Goal: Task Accomplishment & Management: Use online tool/utility

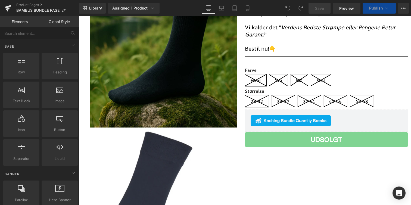
scroll to position [131, 0]
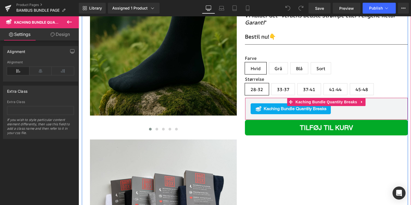
click at [295, 111] on span "Kaching Bundle Quantity Breaks" at bounding box center [295, 109] width 63 height 7
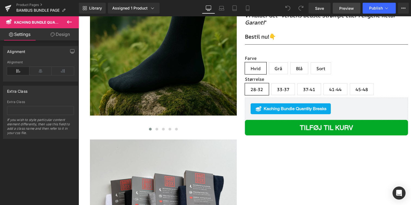
click at [346, 7] on span "Preview" at bounding box center [347, 8] width 15 height 6
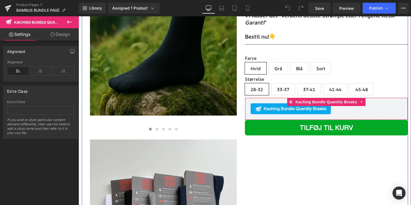
click at [289, 106] on span "Kaching Bundle Quantity Breaks" at bounding box center [295, 109] width 63 height 7
click at [297, 102] on span "Kaching Bundle Quantity Breaks" at bounding box center [326, 102] width 64 height 8
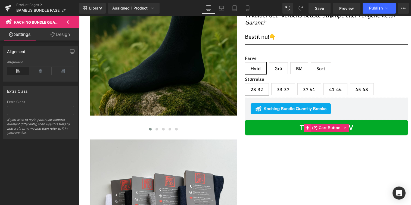
click at [309, 125] on span "Main content" at bounding box center [307, 128] width 7 height 8
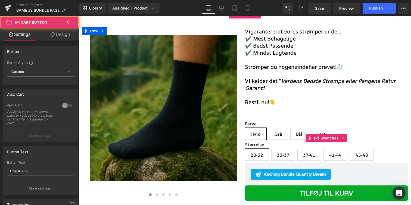
scroll to position [0, 0]
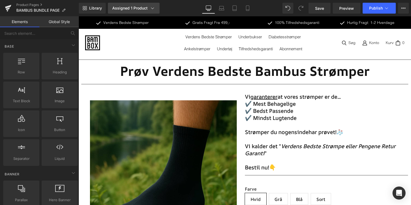
click at [123, 8] on div "Assigned 1 Product" at bounding box center [133, 7] width 43 height 5
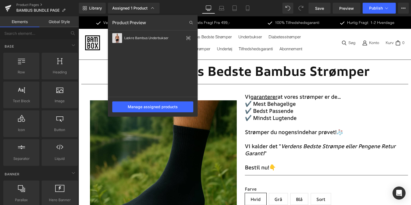
click at [167, 41] on div "Lækre Bambus Underbukser" at bounding box center [153, 38] width 90 height 13
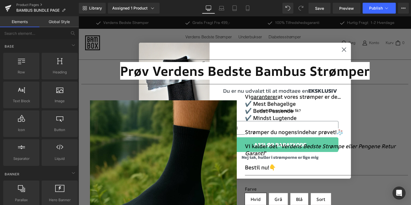
click at [346, 51] on icon "Close dialog" at bounding box center [344, 50] width 4 height 4
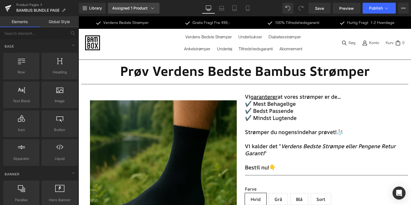
click at [140, 5] on link "Assigned 1 Product" at bounding box center [134, 8] width 52 height 11
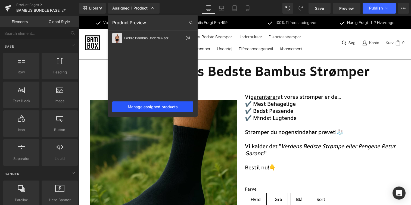
click at [178, 104] on div "Manage assigned products" at bounding box center [152, 106] width 81 height 11
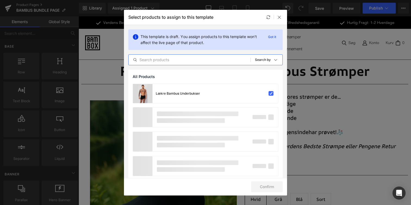
click at [184, 59] on input "text" at bounding box center [190, 60] width 122 height 7
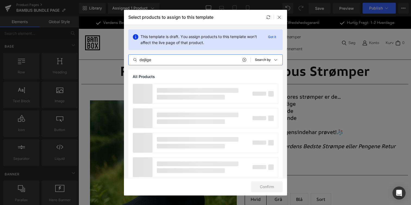
type input "dejlige"
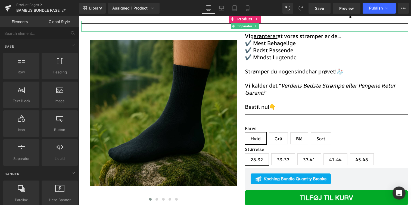
scroll to position [136, 0]
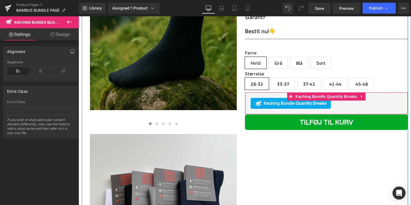
click at [270, 105] on span "Kaching Bundle Quantity Breaks" at bounding box center [295, 103] width 63 height 7
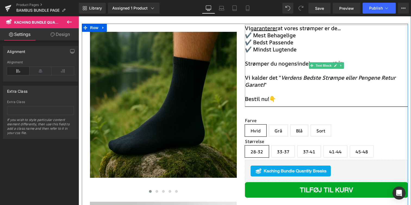
scroll to position [71, 0]
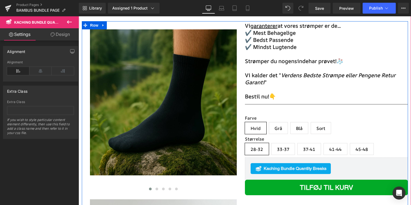
click at [276, 172] on span "Kaching Bundle Quantity Breaks" at bounding box center [295, 168] width 63 height 7
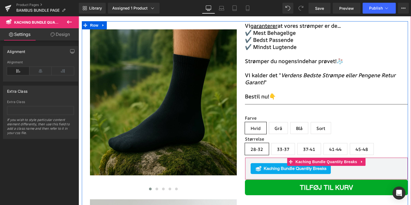
click at [277, 165] on span "Kaching Bundle Quantity Breaks" at bounding box center [295, 168] width 63 height 7
click at [289, 164] on span "Main content" at bounding box center [290, 162] width 7 height 8
click at [300, 164] on span "Kaching Bundle Quantity Breaks" at bounding box center [326, 162] width 64 height 8
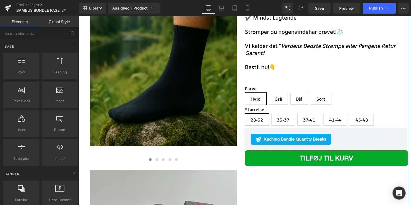
scroll to position [0, 0]
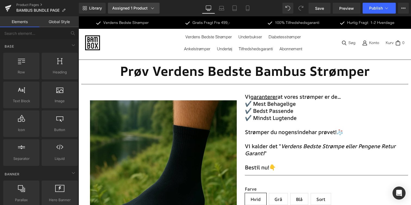
click at [136, 7] on div "Assigned 1 Product" at bounding box center [133, 7] width 43 height 5
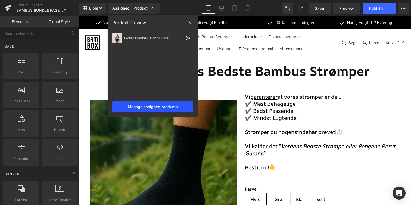
click at [162, 108] on div "Manage assigned products" at bounding box center [152, 106] width 81 height 11
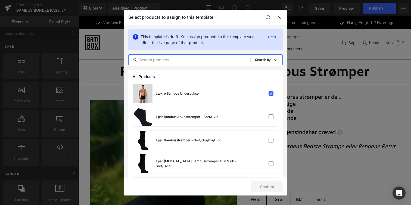
click at [171, 62] on input "text" at bounding box center [190, 60] width 122 height 7
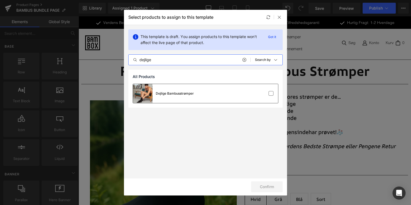
type input "dejlige"
click at [269, 100] on div "Dejlige Bambusstrømper" at bounding box center [205, 93] width 145 height 19
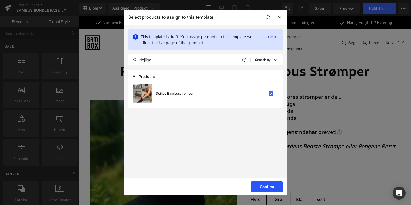
click at [273, 187] on button "Confirm" at bounding box center [267, 186] width 32 height 11
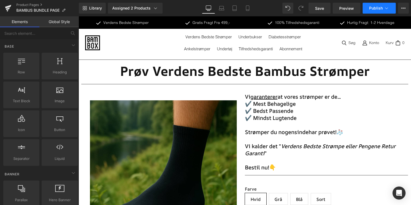
click at [371, 9] on span "Publish" at bounding box center [376, 8] width 14 height 4
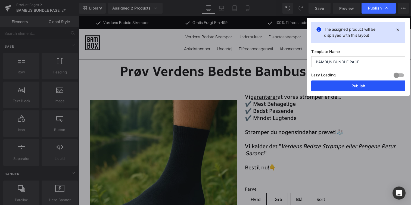
click at [361, 86] on button "Publish" at bounding box center [359, 86] width 94 height 11
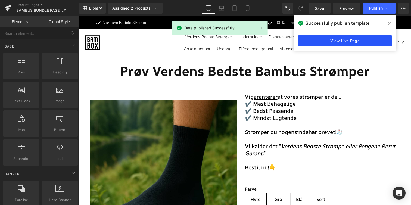
click at [337, 40] on link "View Live Page" at bounding box center [345, 40] width 94 height 11
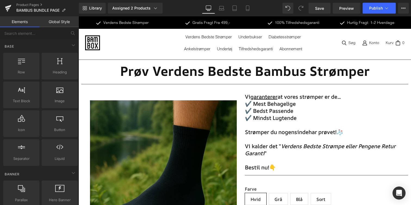
scroll to position [167, 0]
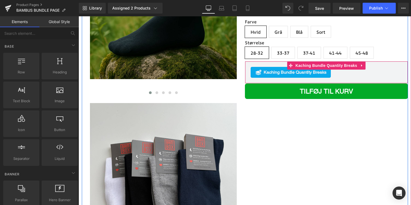
click at [306, 74] on span "Kaching Bundle Quantity Breaks" at bounding box center [295, 72] width 63 height 7
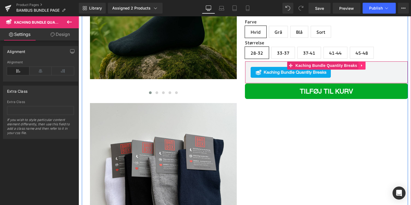
click at [360, 65] on link "Main content" at bounding box center [362, 65] width 7 height 8
click at [363, 66] on link "Main content" at bounding box center [365, 65] width 7 height 8
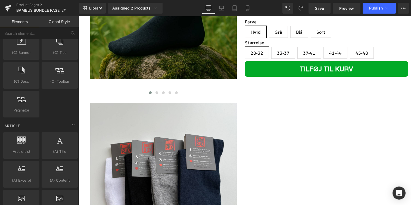
scroll to position [1006, 0]
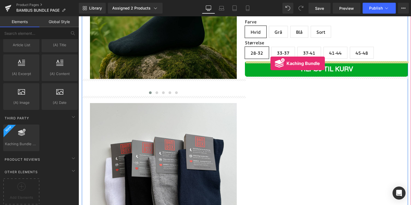
drag, startPoint x: 102, startPoint y: 157, endPoint x: 271, endPoint y: 63, distance: 192.5
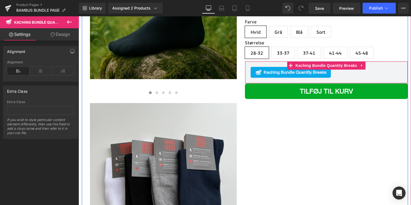
click at [273, 72] on span "Kaching Bundle Quantity Breaks" at bounding box center [295, 72] width 63 height 7
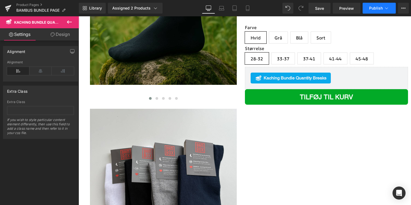
click at [369, 8] on button "Publish" at bounding box center [379, 8] width 33 height 11
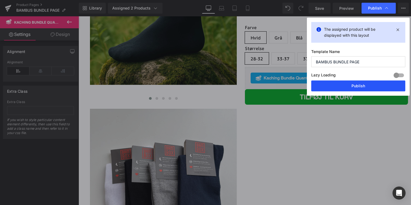
click at [363, 89] on button "Publish" at bounding box center [359, 86] width 94 height 11
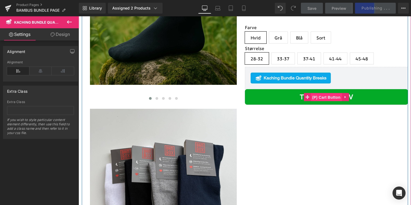
click at [321, 97] on span "(P) Cart Button" at bounding box center [326, 97] width 31 height 8
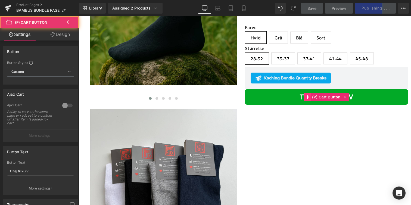
click at [308, 99] on span "Main content" at bounding box center [307, 97] width 7 height 8
click at [291, 100] on button "Tilføj til kurv" at bounding box center [326, 97] width 163 height 16
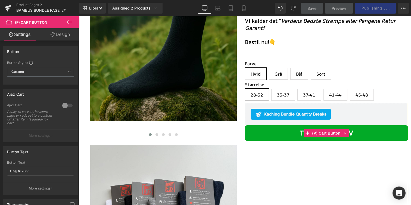
scroll to position [29, 0]
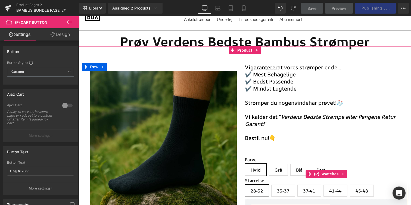
click at [276, 163] on label "Farve" at bounding box center [326, 160] width 163 height 7
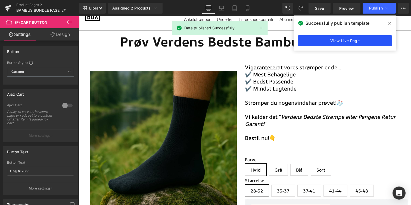
click at [350, 44] on link "View Live Page" at bounding box center [345, 40] width 94 height 11
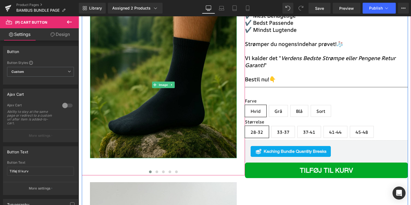
scroll to position [104, 0]
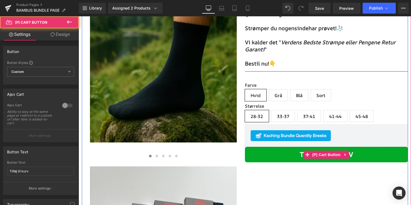
click at [299, 154] on button "Tilføj til kurv" at bounding box center [326, 155] width 163 height 16
click at [310, 153] on span "Main content" at bounding box center [307, 155] width 7 height 8
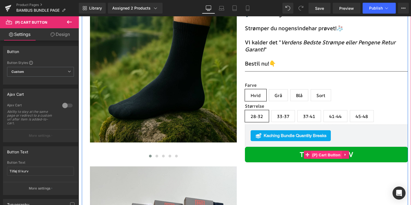
click at [321, 155] on span "(P) Cart Button" at bounding box center [326, 155] width 31 height 8
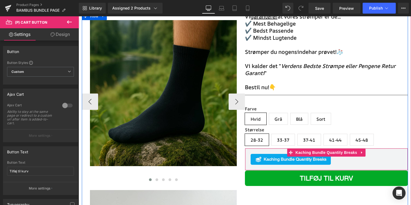
scroll to position [71, 0]
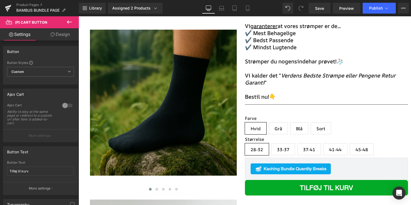
click at [73, 24] on button at bounding box center [69, 22] width 19 height 12
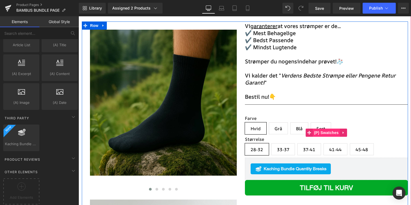
click at [320, 132] on span "(P) Swatches" at bounding box center [326, 133] width 27 height 8
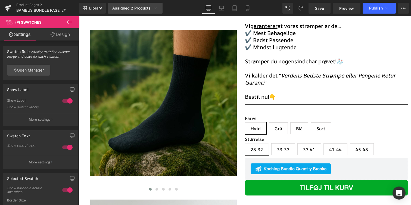
click at [143, 13] on link "Assigned 2 Products" at bounding box center [135, 8] width 55 height 11
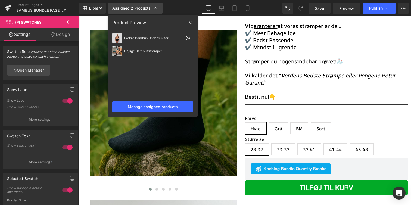
click at [143, 13] on link "Assigned 2 Products" at bounding box center [135, 8] width 55 height 11
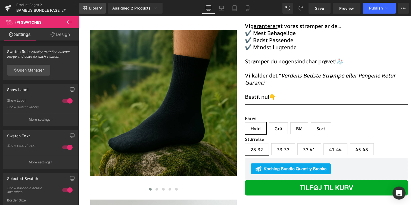
click at [86, 13] on link "Library" at bounding box center [92, 8] width 27 height 11
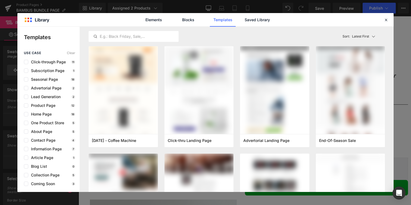
click at [388, 25] on div "Elements Blocks Templates Saved Library" at bounding box center [205, 19] width 377 height 13
click at [388, 19] on icon at bounding box center [386, 19] width 5 height 5
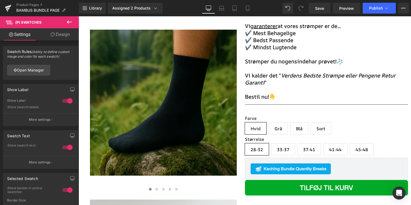
click at [57, 37] on link "Design" at bounding box center [60, 34] width 39 height 12
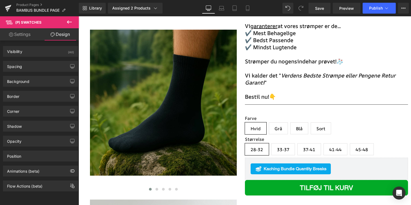
click at [68, 26] on button at bounding box center [69, 22] width 19 height 12
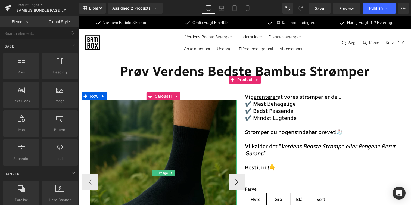
scroll to position [141, 0]
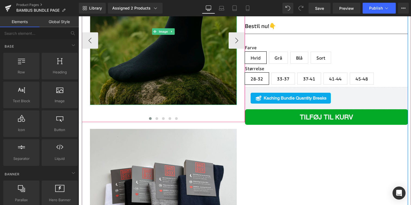
click at [204, 80] on img "Main content" at bounding box center [163, 31] width 147 height 147
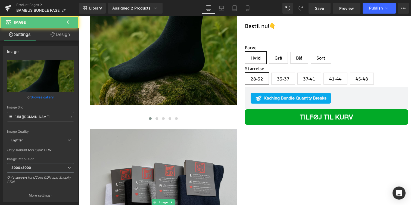
click at [204, 165] on img "Main content" at bounding box center [163, 202] width 147 height 147
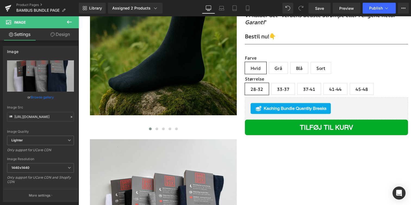
scroll to position [121, 0]
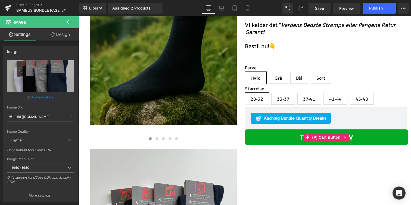
click at [255, 137] on button "Tilføj til kurv" at bounding box center [326, 138] width 163 height 16
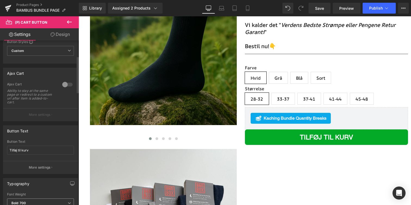
scroll to position [0, 0]
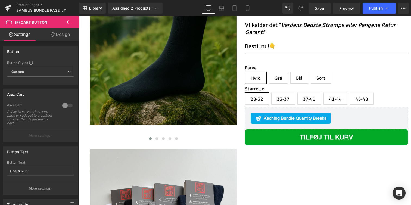
click at [65, 34] on link "Design" at bounding box center [60, 34] width 39 height 12
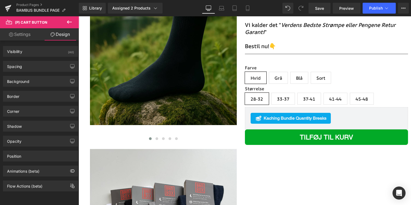
click at [27, 33] on link "Settings" at bounding box center [19, 34] width 39 height 12
type input "100"
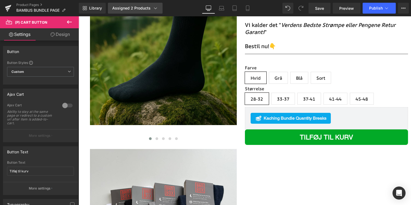
click at [141, 9] on div "Assigned 2 Products" at bounding box center [135, 7] width 46 height 5
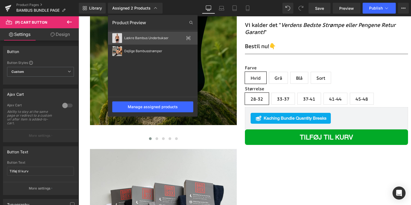
click at [189, 37] on icon at bounding box center [188, 38] width 4 height 4
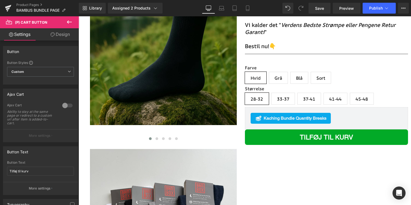
click at [69, 21] on icon at bounding box center [69, 22] width 7 height 7
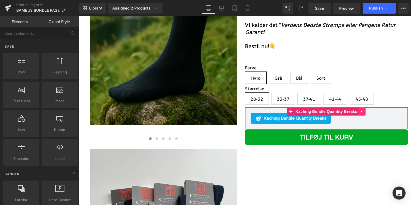
click at [361, 112] on icon "Main content" at bounding box center [363, 112] width 4 height 4
click at [368, 114] on link "Main content" at bounding box center [365, 111] width 7 height 8
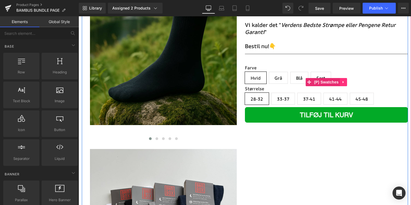
click at [341, 82] on link "Main content" at bounding box center [343, 82] width 7 height 8
click at [347, 82] on icon "Main content" at bounding box center [348, 82] width 4 height 4
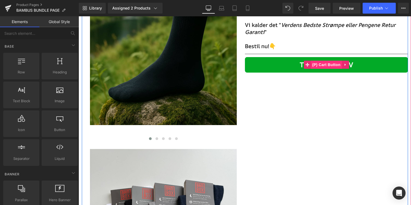
click at [340, 63] on span "(P) Cart Button" at bounding box center [326, 65] width 31 height 8
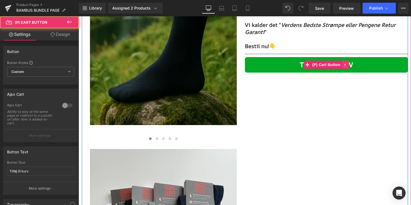
click at [342, 63] on link "Main content" at bounding box center [345, 65] width 7 height 8
click at [348, 64] on icon "Main content" at bounding box center [349, 65] width 4 height 4
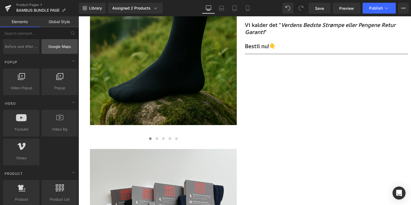
scroll to position [256, 0]
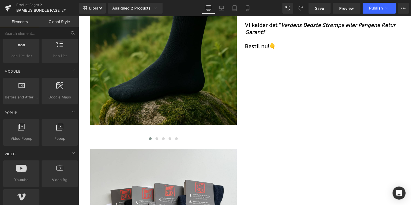
click at [72, 31] on icon at bounding box center [72, 33] width 5 height 5
click at [72, 35] on icon at bounding box center [72, 33] width 5 height 5
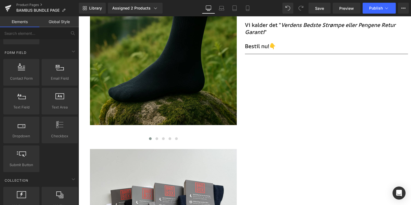
scroll to position [1006, 0]
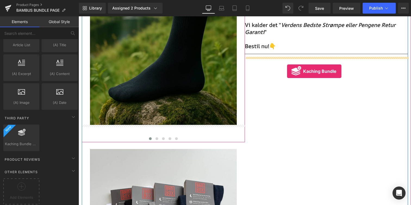
drag, startPoint x: 107, startPoint y: 153, endPoint x: 287, endPoint y: 71, distance: 198.2
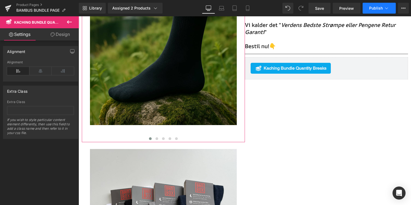
click at [373, 9] on span "Publish" at bounding box center [376, 8] width 14 height 4
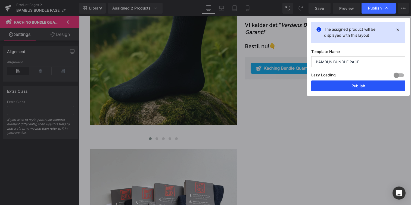
click at [363, 90] on button "Publish" at bounding box center [359, 86] width 94 height 11
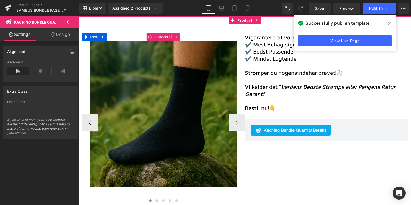
scroll to position [61, 0]
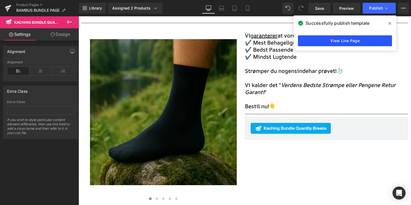
click at [347, 41] on link "View Live Page" at bounding box center [345, 40] width 94 height 11
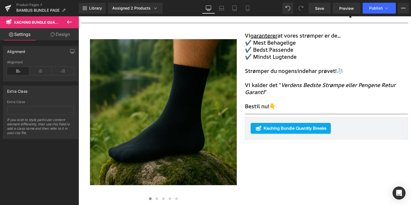
click at [70, 19] on icon at bounding box center [69, 22] width 7 height 7
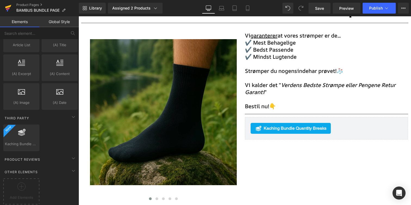
click at [3, 5] on link at bounding box center [8, 8] width 16 height 16
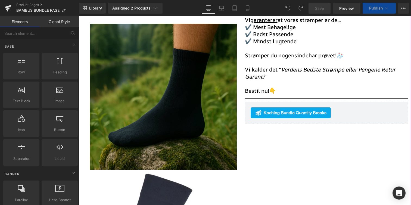
scroll to position [77, 0]
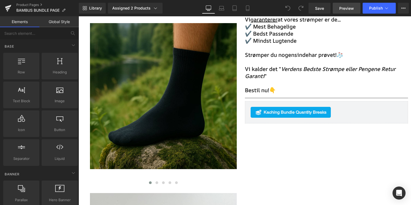
click at [347, 10] on span "Preview" at bounding box center [347, 8] width 15 height 6
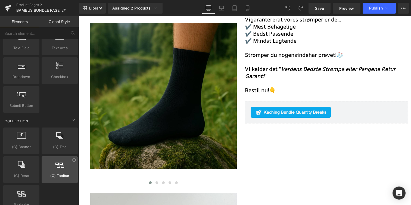
scroll to position [1006, 0]
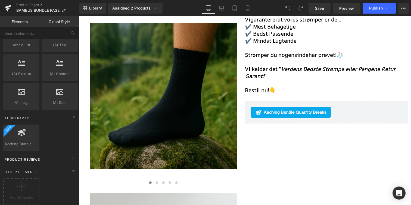
click at [27, 157] on span "Product Reviews" at bounding box center [22, 159] width 37 height 5
click at [25, 187] on div at bounding box center [21, 189] width 33 height 12
click at [25, 130] on div at bounding box center [21, 135] width 33 height 12
click at [34, 126] on icon at bounding box center [36, 128] width 4 height 4
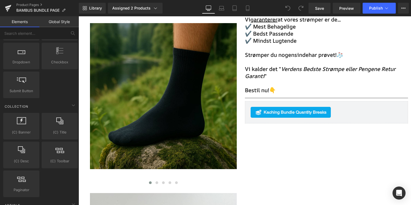
scroll to position [753, 0]
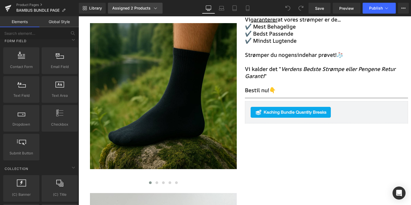
click at [145, 8] on div "Assigned 2 Products" at bounding box center [135, 7] width 46 height 5
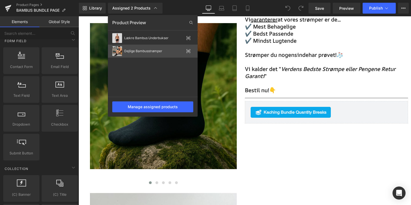
click at [189, 51] on icon at bounding box center [188, 51] width 1 height 1
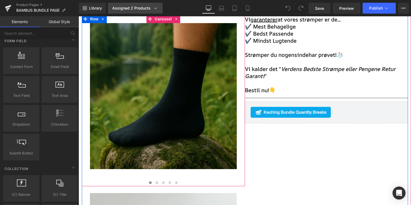
click at [128, 12] on link "Assigned 2 Products" at bounding box center [135, 8] width 55 height 11
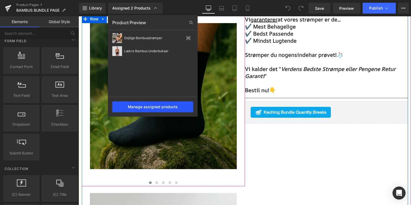
click at [164, 107] on div "Manage assigned products" at bounding box center [152, 106] width 81 height 11
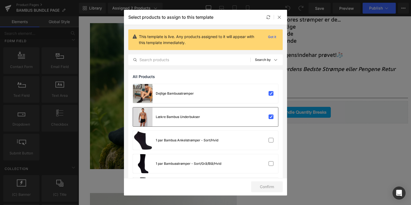
click at [210, 114] on div "Lækre Bambus Underbukser" at bounding box center [205, 116] width 145 height 19
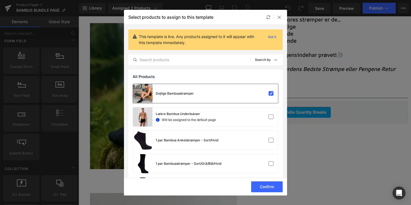
click at [244, 99] on div "Dejlige Bambusstrømper" at bounding box center [205, 93] width 145 height 19
click at [244, 113] on div "Lækre Bambus Underbukser Will be assigned to the default page" at bounding box center [205, 116] width 145 height 19
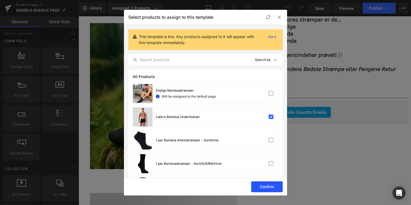
click at [276, 188] on button "Confirm" at bounding box center [267, 186] width 32 height 11
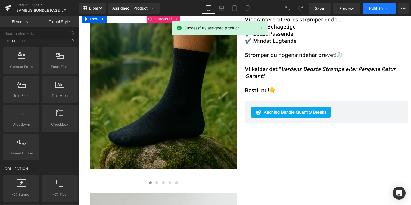
click at [371, 12] on button "Publish" at bounding box center [379, 8] width 33 height 11
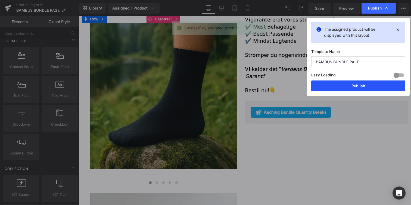
click at [335, 85] on button "Publish" at bounding box center [359, 86] width 94 height 11
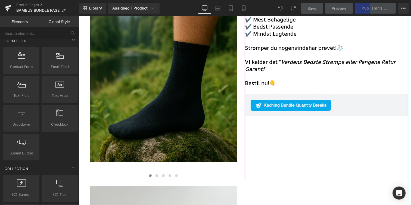
scroll to position [90, 0]
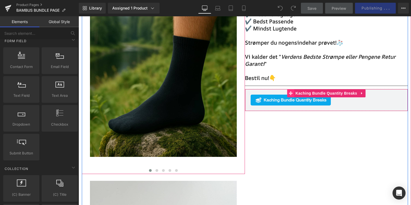
click at [293, 93] on span "Main content" at bounding box center [290, 93] width 7 height 8
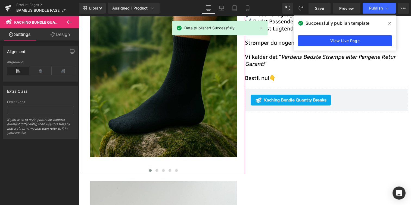
click at [332, 40] on link "View Live Page" at bounding box center [345, 40] width 94 height 11
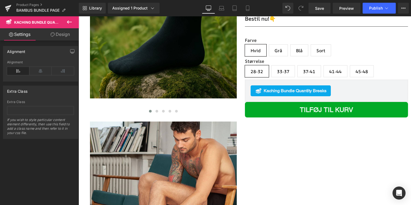
scroll to position [927, 0]
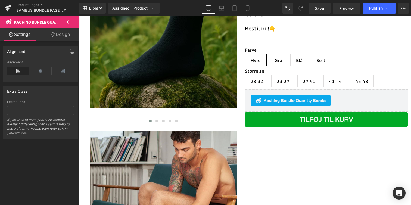
click at [288, 112] on button "Tilføj til kurv" at bounding box center [326, 120] width 163 height 16
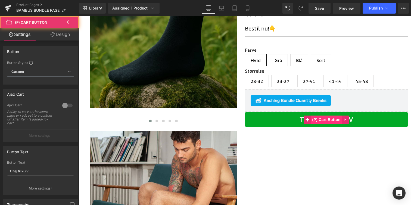
click at [342, 116] on span "(P) Cart Button" at bounding box center [326, 120] width 31 height 8
click at [346, 118] on icon "Main content" at bounding box center [346, 120] width 4 height 4
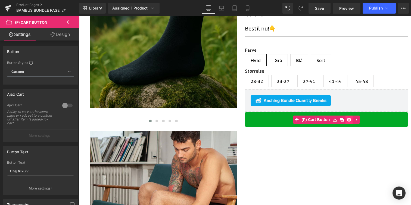
click at [346, 116] on link "Main content" at bounding box center [349, 120] width 7 height 8
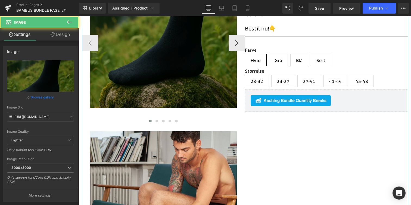
click at [202, 61] on img "Main content" at bounding box center [163, 34] width 147 height 147
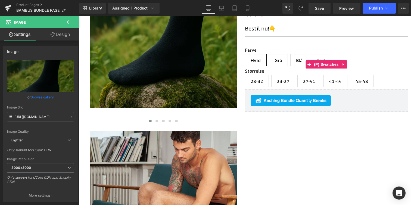
click at [288, 39] on div "Farve Hvid Grå Blå Sort Størrelse 28-32 33-37 37-41 41-44 45-48" at bounding box center [326, 64] width 163 height 50
click at [342, 62] on icon "Main content" at bounding box center [344, 64] width 4 height 4
click at [344, 60] on link "Main content" at bounding box center [347, 64] width 7 height 8
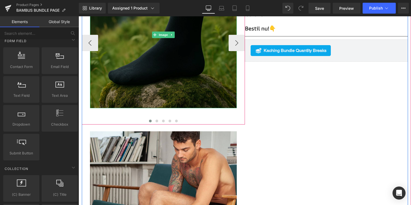
click at [209, 51] on img "Main content" at bounding box center [163, 34] width 147 height 147
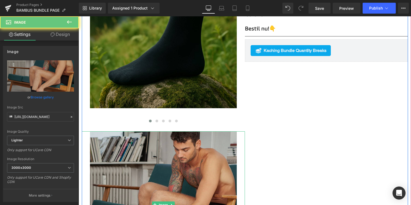
click at [191, 133] on img "Main content" at bounding box center [163, 204] width 147 height 147
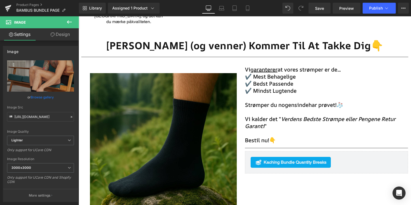
scroll to position [805, 0]
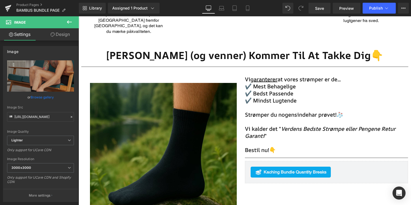
click at [289, 76] on span "Vi garanterer at vores strømper er de..." at bounding box center [293, 79] width 96 height 7
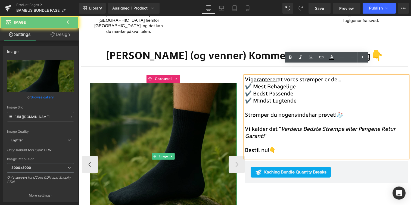
click at [199, 87] on img "Main content" at bounding box center [163, 156] width 147 height 147
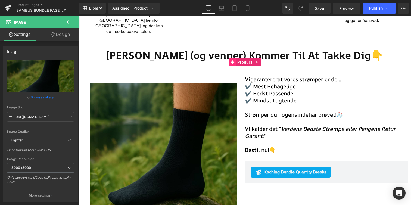
click at [232, 60] on icon "Main content" at bounding box center [233, 62] width 4 height 4
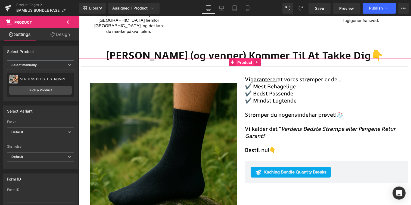
click at [253, 58] on span "Product" at bounding box center [245, 62] width 18 height 8
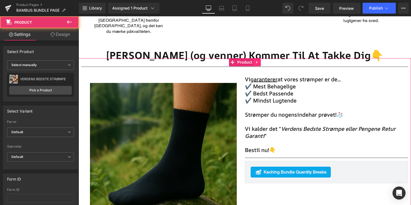
click at [255, 58] on link "Main content" at bounding box center [257, 62] width 7 height 8
click at [261, 60] on icon "Main content" at bounding box center [261, 62] width 4 height 4
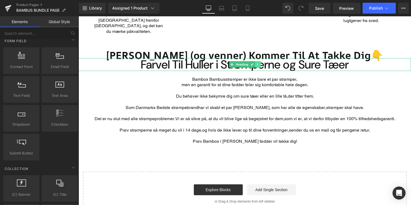
click at [258, 63] on icon "Main content" at bounding box center [258, 64] width 3 height 3
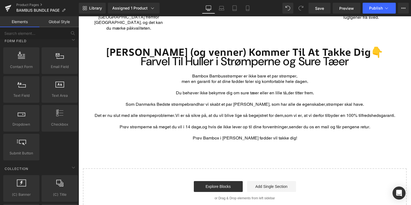
scroll to position [808, 0]
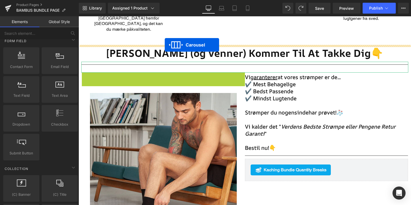
drag, startPoint x: 149, startPoint y: 63, endPoint x: 165, endPoint y: 45, distance: 24.1
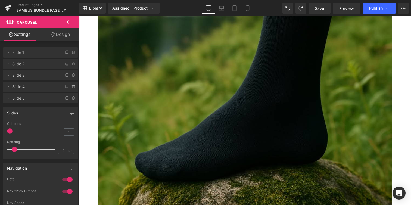
scroll to position [931, 0]
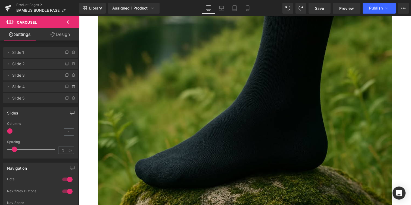
click at [53, 34] on icon at bounding box center [53, 34] width 4 height 4
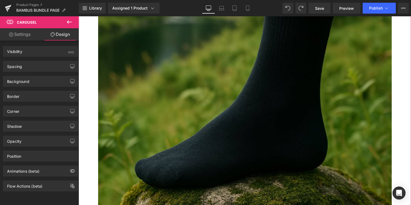
click at [30, 33] on link "Settings" at bounding box center [19, 34] width 39 height 12
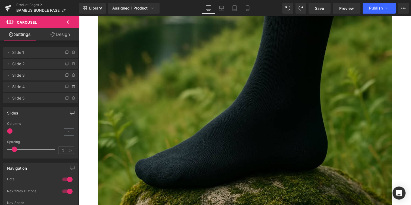
click at [69, 21] on icon at bounding box center [69, 22] width 7 height 7
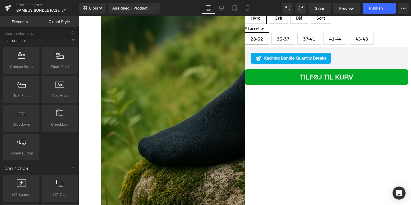
scroll to position [948, 0]
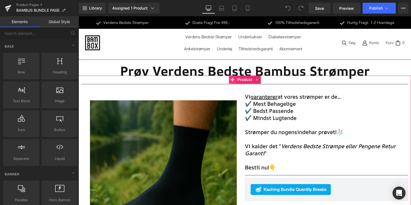
click at [235, 82] on span "Main content" at bounding box center [232, 80] width 7 height 8
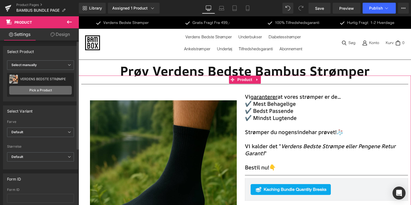
click at [52, 87] on link "Pick a Product" at bounding box center [40, 90] width 63 height 9
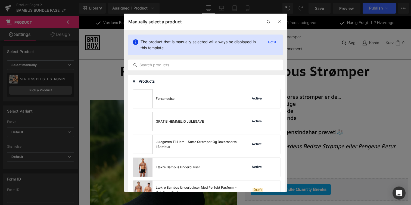
scroll to position [709, 0]
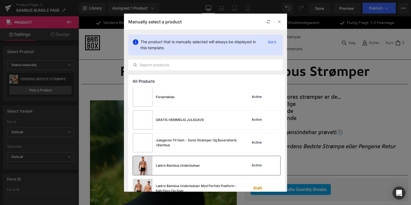
click at [203, 160] on div "Lækre Bambus Underbukser Active" at bounding box center [206, 165] width 147 height 19
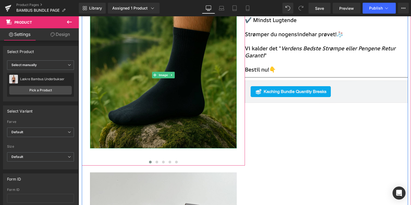
scroll to position [98, 0]
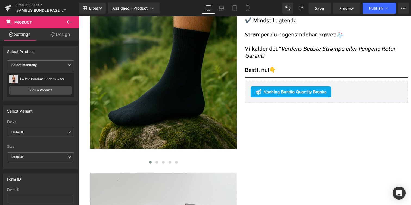
click at [372, 2] on div "Library Assigned 1 Product Product Preview Lækre Bambus Underbukser Manage assi…" at bounding box center [245, 8] width 332 height 16
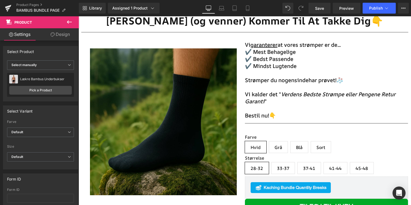
scroll to position [774, 0]
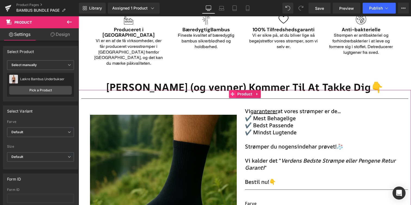
click at [232, 92] on icon "Main content" at bounding box center [233, 94] width 4 height 4
click at [66, 62] on span "Select manually" at bounding box center [40, 65] width 67 height 10
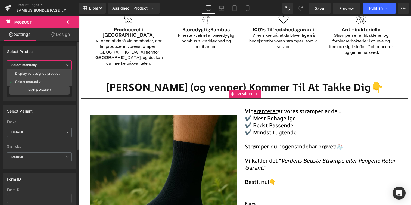
click at [66, 62] on span "Select manually" at bounding box center [39, 65] width 65 height 10
click at [67, 69] on span "Select manually" at bounding box center [40, 65] width 67 height 10
click at [62, 73] on li "Display by assigned product" at bounding box center [39, 74] width 65 height 8
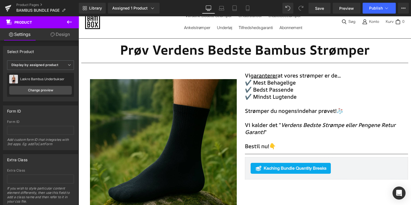
scroll to position [0, 0]
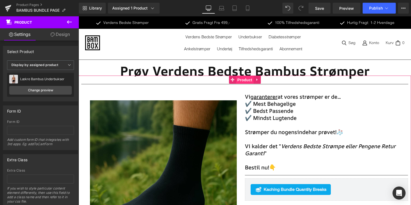
click at [244, 82] on span "Product" at bounding box center [245, 80] width 18 height 8
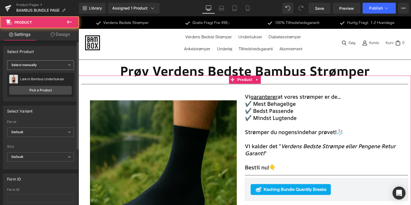
click at [56, 69] on span "Select manually" at bounding box center [40, 65] width 67 height 10
click at [51, 74] on div "Display by assigned product" at bounding box center [37, 74] width 44 height 4
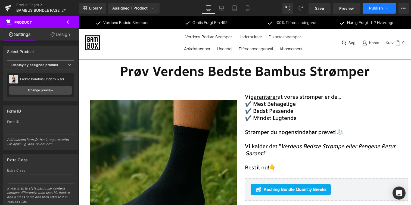
click at [375, 11] on button "Publish" at bounding box center [379, 8] width 33 height 11
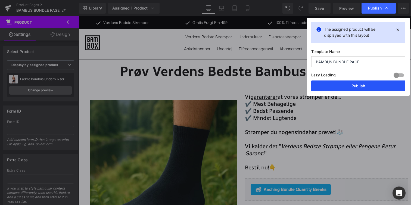
click at [357, 87] on button "Publish" at bounding box center [359, 86] width 94 height 11
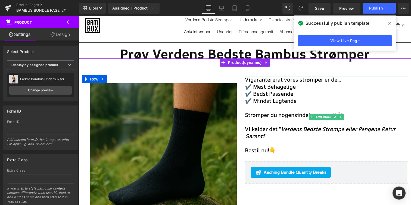
scroll to position [21, 0]
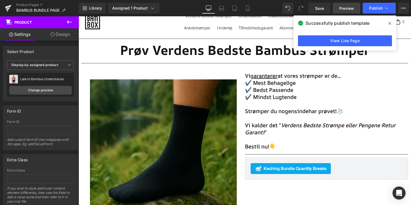
click at [352, 5] on link "Preview" at bounding box center [347, 8] width 28 height 11
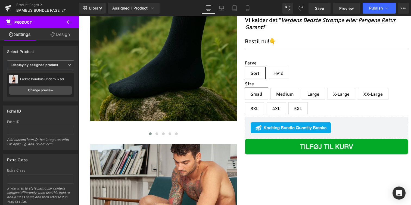
scroll to position [914, 0]
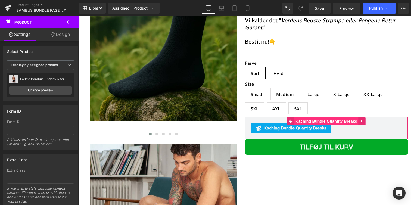
click at [343, 117] on span "Kaching Bundle Quantity Breaks" at bounding box center [326, 121] width 64 height 8
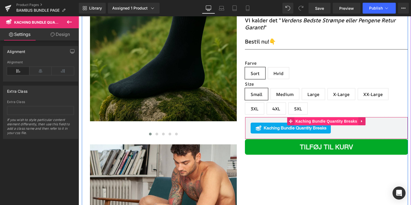
scroll to position [817, 0]
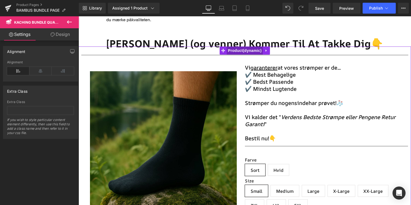
click at [245, 47] on span "Product" at bounding box center [245, 51] width 36 height 8
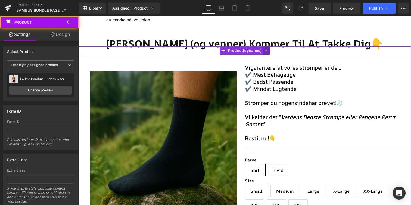
click at [267, 48] on icon "Main content" at bounding box center [267, 50] width 4 height 4
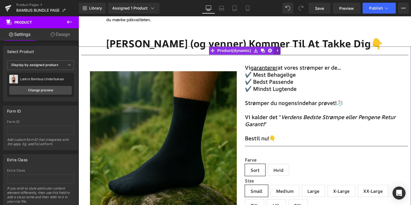
click at [278, 48] on icon "Main content" at bounding box center [277, 50] width 4 height 4
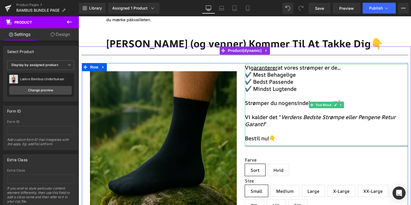
click at [277, 71] on span "✔️ Mest Behagelige" at bounding box center [270, 74] width 51 height 7
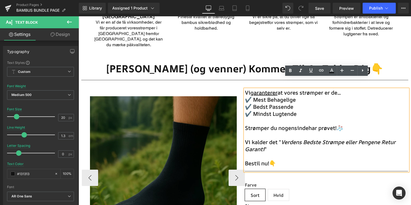
click at [236, 118] on div "Image" at bounding box center [163, 169] width 147 height 147
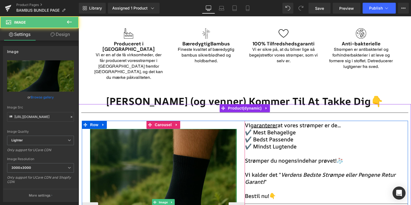
scroll to position [757, 0]
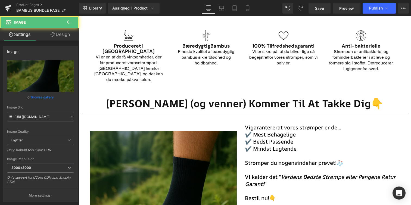
click at [175, 97] on span "[PERSON_NAME] (og venner) Kommer Til At Takke Dig👇" at bounding box center [244, 104] width 277 height 14
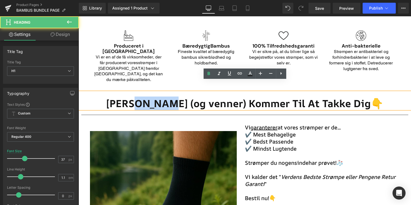
click at [175, 97] on span "[PERSON_NAME] (og venner) Kommer Til At Takke Dig👇" at bounding box center [244, 104] width 277 height 14
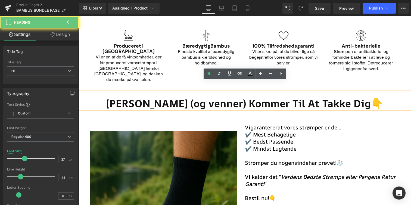
click at [144, 97] on span "[PERSON_NAME] (og venner) Kommer Til At Takke Dig👇" at bounding box center [244, 104] width 277 height 14
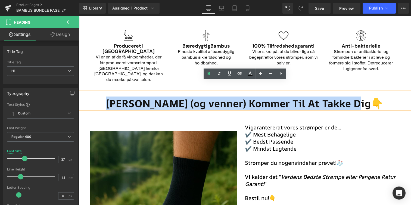
drag, startPoint x: 362, startPoint y: 93, endPoint x: 122, endPoint y: 92, distance: 240.0
click at [122, 97] on span "[PERSON_NAME] (og venner) Kommer Til At Takke Dig👇" at bounding box center [244, 104] width 277 height 14
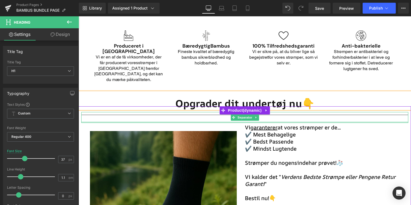
click at [292, 124] on span "Vi garanterer at vores strømper er de..." at bounding box center [293, 127] width 96 height 7
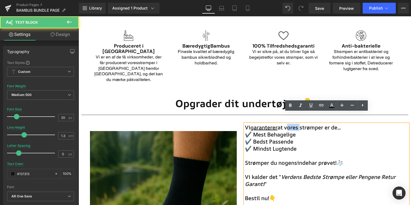
click at [292, 124] on span "Vi garanterer at vores strømper er de..." at bounding box center [293, 127] width 96 height 7
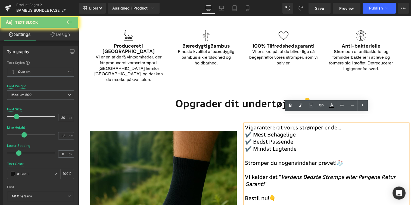
click at [311, 124] on span "Vi garanterer at vores strømper er de..." at bounding box center [293, 127] width 96 height 7
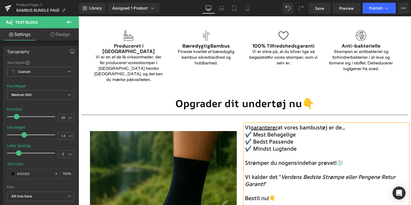
click at [346, 124] on span "Vi garanterer at vores bambustøj er de..." at bounding box center [295, 127] width 100 height 7
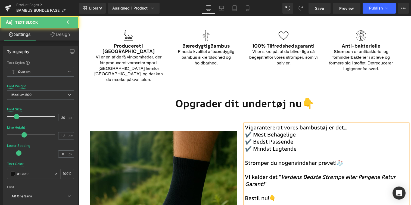
click at [339, 145] on p "✔️ Mindst Lugtende" at bounding box center [326, 148] width 163 height 7
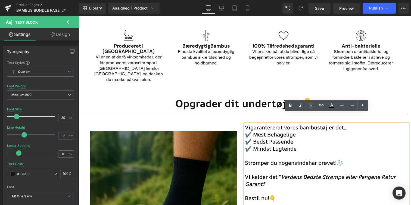
click at [258, 159] on span "Strømper du nogensinde" at bounding box center [277, 162] width 64 height 7
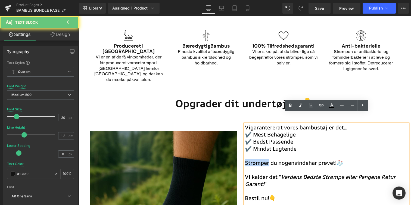
click at [258, 159] on span "Strømper du nogensinde" at bounding box center [277, 162] width 64 height 7
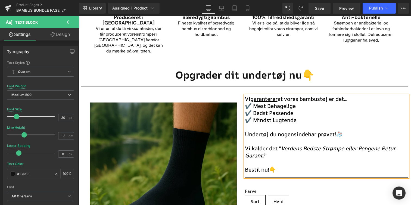
scroll to position [787, 0]
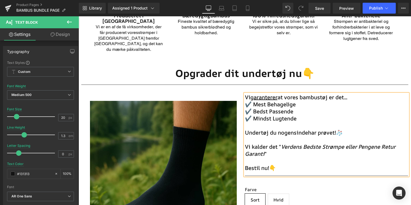
click at [343, 143] on icon "Verdens Bedste Strømpe eller Pengene Retur Garanti" at bounding box center [320, 150] width 151 height 14
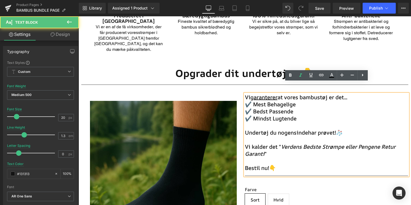
click at [338, 143] on icon "Verdens Bedste Strømpe eller Pengene Retur Garanti" at bounding box center [320, 150] width 151 height 14
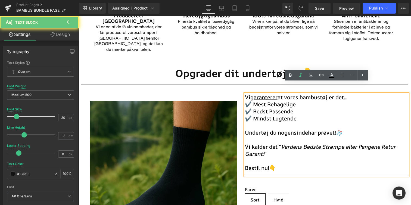
click at [338, 143] on icon "Verdens Bedste Strømpe eller Pengene Retur Garanti" at bounding box center [320, 150] width 151 height 14
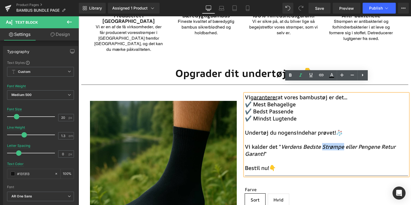
click at [338, 143] on icon "Verdens Bedste Strømpe eller Pengene Retur Garanti" at bounding box center [320, 150] width 151 height 14
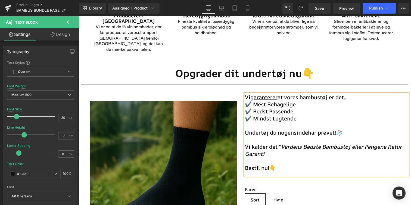
click at [331, 165] on p "Bestil nu!👇" at bounding box center [326, 168] width 163 height 7
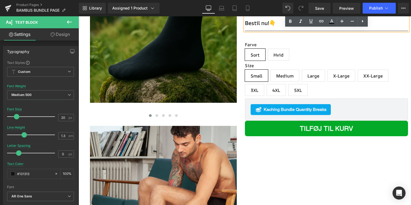
click at [326, 64] on div "Size Small Medium Large X-Large XX-Large 3XL 4XL 5XL" at bounding box center [326, 80] width 163 height 35
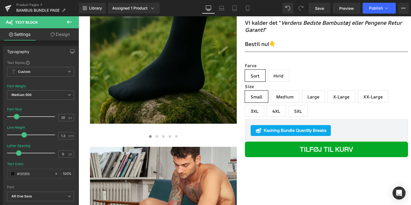
scroll to position [911, 0]
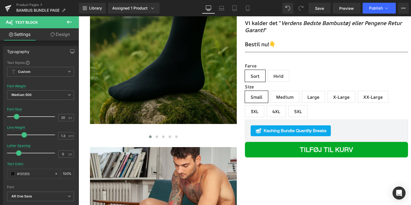
click at [300, 63] on div "Farve Sort Hvid" at bounding box center [326, 73] width 163 height 21
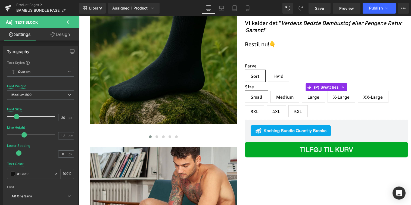
click at [253, 63] on label "Farve" at bounding box center [326, 66] width 163 height 7
click at [344, 85] on icon "Main content" at bounding box center [344, 87] width 4 height 4
click at [275, 70] on span "Hvid" at bounding box center [279, 75] width 10 height 11
click at [280, 91] on span "Medium" at bounding box center [284, 96] width 17 height 11
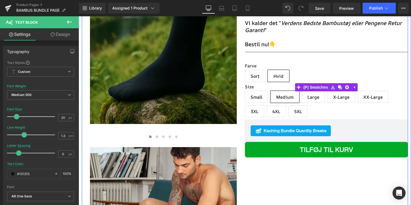
click at [313, 91] on span "Large" at bounding box center [314, 96] width 12 height 11
click at [337, 91] on span "X-Large" at bounding box center [342, 96] width 16 height 11
click at [371, 91] on span "XX-Large" at bounding box center [373, 96] width 19 height 11
click at [300, 106] on span "5XL" at bounding box center [298, 111] width 8 height 11
click at [271, 105] on span "4XL" at bounding box center [276, 111] width 19 height 12
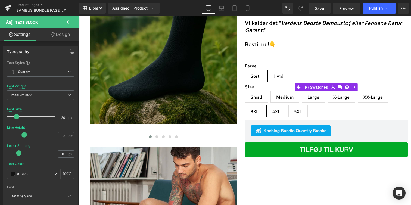
click at [251, 106] on span "3XL" at bounding box center [255, 111] width 8 height 11
click at [251, 91] on span "Small" at bounding box center [257, 96] width 12 height 11
click at [264, 91] on span "Small" at bounding box center [256, 97] width 23 height 12
click at [276, 91] on span "Medium" at bounding box center [284, 96] width 17 height 11
click at [347, 85] on icon "Main content" at bounding box center [348, 87] width 4 height 4
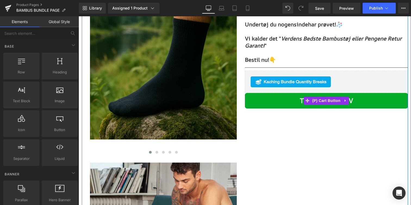
scroll to position [890, 0]
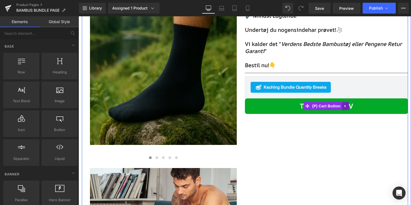
click at [347, 104] on icon "Main content" at bounding box center [346, 106] width 4 height 4
click at [343, 104] on icon "Main content" at bounding box center [342, 106] width 4 height 4
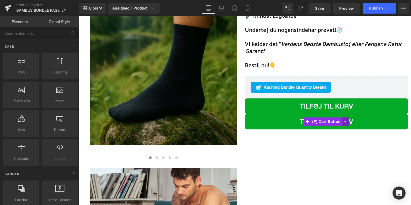
click at [345, 120] on icon "Main content" at bounding box center [346, 122] width 4 height 4
click at [351, 118] on link "Main content" at bounding box center [349, 122] width 7 height 8
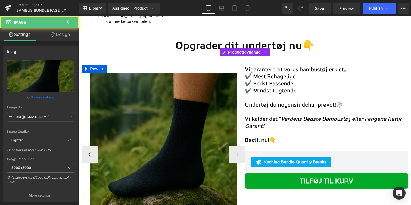
click at [207, 110] on img "Main content" at bounding box center [163, 146] width 147 height 147
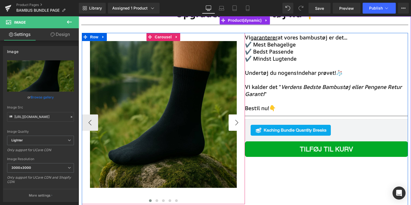
scroll to position [846, 0]
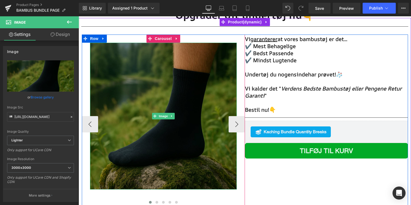
click at [183, 85] on img "Main content" at bounding box center [163, 116] width 147 height 147
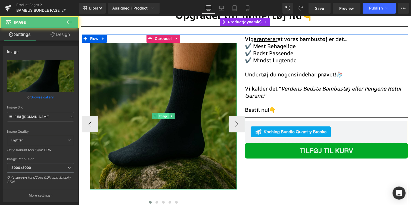
click at [160, 113] on span "Image" at bounding box center [163, 116] width 11 height 7
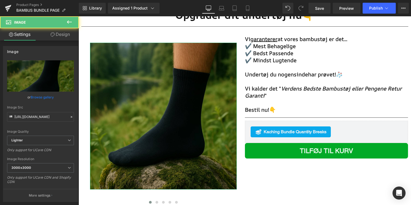
click at [61, 35] on link "Design" at bounding box center [60, 34] width 39 height 12
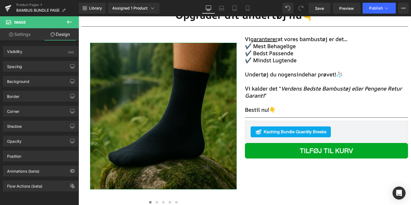
click at [29, 34] on link "Settings" at bounding box center [19, 34] width 39 height 12
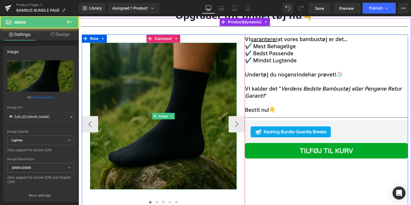
click at [138, 93] on img "Main content" at bounding box center [163, 116] width 147 height 147
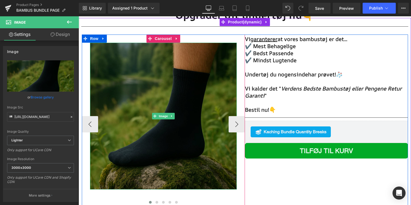
scroll to position [837, 0]
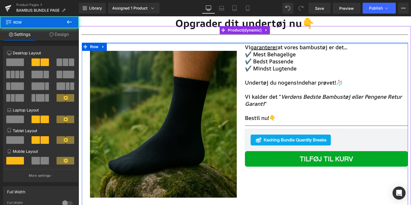
click at [164, 43] on div "Main content" at bounding box center [245, 43] width 326 height 1
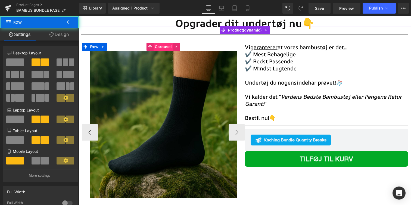
click at [164, 43] on span "Carousel" at bounding box center [163, 47] width 20 height 8
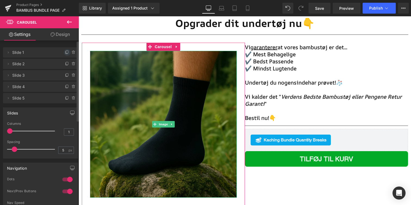
click at [65, 52] on icon at bounding box center [67, 52] width 4 height 4
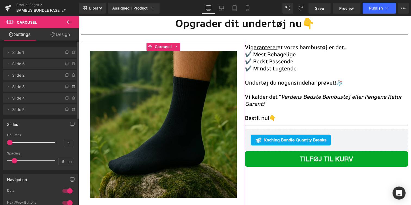
click at [45, 60] on span "Slide 6" at bounding box center [35, 64] width 46 height 10
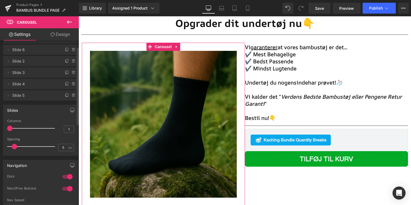
scroll to position [0, 0]
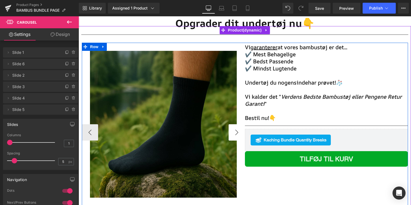
click at [242, 124] on button "›" at bounding box center [237, 132] width 16 height 16
click at [98, 124] on div "Image" at bounding box center [163, 124] width 163 height 147
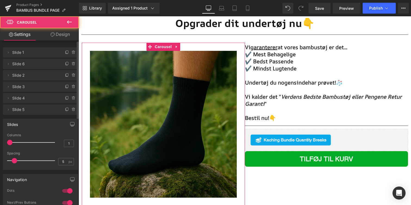
click at [33, 55] on span "Slide 1" at bounding box center [35, 52] width 46 height 10
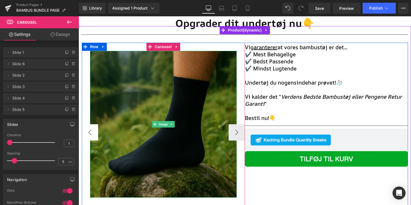
click at [94, 124] on button "‹" at bounding box center [90, 132] width 16 height 16
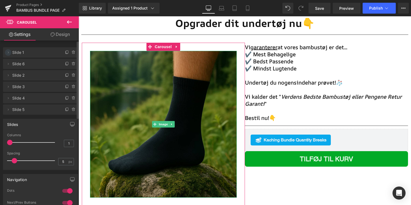
click at [5, 54] on span at bounding box center [8, 52] width 7 height 7
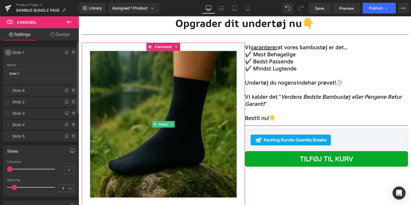
click at [5, 54] on span at bounding box center [8, 52] width 7 height 7
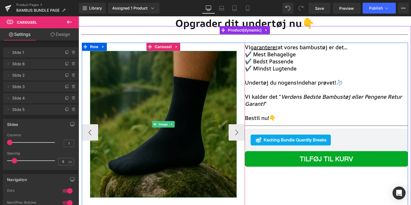
click at [168, 85] on img "Main content" at bounding box center [163, 124] width 147 height 147
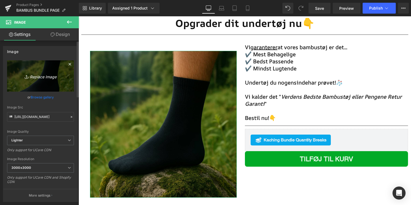
click at [43, 77] on icon "Replace Image" at bounding box center [41, 76] width 44 height 7
type input "C:\fakepath\Kopi af 4512 Jambys.png"
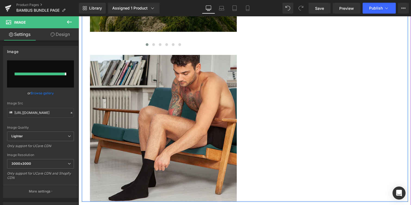
type input "https://ucarecdn.com/f2fca654-f4b7-4cd7-a0d9-c163ca3f58b4/-/format/auto/-/previ…"
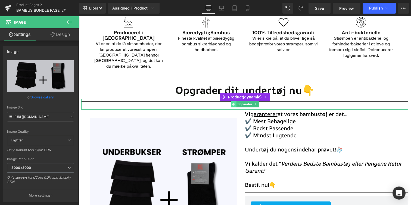
scroll to position [775, 0]
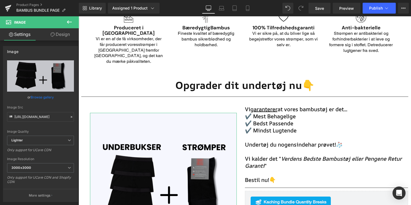
click at [74, 39] on link "Design" at bounding box center [60, 34] width 39 height 12
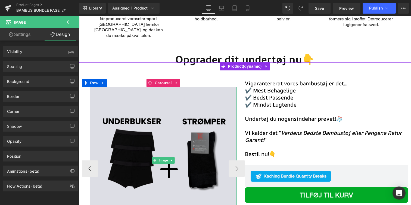
scroll to position [801, 0]
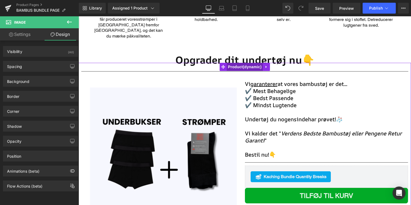
click at [229, 63] on span "Product" at bounding box center [245, 67] width 36 height 8
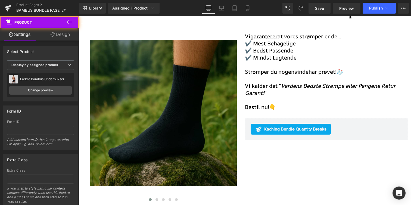
scroll to position [0, 0]
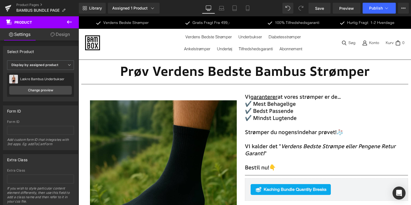
click at [70, 25] on icon at bounding box center [69, 22] width 7 height 7
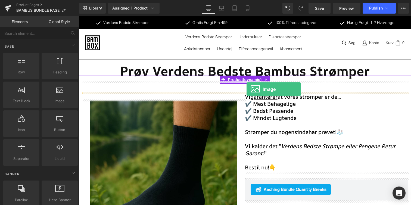
drag, startPoint x: 150, startPoint y: 117, endPoint x: 247, endPoint y: 89, distance: 100.5
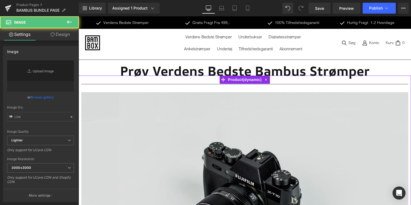
type input "//d1um8515vdn9kb.cloudfront.net/images/parallax.jpg"
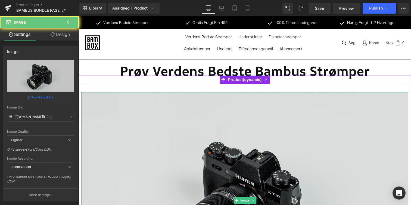
click at [232, 120] on img "Main content" at bounding box center [244, 200] width 327 height 217
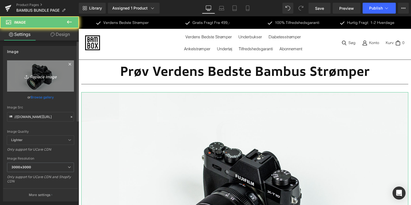
click at [26, 86] on link "Replace Image" at bounding box center [40, 75] width 67 height 31
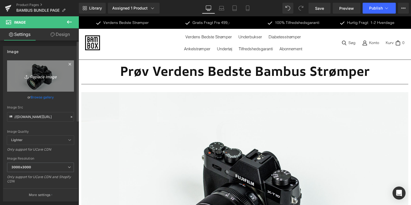
type input "C:\fakepath\Kopi af 4512 Jambys (1).png"
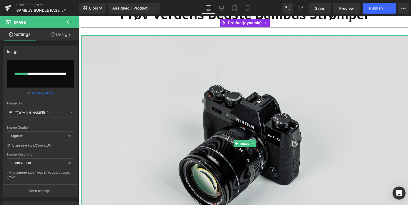
scroll to position [60, 0]
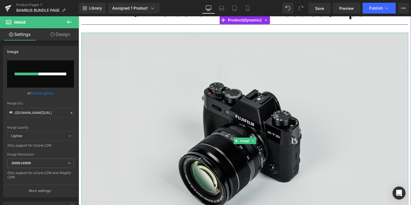
click at [151, 87] on img "Main content" at bounding box center [244, 141] width 327 height 217
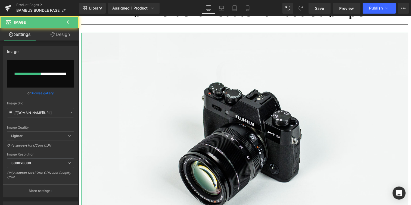
click at [51, 37] on link "Design" at bounding box center [60, 34] width 39 height 12
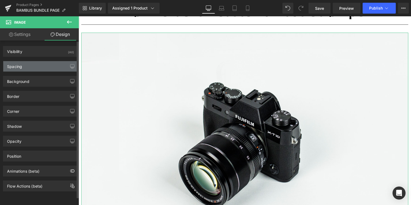
click at [47, 63] on div "Spacing" at bounding box center [40, 66] width 75 height 10
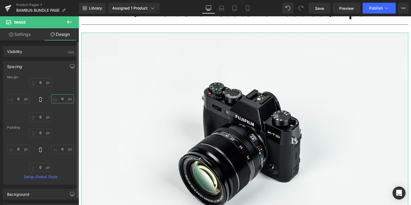
click at [58, 100] on input "0" at bounding box center [62, 98] width 23 height 9
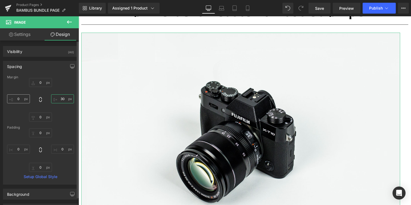
type input "30"
click at [23, 95] on input "0" at bounding box center [18, 98] width 23 height 9
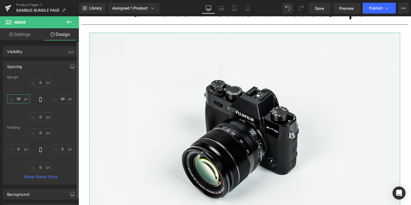
type input "3"
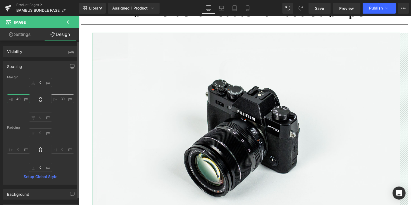
type input "40"
click at [54, 98] on input "30" at bounding box center [62, 98] width 23 height 9
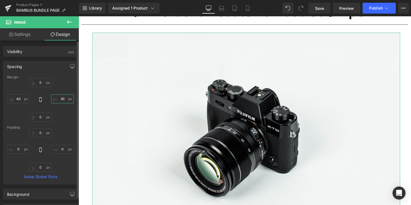
click at [54, 98] on input "30" at bounding box center [62, 98] width 23 height 9
type input "40"
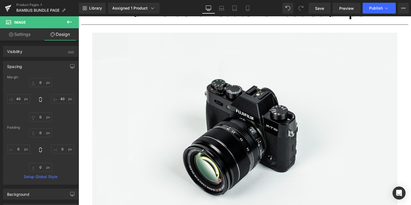
click at [125, 29] on hr "Main content" at bounding box center [244, 28] width 327 height 8
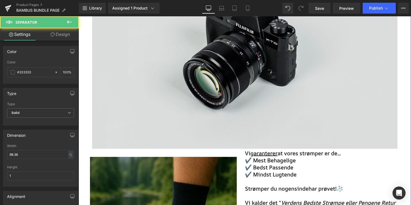
click at [125, 29] on img "Main content" at bounding box center [245, 47] width 306 height 202
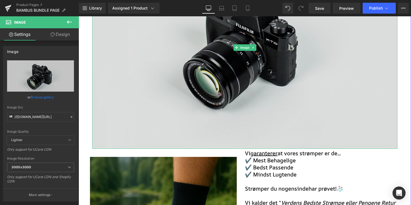
scroll to position [145, 0]
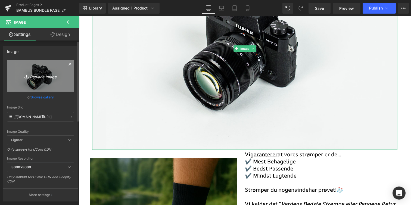
click at [31, 88] on link "Replace Image" at bounding box center [40, 75] width 67 height 31
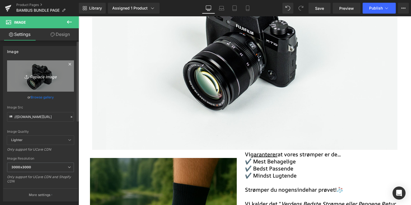
type input "C:\fakepath\Kopi af 4512 Jambys (1).png"
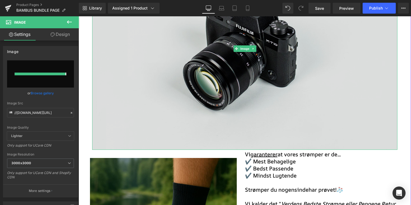
type input "[URL][DOMAIN_NAME]"
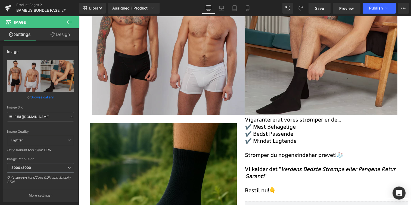
scroll to position [132, 0]
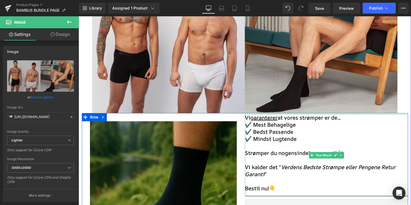
click at [249, 164] on span "Vi kalder det " Verdens Bedste Strømpe eller Pengene Retur Garanti "" at bounding box center [320, 171] width 151 height 14
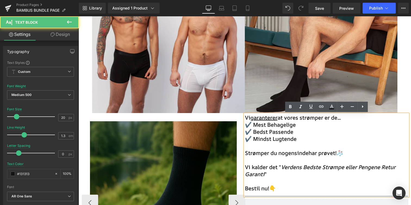
click at [243, 161] on div "Image" at bounding box center [163, 194] width 163 height 146
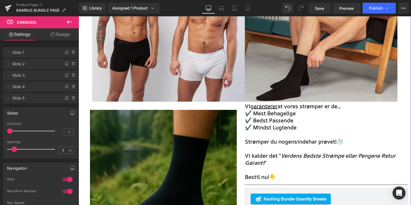
scroll to position [152, 0]
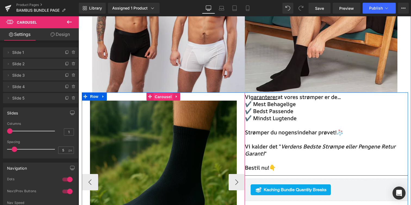
click at [164, 97] on span "Carousel" at bounding box center [163, 97] width 20 height 8
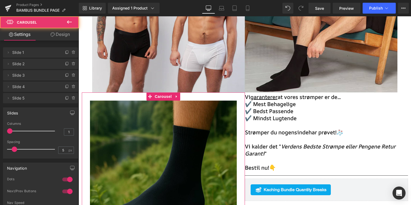
click at [66, 29] on link "Design" at bounding box center [60, 34] width 39 height 12
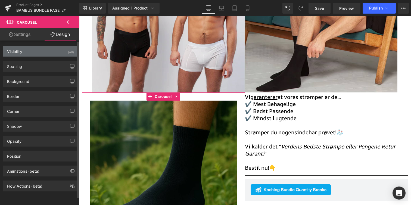
click at [39, 51] on div "Visibility (All)" at bounding box center [40, 51] width 75 height 10
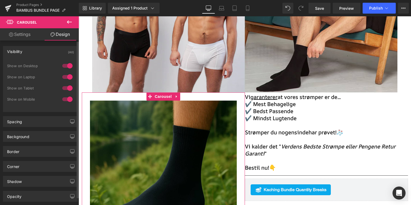
click at [39, 53] on div "Visibility (All)" at bounding box center [40, 51] width 75 height 10
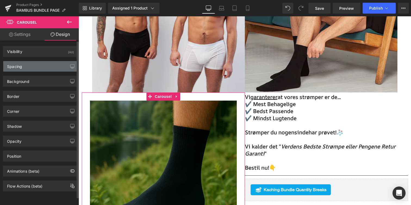
click at [39, 64] on div "Spacing" at bounding box center [40, 66] width 75 height 10
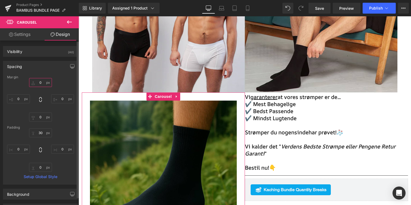
click at [41, 81] on input "0" at bounding box center [40, 82] width 23 height 9
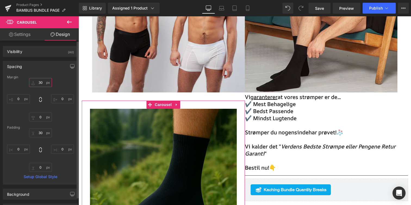
type input "3"
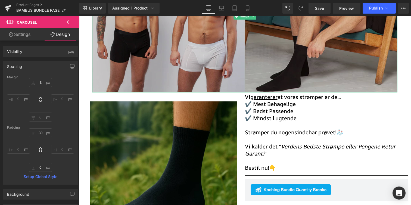
click at [252, 85] on img "Main content" at bounding box center [245, 16] width 306 height 153
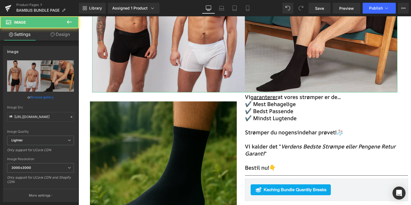
click at [63, 36] on link "Design" at bounding box center [60, 34] width 39 height 12
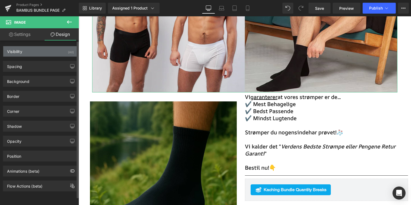
click at [54, 54] on div "Visibility (All)" at bounding box center [40, 51] width 75 height 10
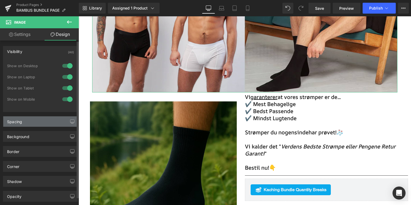
click at [43, 118] on div "Spacing" at bounding box center [40, 121] width 75 height 10
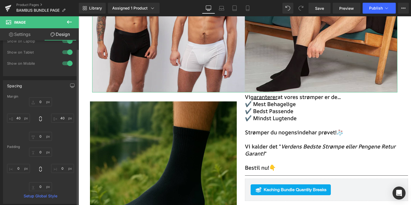
scroll to position [39, 0]
click at [43, 137] on input "0" at bounding box center [40, 133] width 23 height 9
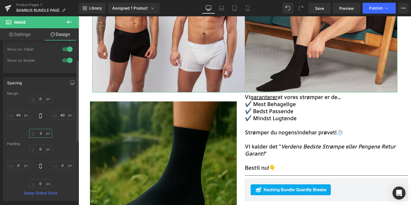
type input "30"
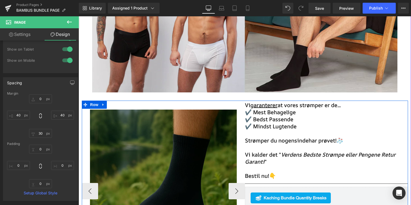
click at [224, 117] on img "Main content" at bounding box center [163, 182] width 147 height 147
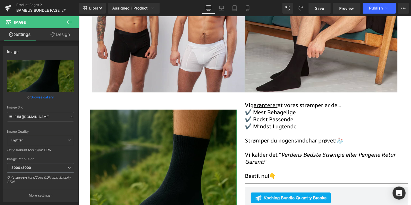
click at [72, 29] on link "Design" at bounding box center [60, 34] width 39 height 12
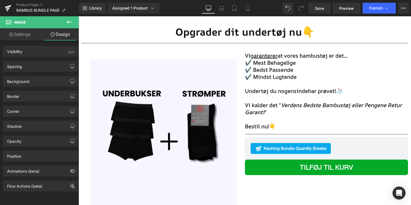
scroll to position [962, 0]
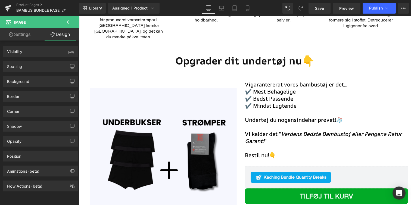
click at [285, 95] on span "✔️ Bedst Passende" at bounding box center [269, 98] width 48 height 7
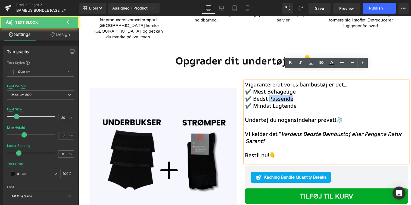
click at [285, 95] on span "✔️ Bedst Passende" at bounding box center [269, 98] width 48 height 7
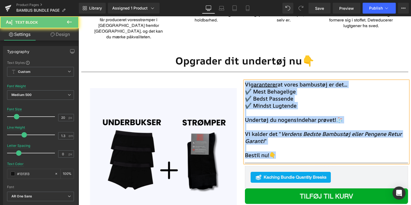
copy div "Vi garanterer at vores bambustøj er det... ✔️ Mest Behagelige ✔️ Bedst Passende…"
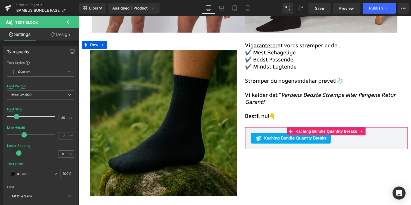
scroll to position [199, 0]
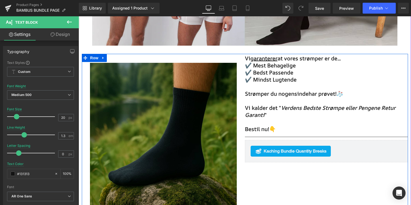
click at [281, 76] on span "✔️ Bedst Passende" at bounding box center [269, 72] width 48 height 7
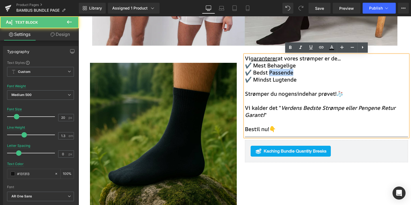
click at [281, 76] on span "✔️ Bedst Passende" at bounding box center [269, 72] width 48 height 7
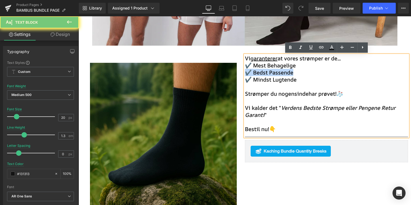
click at [281, 76] on span "✔️ Bedst Passende" at bounding box center [269, 72] width 48 height 7
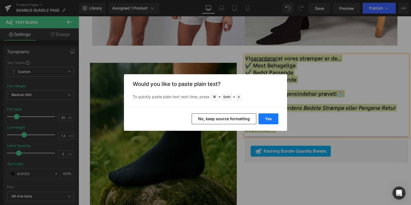
click at [275, 122] on button "Yes" at bounding box center [269, 118] width 20 height 11
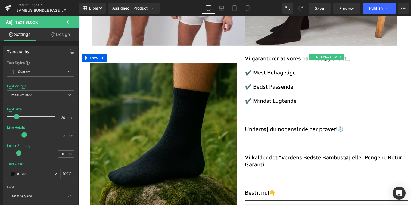
click at [276, 110] on p "Main content" at bounding box center [326, 107] width 163 height 7
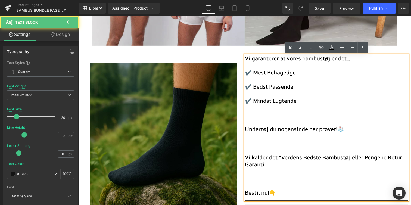
click at [274, 119] on p "Main content" at bounding box center [326, 122] width 163 height 7
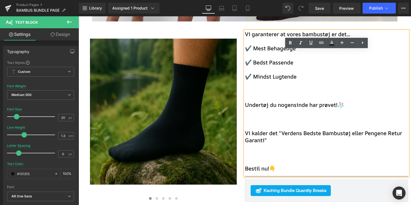
scroll to position [224, 0]
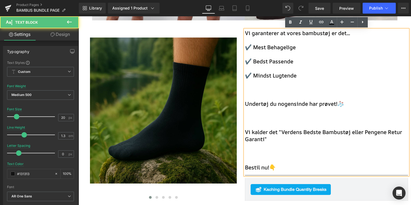
click at [273, 123] on p "Main content" at bounding box center [326, 125] width 163 height 7
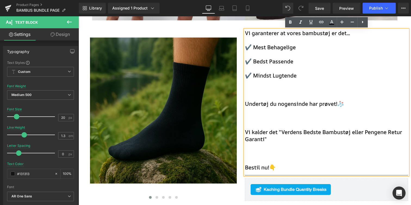
click at [272, 111] on p "Main content" at bounding box center [326, 110] width 163 height 7
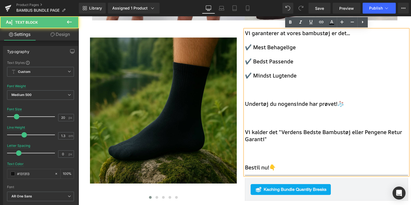
click at [268, 121] on p "Main content" at bounding box center [326, 118] width 163 height 7
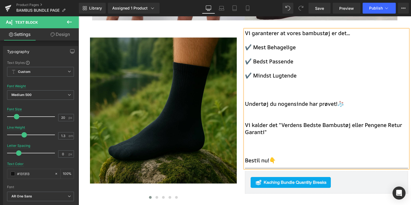
click at [261, 64] on font "✔️ Bedst Passende" at bounding box center [269, 61] width 48 height 7
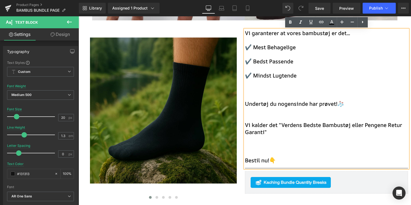
click at [261, 69] on p "Main content" at bounding box center [326, 68] width 163 height 7
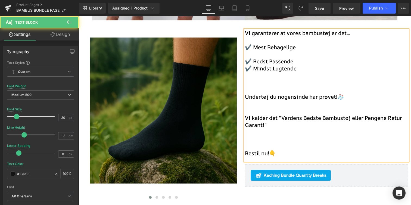
click at [261, 61] on font "✔️ Bedst Passende" at bounding box center [269, 61] width 48 height 7
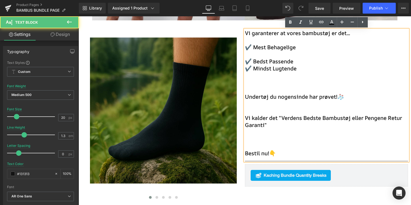
click at [261, 58] on font "✔️ Bedst Passende" at bounding box center [269, 61] width 48 height 7
click at [262, 54] on p "Main content" at bounding box center [326, 54] width 163 height 7
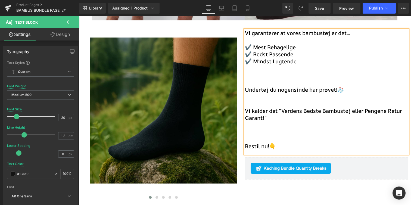
click at [265, 111] on font "Vi kalder det "Verdens Bedste Bambustøj eller Pengene Retur Garanti"" at bounding box center [323, 114] width 157 height 14
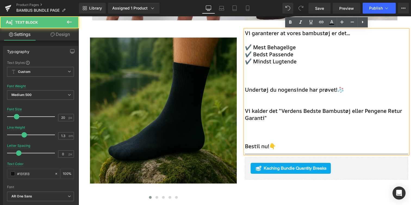
click at [265, 106] on p "Main content" at bounding box center [326, 103] width 163 height 7
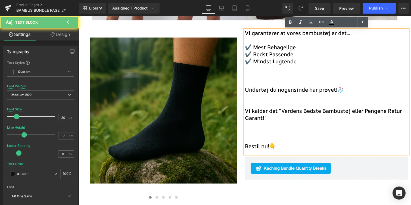
click at [265, 82] on p "Main content" at bounding box center [326, 82] width 163 height 7
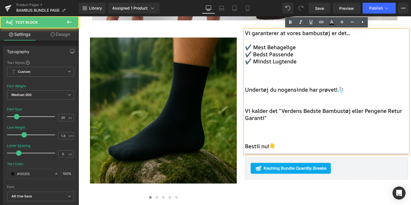
click at [265, 69] on p "Main content" at bounding box center [326, 68] width 163 height 7
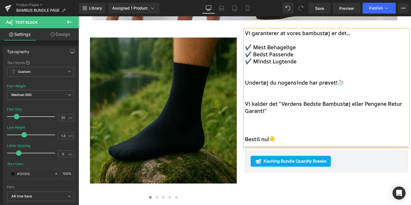
click at [271, 124] on p "Main content" at bounding box center [326, 125] width 163 height 7
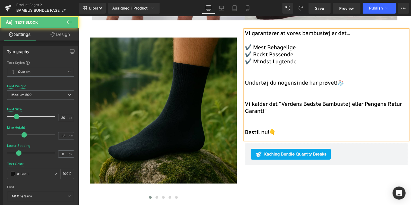
click at [277, 94] on p "Main content" at bounding box center [326, 96] width 163 height 7
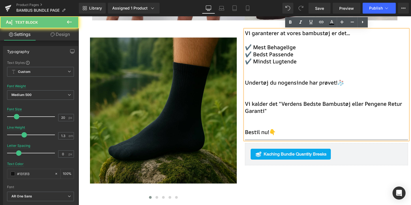
click at [276, 89] on p "Main content" at bounding box center [326, 89] width 163 height 7
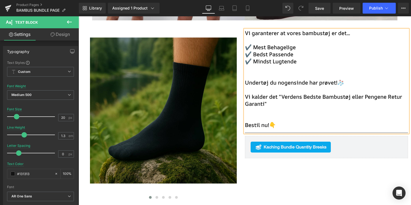
click at [276, 81] on font "Undertøj du nogensinde har prøvet!🧦" at bounding box center [294, 82] width 99 height 7
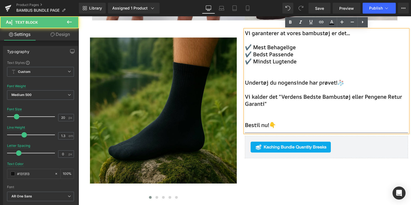
click at [278, 75] on p "Main content" at bounding box center [326, 75] width 163 height 7
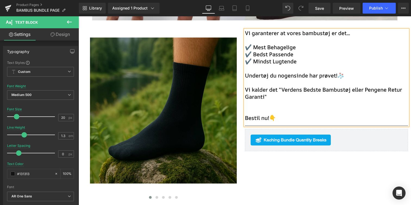
click at [262, 111] on p "Main content" at bounding box center [326, 110] width 163 height 7
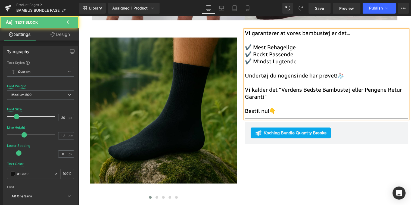
click at [275, 36] on font "Vi garanterer at vores bambustøj er det..." at bounding box center [297, 32] width 105 height 7
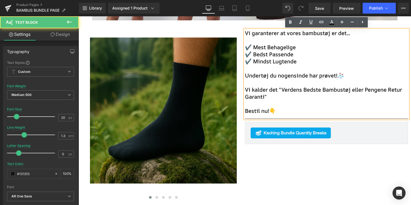
click at [275, 42] on p "Main content" at bounding box center [326, 40] width 163 height 7
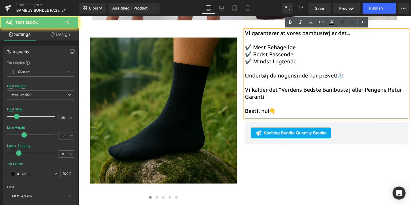
click at [301, 170] on div "Image Image Image Image Image ‹ › Carousel Image Vi garanterer at vores bambust…" at bounding box center [245, 192] width 326 height 326
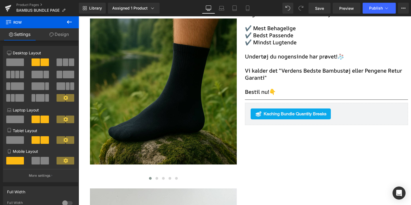
scroll to position [246, 0]
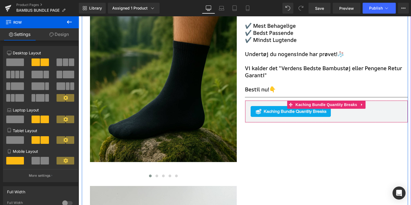
click at [295, 112] on span "Kaching Bundle Quantity Breaks" at bounding box center [295, 111] width 63 height 7
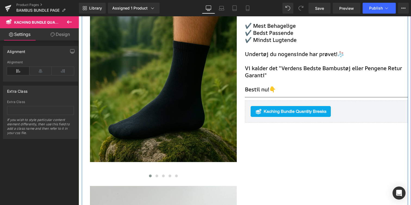
click at [292, 132] on div "Image Image Image Image Image ‹ › Carousel Image Vi garanterer at vores bambust…" at bounding box center [245, 170] width 326 height 326
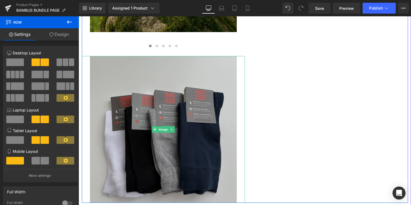
click at [221, 127] on img "Main content" at bounding box center [163, 129] width 147 height 147
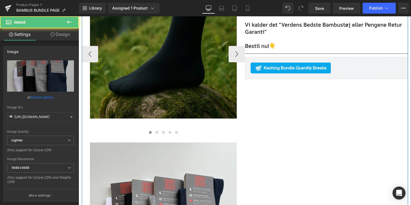
click at [206, 81] on img "Main content" at bounding box center [163, 45] width 147 height 147
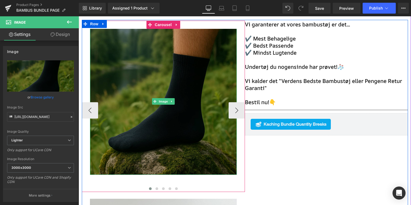
scroll to position [232, 0]
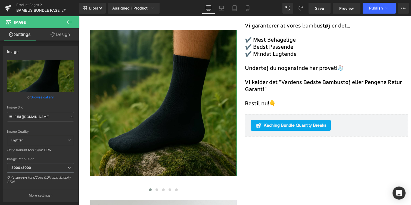
click at [58, 38] on link "Design" at bounding box center [60, 34] width 39 height 12
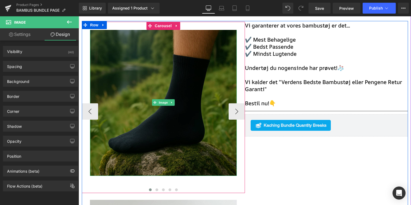
click at [144, 62] on img "Main content" at bounding box center [163, 102] width 147 height 147
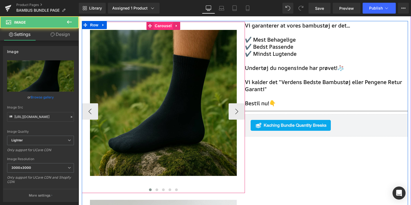
click at [161, 27] on span "Carousel" at bounding box center [163, 26] width 20 height 8
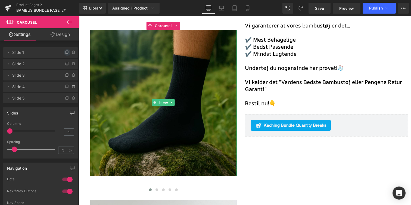
click at [65, 53] on icon at bounding box center [67, 52] width 4 height 4
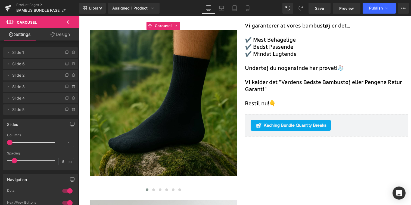
click at [47, 62] on span "Slide 6" at bounding box center [35, 64] width 46 height 10
click at [8, 66] on icon at bounding box center [8, 64] width 4 height 4
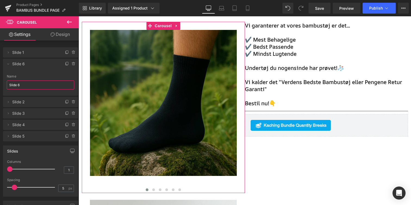
click at [39, 87] on input "Slide 6" at bounding box center [40, 85] width 67 height 9
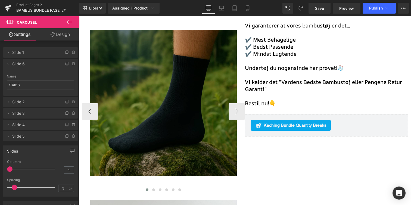
click at [177, 90] on img "Main content" at bounding box center [163, 102] width 147 height 147
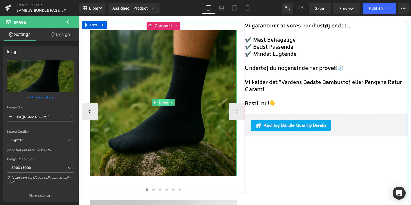
click at [160, 103] on span "Image" at bounding box center [163, 102] width 11 height 7
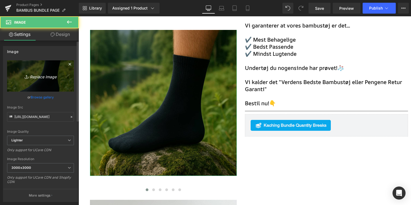
click at [42, 78] on icon "Replace Image" at bounding box center [41, 76] width 44 height 7
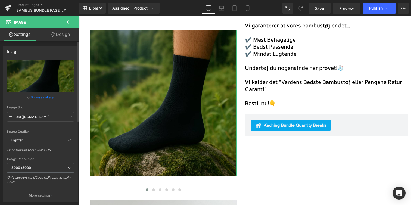
click at [36, 95] on link "Browse gallery" at bounding box center [42, 98] width 23 height 10
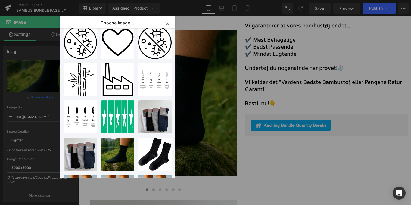
scroll to position [269, 0]
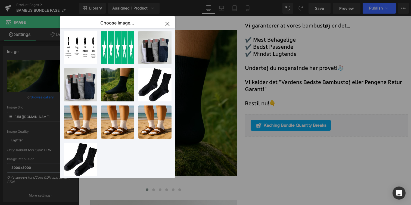
click at [30, 0] on div "Image You are previewing how the will restyle your page. You can not edit Eleme…" at bounding box center [205, 0] width 411 height 0
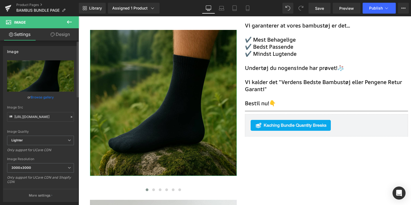
click at [41, 97] on link "Browse gallery" at bounding box center [42, 98] width 23 height 10
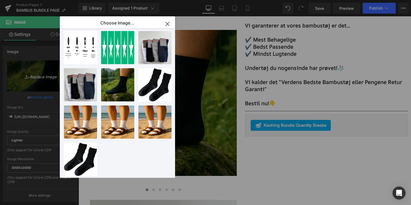
click at [34, 0] on div "Image You are previewing how the will restyle your page. You can not edit Eleme…" at bounding box center [205, 0] width 411 height 0
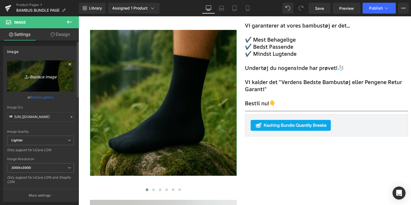
click at [36, 76] on icon "Replace Image" at bounding box center [41, 76] width 44 height 7
click at [32, 83] on link "Replace Image" at bounding box center [40, 75] width 67 height 31
type input "C:\fakepath\Designudennavn_94_1024x1024.webp"
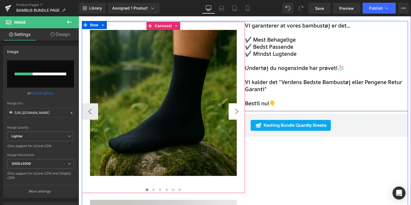
click at [236, 113] on button "›" at bounding box center [237, 111] width 16 height 16
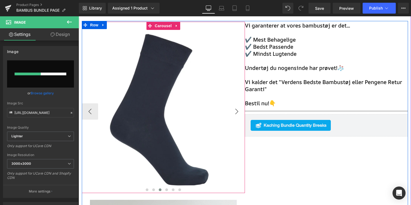
click at [236, 113] on button "›" at bounding box center [237, 111] width 16 height 16
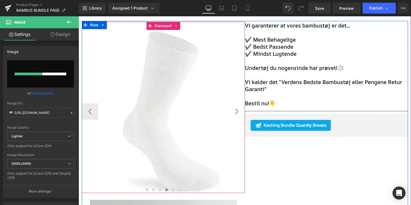
click at [236, 113] on button "›" at bounding box center [237, 111] width 16 height 16
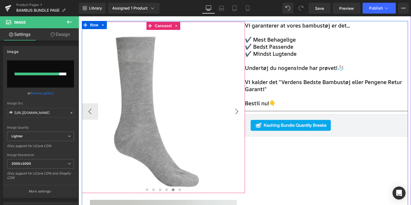
click at [236, 113] on button "›" at bounding box center [237, 111] width 16 height 16
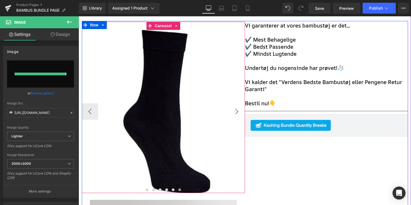
type input "https://ucarecdn.com/a3bcdc3d-ddac-4baa-92aa-23ead2873158/-/format/auto/-/previ…"
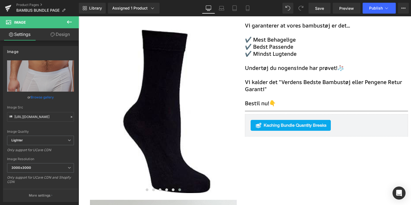
click at [58, 33] on link "Design" at bounding box center [60, 34] width 39 height 12
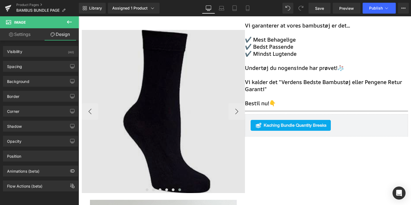
click at [150, 85] on img "Main content" at bounding box center [163, 111] width 163 height 163
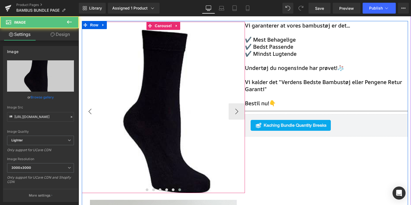
click at [91, 109] on button "‹" at bounding box center [90, 111] width 16 height 16
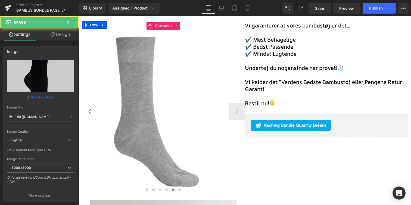
click at [91, 109] on button "‹" at bounding box center [90, 111] width 16 height 16
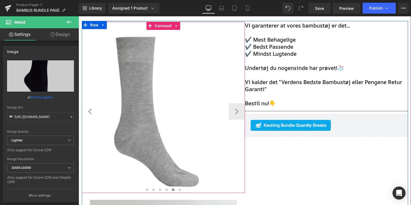
click at [91, 109] on button "‹" at bounding box center [90, 111] width 16 height 16
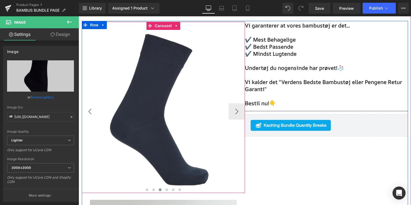
click at [91, 109] on button "‹" at bounding box center [90, 111] width 16 height 16
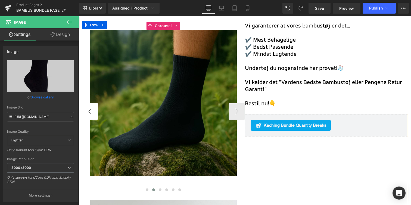
click at [91, 109] on button "‹" at bounding box center [90, 111] width 16 height 16
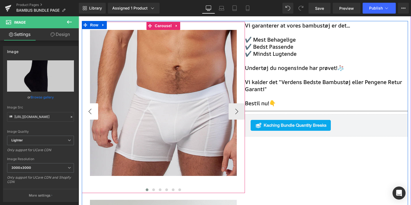
click at [91, 109] on button "‹" at bounding box center [90, 111] width 16 height 16
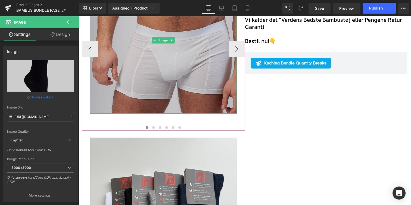
scroll to position [296, 0]
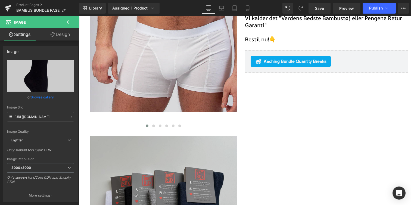
click at [183, 159] on img "Main content" at bounding box center [163, 209] width 147 height 147
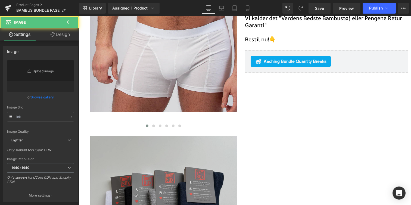
type input "https://ucarecdn.com/239b5ef3-540f-4302-a2cd-7519e6eba918/-/format/auto/-/previ…"
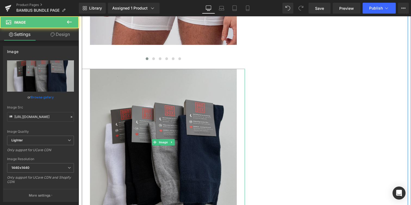
scroll to position [367, 0]
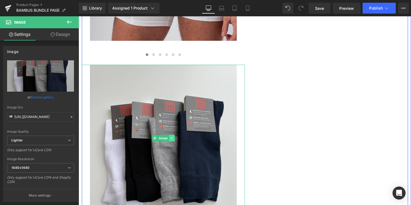
click at [172, 138] on icon "Main content" at bounding box center [171, 138] width 1 height 2
click at [174, 138] on icon "Main content" at bounding box center [174, 138] width 3 height 3
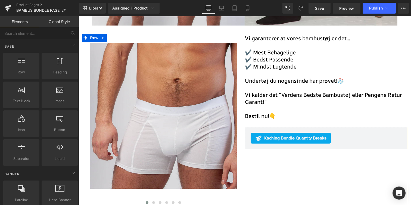
scroll to position [209, 0]
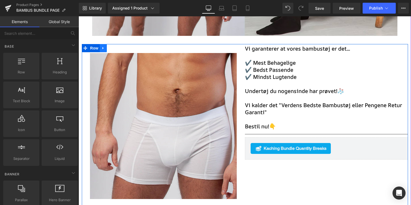
click at [105, 48] on icon "Main content" at bounding box center [103, 48] width 4 height 4
click at [111, 50] on icon "Main content" at bounding box center [111, 48] width 4 height 4
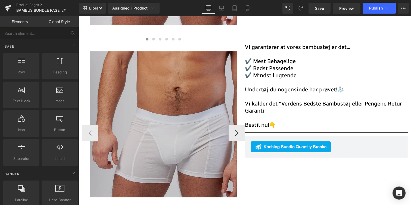
scroll to position [387, 0]
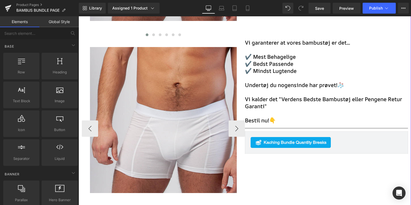
click at [167, 118] on div "Image" at bounding box center [163, 119] width 147 height 147
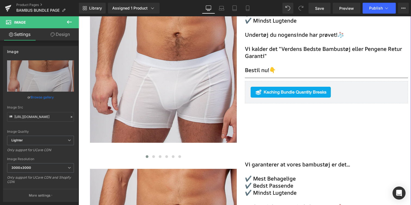
scroll to position [260, 0]
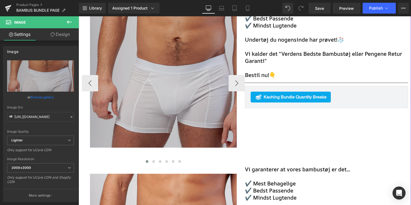
click at [180, 100] on img "Main content" at bounding box center [163, 74] width 147 height 147
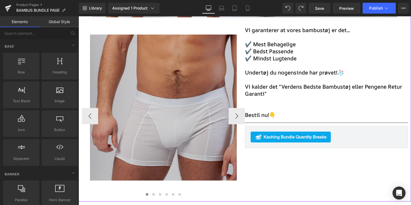
scroll to position [211, 0]
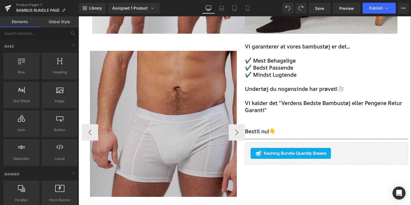
click at [181, 99] on img "Main content" at bounding box center [163, 123] width 147 height 147
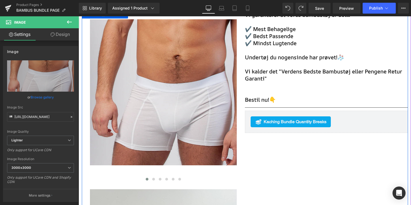
click at [303, 139] on div "Image Image Image Image Image Image ‹ › Carousel Image Vi garanterer at vores b…" at bounding box center [245, 173] width 326 height 326
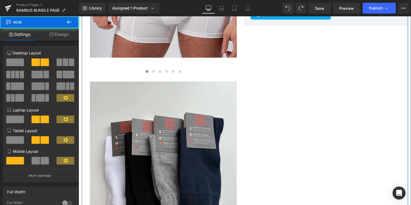
scroll to position [352, 0]
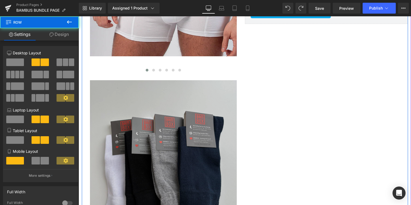
click at [222, 131] on img "Main content" at bounding box center [163, 153] width 147 height 147
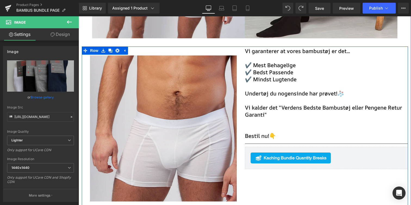
scroll to position [205, 0]
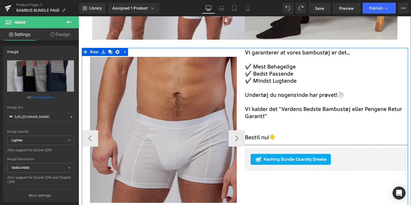
click at [218, 130] on img "Main content" at bounding box center [163, 129] width 147 height 147
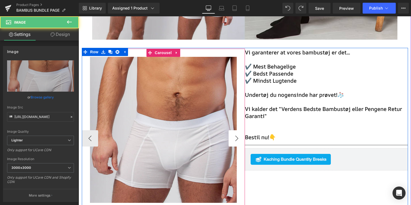
click at [235, 136] on button "›" at bounding box center [237, 138] width 16 height 16
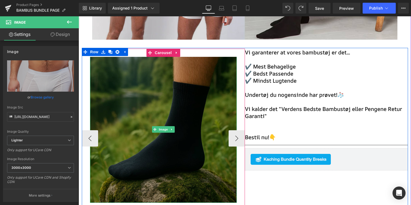
click at [180, 122] on img "Main content" at bounding box center [163, 129] width 147 height 147
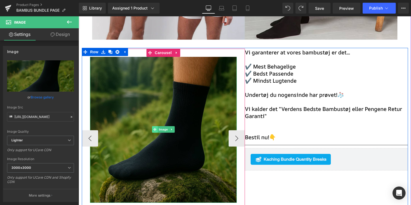
click at [153, 131] on icon "Main content" at bounding box center [154, 129] width 3 height 3
click at [234, 139] on button "›" at bounding box center [237, 138] width 16 height 16
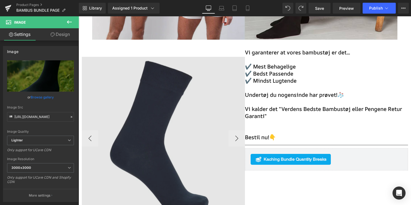
click at [164, 114] on img "Main content" at bounding box center [163, 138] width 163 height 163
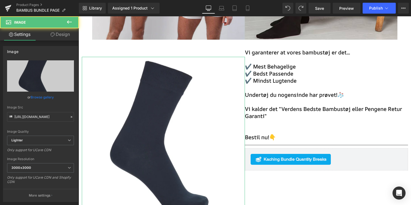
click at [54, 36] on icon at bounding box center [53, 34] width 4 height 4
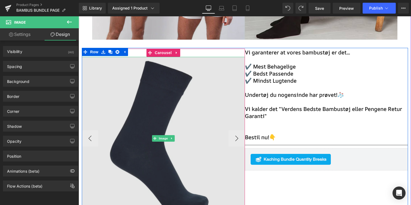
click at [129, 74] on img "Main content" at bounding box center [163, 138] width 163 height 163
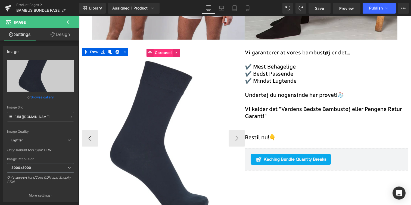
click at [160, 53] on span "Carousel" at bounding box center [163, 53] width 20 height 8
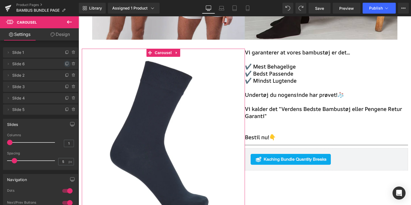
click at [65, 66] on icon at bounding box center [67, 64] width 4 height 4
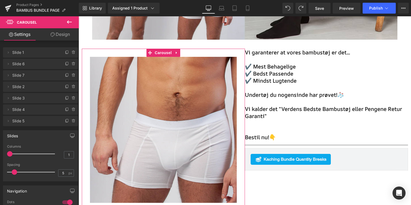
click at [44, 74] on span "Slide 7" at bounding box center [35, 75] width 46 height 10
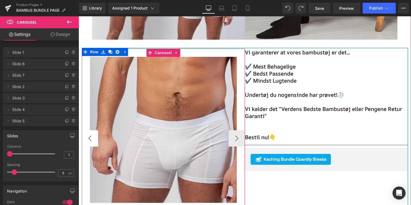
click at [90, 140] on button "‹" at bounding box center [90, 138] width 16 height 16
click at [241, 139] on button "›" at bounding box center [237, 138] width 16 height 16
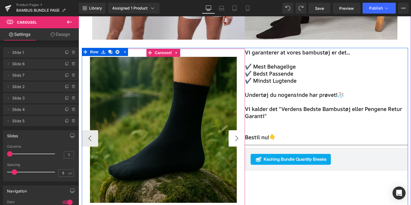
click at [241, 139] on button "›" at bounding box center [237, 138] width 16 height 16
click at [169, 126] on link "Image" at bounding box center [160, 129] width 17 height 7
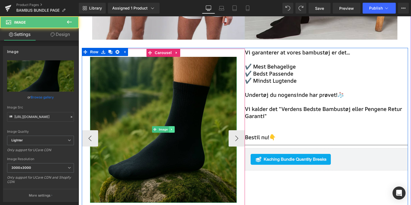
click at [171, 130] on icon "Main content" at bounding box center [171, 130] width 1 height 2
click at [176, 130] on icon "Main content" at bounding box center [174, 129] width 3 height 3
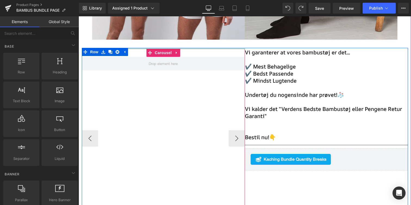
click at [159, 77] on div "Image Image Image Image Image Image" at bounding box center [329, 138] width 1152 height 163
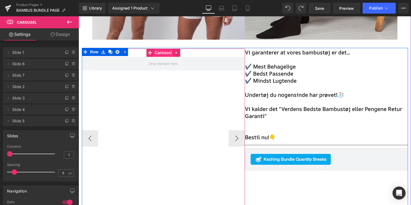
click at [161, 55] on span "Carousel" at bounding box center [163, 53] width 20 height 8
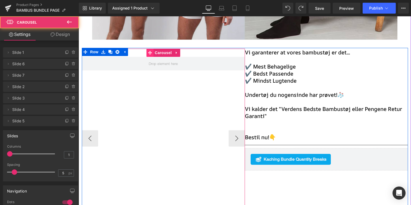
click at [149, 54] on icon "Main content" at bounding box center [150, 53] width 4 height 4
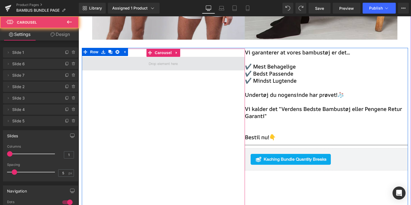
click at [149, 64] on span "Main content" at bounding box center [163, 63] width 33 height 7
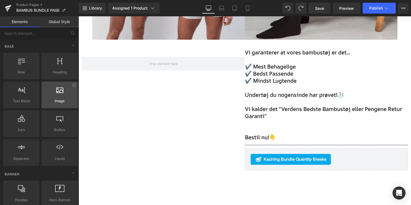
click at [57, 105] on div "Image images, photos, alts, uploads" at bounding box center [60, 95] width 36 height 27
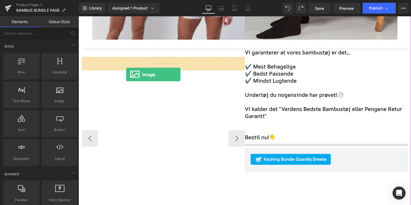
drag, startPoint x: 136, startPoint y: 121, endPoint x: 131, endPoint y: 70, distance: 51.1
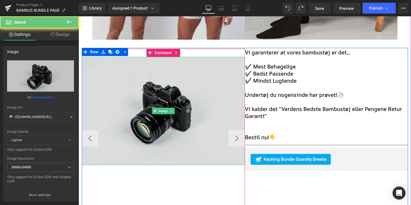
click at [127, 90] on img "Main content" at bounding box center [163, 111] width 163 height 108
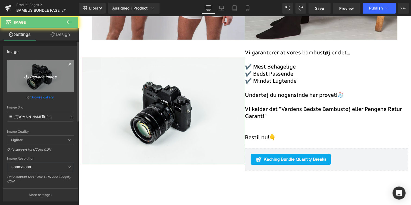
click at [30, 77] on icon "Replace Image" at bounding box center [41, 76] width 44 height 7
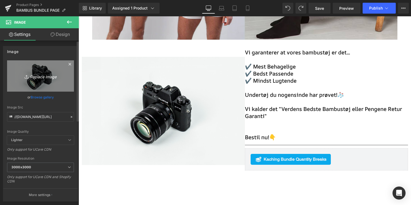
type input "C:\fakepath\IMG_6260_1024x1024.webp"
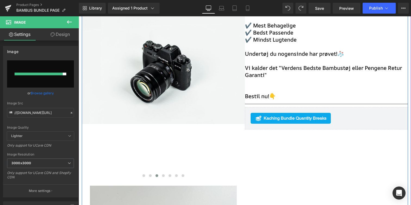
type input "https://ucarecdn.com/c9a76c3d-8eed-4ceb-aedc-b456010768bb/-/format/auto/-/previ…"
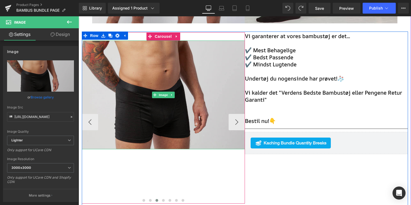
scroll to position [221, 0]
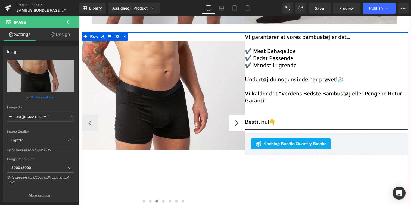
click at [237, 123] on button "›" at bounding box center [237, 123] width 16 height 16
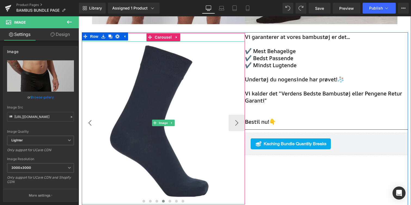
click at [93, 120] on button "‹" at bounding box center [90, 123] width 16 height 16
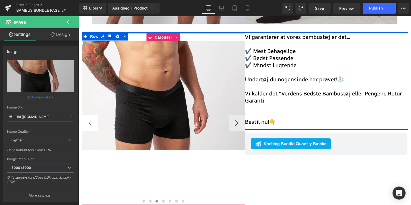
click at [93, 120] on button "‹" at bounding box center [90, 123] width 16 height 16
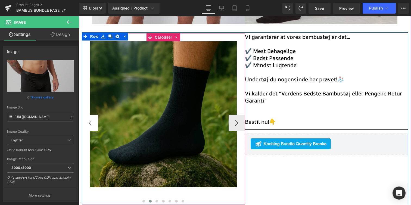
click at [84, 117] on button "‹" at bounding box center [90, 123] width 16 height 16
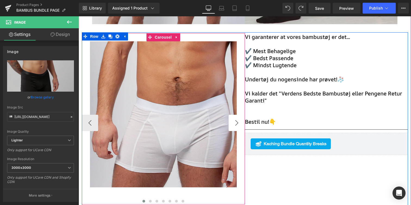
click at [231, 123] on button "›" at bounding box center [237, 123] width 16 height 16
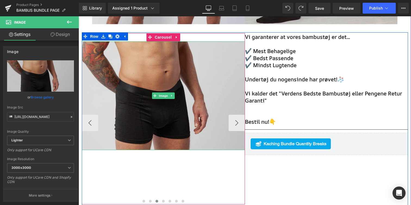
click at [177, 109] on img "Main content" at bounding box center [163, 95] width 163 height 109
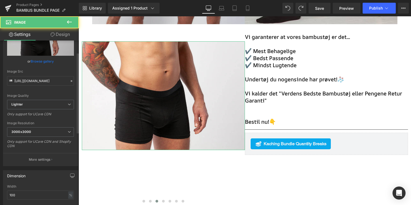
scroll to position [39, 0]
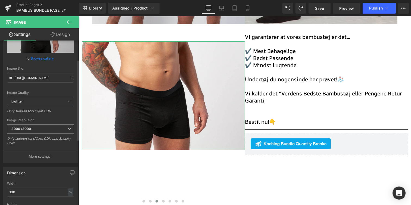
click at [51, 131] on span "3000x3000" at bounding box center [40, 129] width 67 height 10
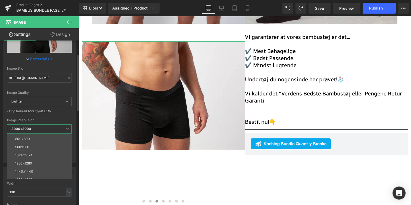
scroll to position [78, 0]
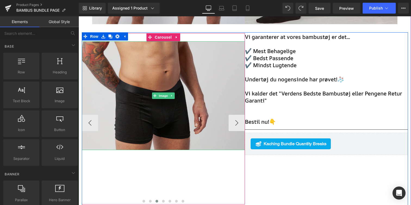
click at [117, 103] on img "Main content" at bounding box center [163, 95] width 163 height 109
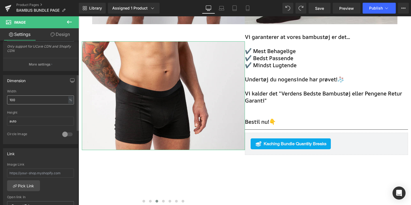
scroll to position [134, 0]
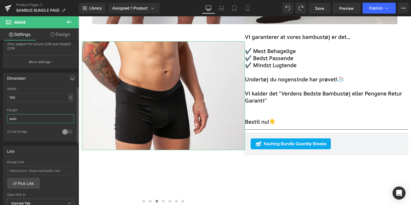
click at [60, 121] on input "auto" at bounding box center [40, 118] width 67 height 9
click at [70, 96] on div "%" at bounding box center [70, 97] width 5 height 7
click at [69, 111] on li "px" at bounding box center [70, 114] width 7 height 8
type input "600"
click at [49, 116] on input "auto" at bounding box center [40, 118] width 67 height 9
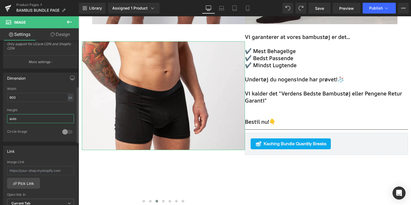
click at [54, 121] on input "auto" at bounding box center [40, 118] width 67 height 9
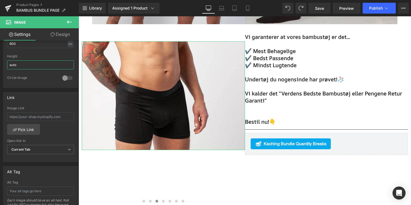
scroll to position [185, 0]
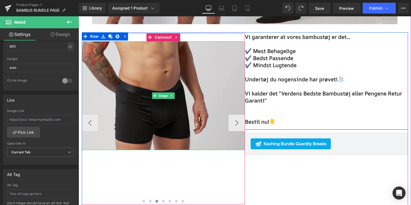
click at [178, 122] on img "Main content" at bounding box center [163, 95] width 163 height 109
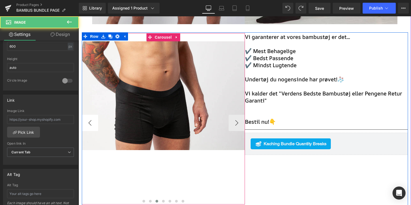
click at [93, 121] on button "‹" at bounding box center [90, 123] width 16 height 16
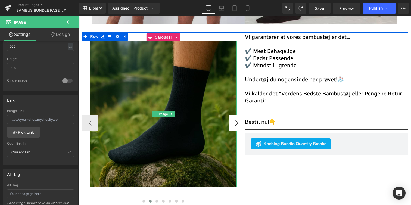
click at [232, 125] on button "›" at bounding box center [237, 123] width 16 height 16
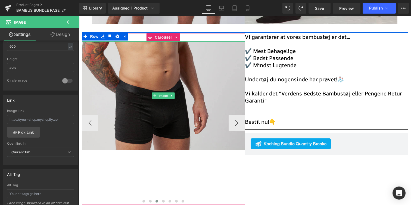
click at [183, 113] on img "Main content" at bounding box center [163, 95] width 163 height 109
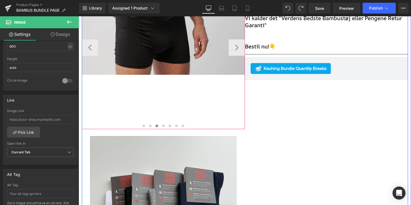
scroll to position [288, 0]
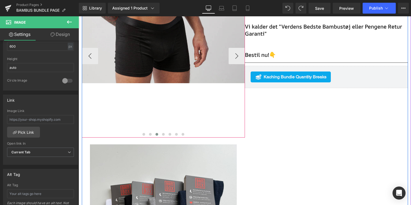
click at [154, 61] on img "Main content" at bounding box center [163, 28] width 163 height 109
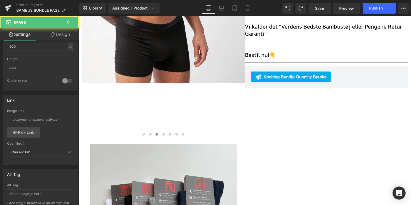
click at [65, 35] on link "Design" at bounding box center [60, 34] width 39 height 12
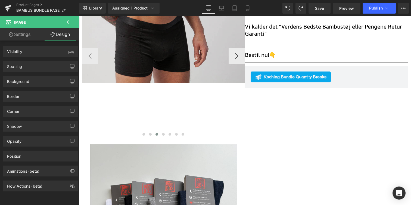
click at [151, 51] on img "Main content" at bounding box center [163, 28] width 163 height 109
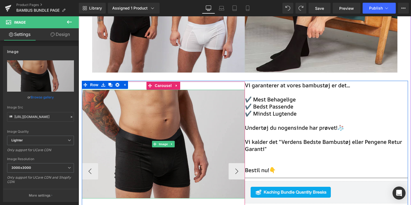
scroll to position [151, 0]
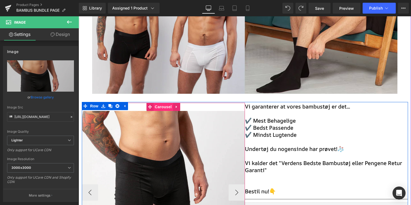
click at [161, 107] on span "Carousel" at bounding box center [163, 107] width 20 height 8
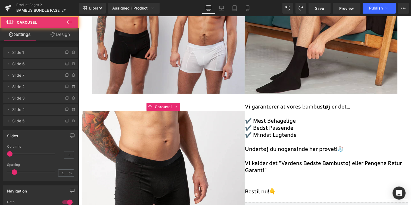
click at [33, 65] on span "Slide 6" at bounding box center [35, 64] width 46 height 10
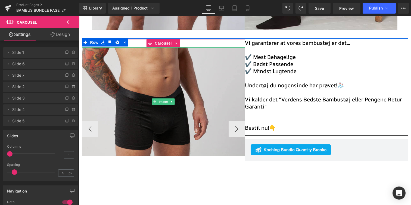
scroll to position [215, 0]
click at [169, 90] on img "Main content" at bounding box center [163, 101] width 163 height 109
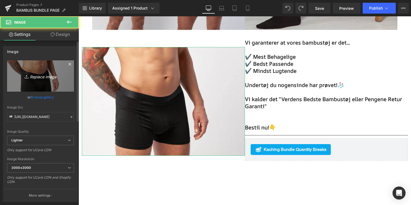
click at [42, 78] on icon "Replace Image" at bounding box center [41, 76] width 44 height 7
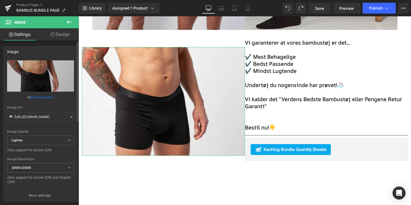
click at [46, 97] on link "Browse gallery" at bounding box center [42, 98] width 23 height 10
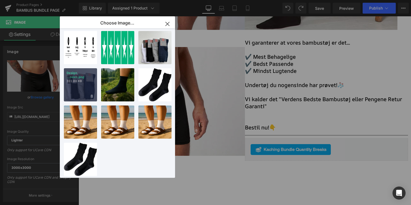
click at [86, 74] on p "Design ...navn.png" at bounding box center [81, 75] width 28 height 8
type input "https://ucarecdn.com/bc30918a-830b-4069-b275-4fb13fcd4b16/-/format/auto/-/previ…"
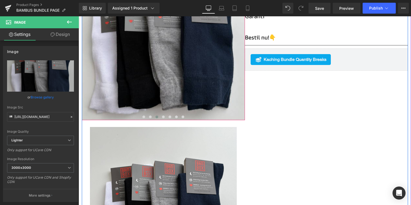
scroll to position [310, 0]
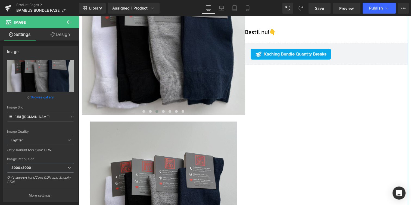
click at [144, 146] on img "Main content" at bounding box center [163, 195] width 147 height 147
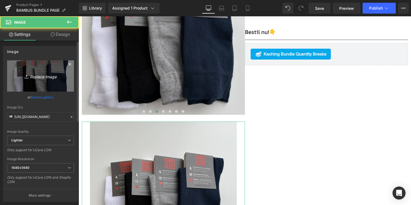
click at [40, 80] on link "Replace Image" at bounding box center [40, 75] width 67 height 31
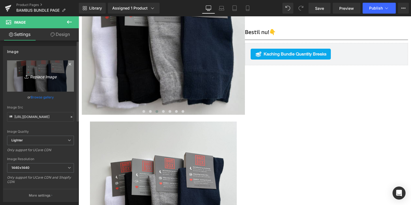
type input "C:\fakepath\IMG_6260_1024x1024.webp"
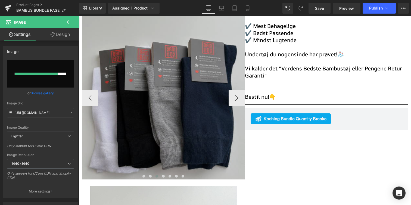
scroll to position [247, 0]
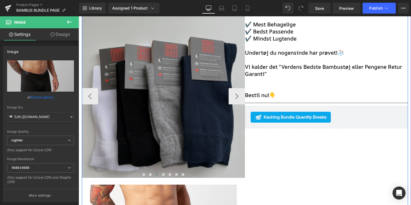
type input "https://ucarecdn.com/e4799cde-37ff-412e-b9a9-b40caf3752ec/-/format/auto/-/previ…"
click at [184, 88] on img "Main content" at bounding box center [163, 96] width 163 height 163
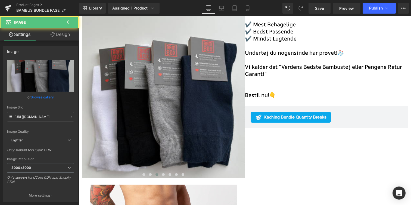
click at [283, 145] on div "Image Image Image Image Image Image Image ‹ › Carousel Image Vi garanterer at v…" at bounding box center [245, 144] width 326 height 277
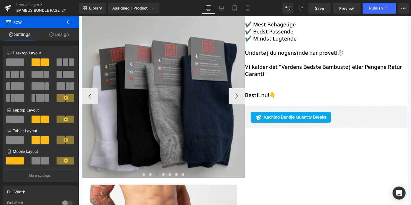
click at [215, 116] on img "Main content" at bounding box center [163, 96] width 163 height 163
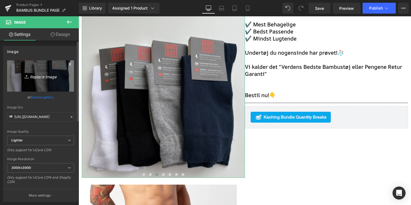
click at [44, 78] on icon "Replace Image" at bounding box center [41, 76] width 44 height 7
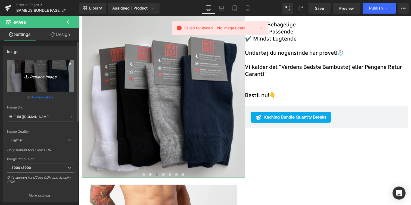
click at [53, 78] on icon "Replace Image" at bounding box center [41, 76] width 44 height 7
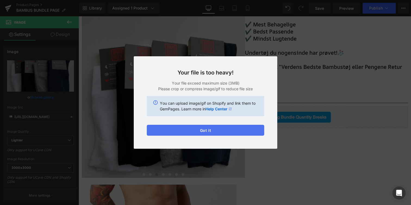
click at [215, 129] on button "Got it" at bounding box center [206, 130] width 118 height 11
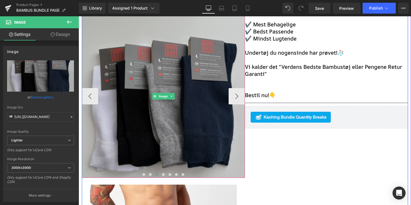
click at [209, 123] on img "Main content" at bounding box center [163, 96] width 163 height 163
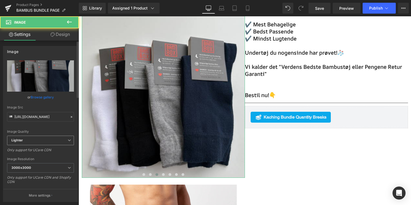
click at [33, 141] on span "Lighter" at bounding box center [40, 141] width 67 height 10
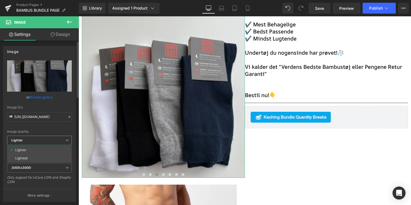
click at [44, 138] on span "Lighter" at bounding box center [39, 141] width 65 height 10
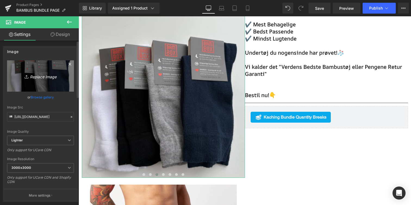
click at [48, 78] on icon "Replace Image" at bounding box center [41, 76] width 44 height 7
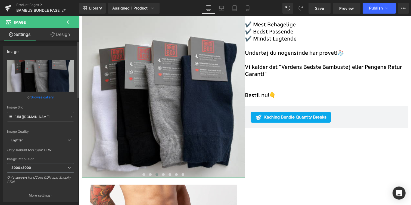
click at [42, 96] on link "Browse gallery" at bounding box center [42, 98] width 23 height 10
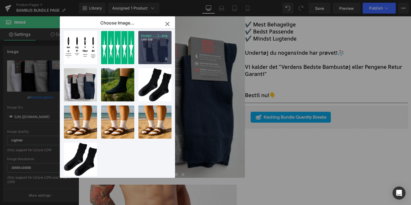
click at [152, 52] on div "Design ... _1_.png 1.66 MB" at bounding box center [154, 47] width 33 height 33
type input "https://ucarecdn.com/239b5ef3-540f-4302-a2cd-7519e6eba918/-/format/auto/-/previ…"
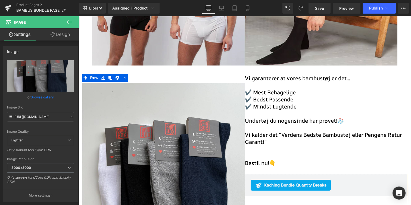
scroll to position [149, 0]
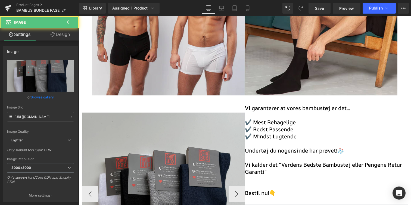
click at [213, 140] on img "Main content" at bounding box center [163, 194] width 163 height 163
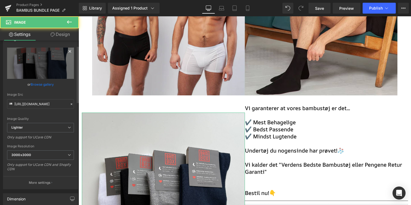
scroll to position [16, 0]
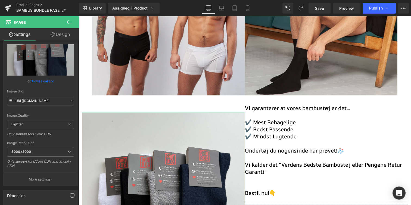
click at [61, 37] on link "Design" at bounding box center [60, 34] width 39 height 12
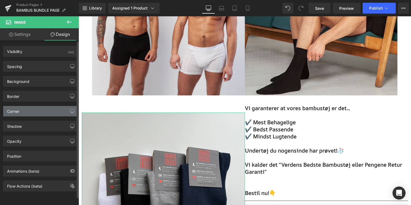
type input "0"
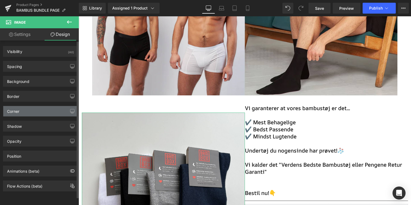
type input "0"
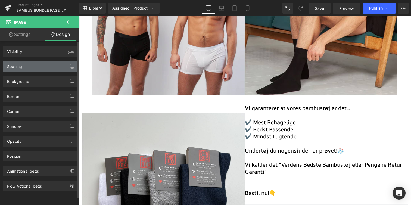
click at [44, 66] on div "Spacing" at bounding box center [40, 66] width 75 height 10
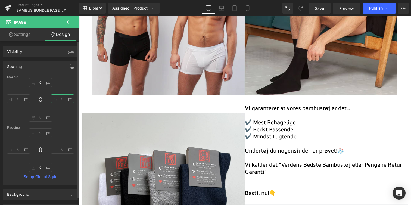
click at [61, 102] on input "0" at bounding box center [62, 98] width 23 height 9
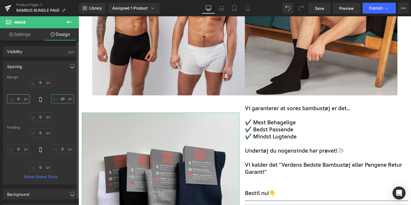
type input "20"
click at [21, 98] on input "0" at bounding box center [18, 98] width 23 height 9
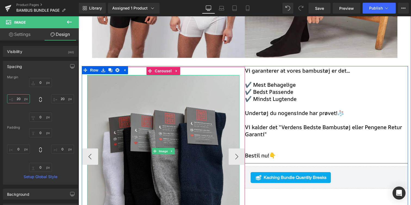
scroll to position [197, 0]
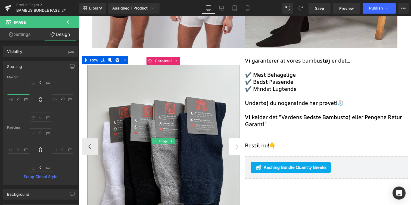
type input "20"
click at [230, 152] on button "›" at bounding box center [237, 146] width 16 height 16
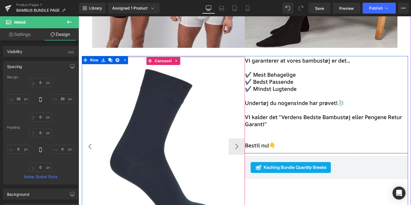
click at [87, 148] on button "‹" at bounding box center [90, 146] width 16 height 16
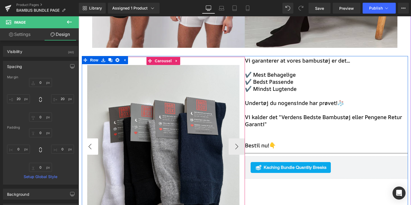
click at [87, 148] on button "‹" at bounding box center [90, 146] width 16 height 16
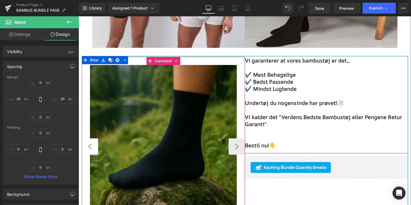
click at [87, 148] on button "‹" at bounding box center [90, 146] width 16 height 16
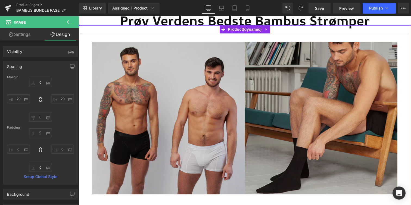
click at [146, 101] on img "Main content" at bounding box center [245, 118] width 306 height 153
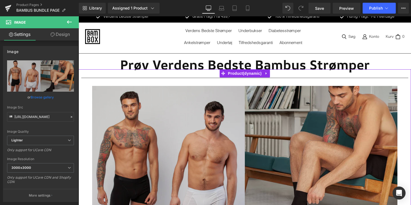
scroll to position [0, 0]
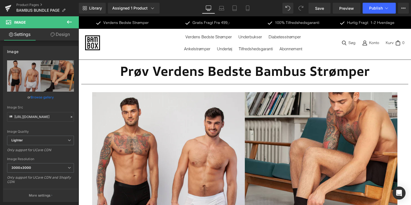
click at [184, 68] on span "Prøv Verdens Bedste Bambus Strømper" at bounding box center [245, 71] width 250 height 18
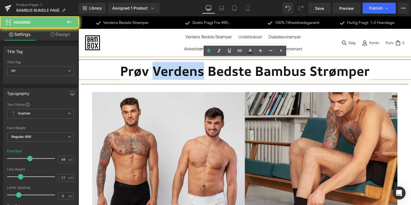
click at [184, 68] on span "Prøv Verdens Bedste Bambus Strømper" at bounding box center [245, 71] width 250 height 18
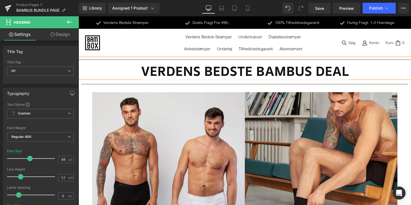
click at [199, 89] on hr "Main content" at bounding box center [244, 88] width 327 height 8
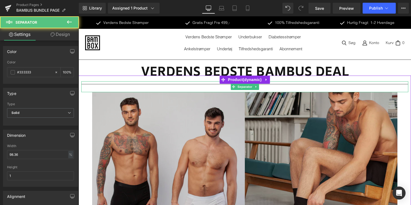
click at [189, 128] on img "Main content" at bounding box center [245, 168] width 306 height 153
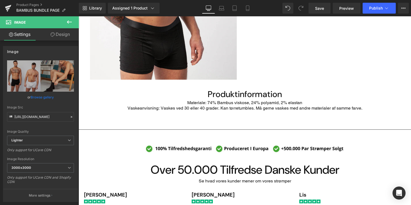
scroll to position [451, 0]
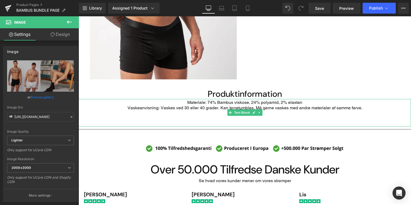
click at [234, 105] on p "Materiale: 74% Bambus viskose, 24% polyamid, 2% elastan" at bounding box center [245, 103] width 333 height 6
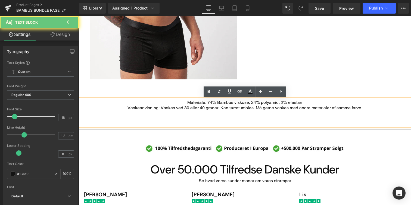
click at [181, 102] on p "Materiale: 74% Bambus viskose, 24% polyamid, 2% elastan" at bounding box center [245, 103] width 333 height 6
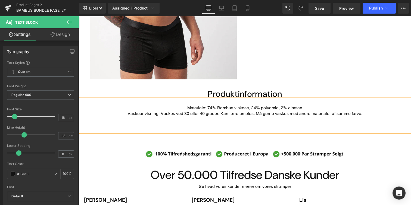
click at [201, 102] on p "Main content" at bounding box center [245, 103] width 333 height 6
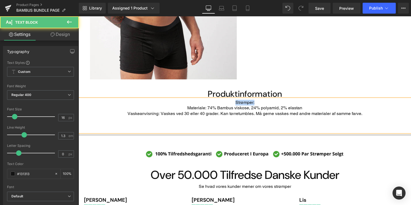
drag, startPoint x: 232, startPoint y: 101, endPoint x: 290, endPoint y: 101, distance: 58.5
click at [290, 101] on p "Strømper:" at bounding box center [245, 103] width 333 height 6
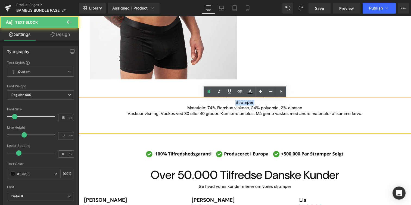
drag, startPoint x: 266, startPoint y: 102, endPoint x: 226, endPoint y: 102, distance: 40.5
click at [226, 102] on p "Strømper:" at bounding box center [245, 103] width 333 height 6
drag, startPoint x: 230, startPoint y: 103, endPoint x: 268, endPoint y: 103, distance: 38.1
click at [268, 103] on p "Strømper:" at bounding box center [245, 103] width 333 height 6
click at [209, 92] on icon at bounding box center [209, 91] width 2 height 3
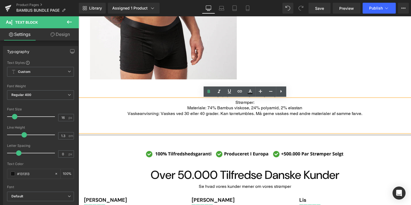
click at [219, 101] on p "Strømper:" at bounding box center [245, 103] width 333 height 6
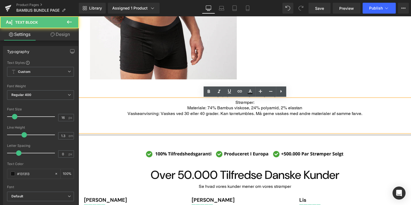
click at [376, 117] on div "Strømper: Materiale: 74% Bambus viskose, 24% polyamid, 2% elastan Vaskeanvisnin…" at bounding box center [245, 115] width 333 height 33
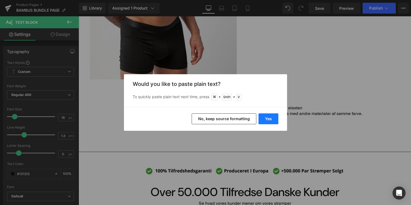
click at [272, 122] on button "Yes" at bounding box center [269, 118] width 20 height 11
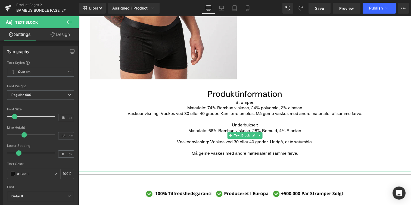
click at [196, 137] on p "Main content" at bounding box center [245, 137] width 333 height 6
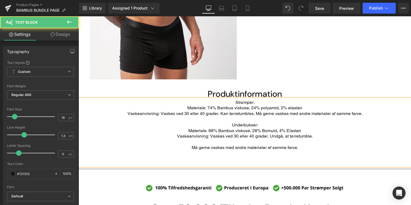
click at [198, 144] on p "Main content" at bounding box center [245, 142] width 333 height 6
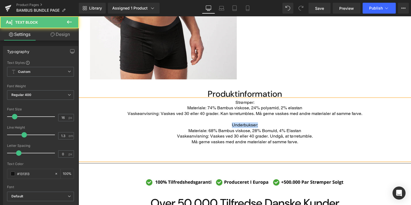
drag, startPoint x: 218, startPoint y: 128, endPoint x: 277, endPoint y: 128, distance: 58.8
click at [277, 128] on p "Underbukser: Materiale: 68% Bambus viskose, 28% Bomuld, 4% Elastan" at bounding box center [245, 127] width 333 height 11
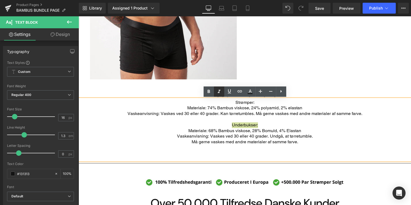
click at [220, 93] on icon at bounding box center [219, 91] width 7 height 7
click at [207, 92] on icon at bounding box center [209, 91] width 7 height 7
click at [220, 93] on icon at bounding box center [219, 91] width 7 height 7
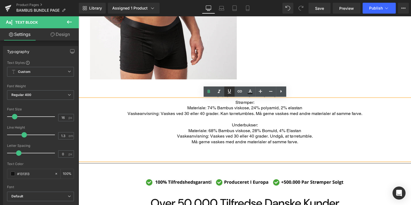
click at [230, 93] on icon at bounding box center [229, 91] width 7 height 7
click at [240, 138] on p "Vaskeanvisning: Vaskes ved 30 eller 40 grader. Undgå, at tørretumble." at bounding box center [245, 137] width 333 height 6
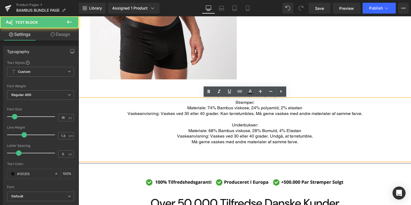
click at [299, 156] on div "Strømper: Materiale: 74% Bambus viskose, 24% polyamid, 2% elastan Vaskeanvisnin…" at bounding box center [245, 129] width 333 height 61
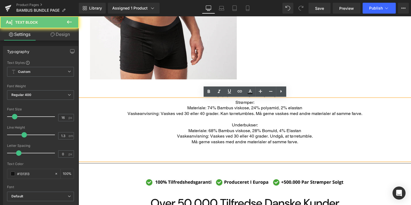
click at [290, 172] on hr "Main content" at bounding box center [245, 170] width 333 height 14
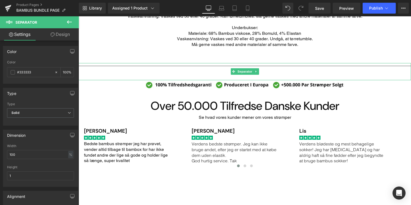
scroll to position [552, 0]
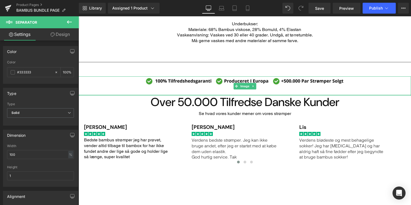
click at [290, 100] on h1 "Over 50.000 Tilfredse Danske Kunder" at bounding box center [245, 102] width 333 height 13
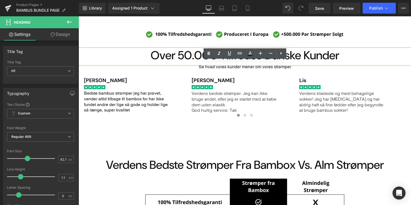
scroll to position [603, 0]
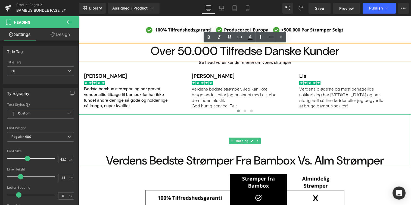
click at [268, 135] on div "Verdens Bedste Strømper Fra Bambox Vs. Alm Strømper" at bounding box center [245, 141] width 333 height 53
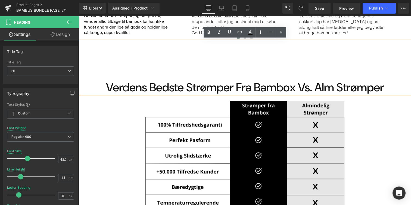
scroll to position [681, 0]
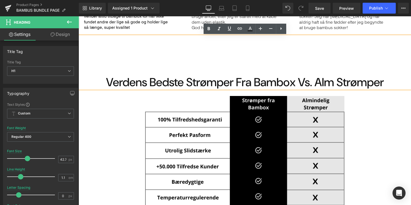
click at [260, 151] on img "Main content" at bounding box center [245, 159] width 200 height 140
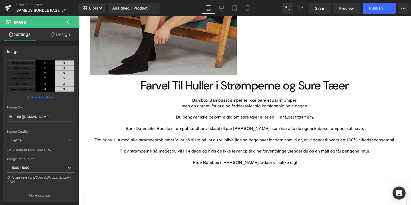
scroll to position [1278, 0]
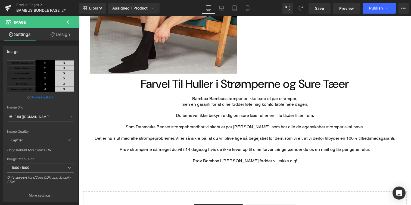
click at [67, 23] on icon at bounding box center [69, 22] width 7 height 7
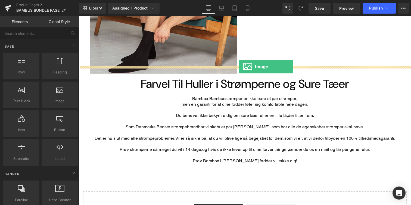
drag, startPoint x: 139, startPoint y: 114, endPoint x: 239, endPoint y: 67, distance: 110.6
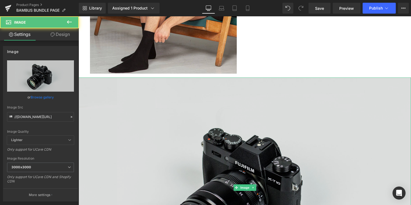
click at [233, 95] on img "Main content" at bounding box center [245, 188] width 333 height 220
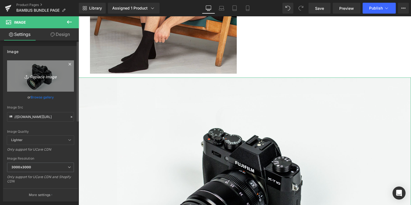
click at [34, 69] on link "Replace Image" at bounding box center [40, 75] width 67 height 31
type input "C:\fakepath\Kopi af Almindelig Str’mper.png"
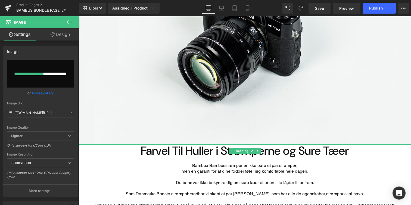
scroll to position [1430, 0]
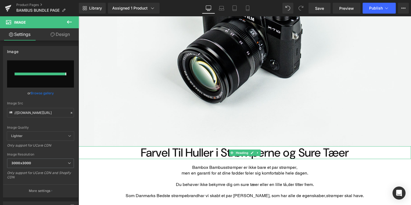
type input "https://ucarecdn.com/a60f12c3-f318-48a9-8a2e-325bae2ccc87/-/format/auto/-/previ…"
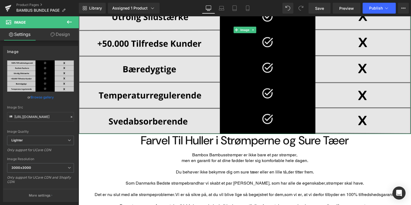
click at [253, 95] on img "Main content" at bounding box center [245, 30] width 333 height 208
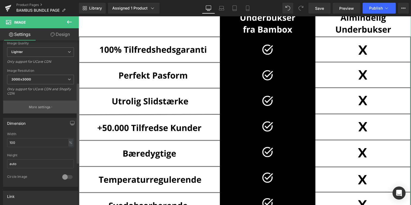
scroll to position [90, 0]
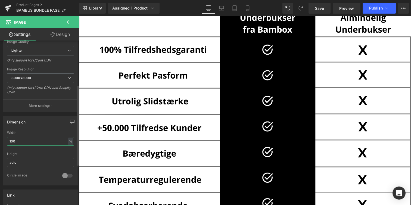
click at [51, 139] on input "100" at bounding box center [40, 141] width 67 height 9
click at [50, 140] on input "100" at bounding box center [40, 141] width 67 height 9
type input "50"
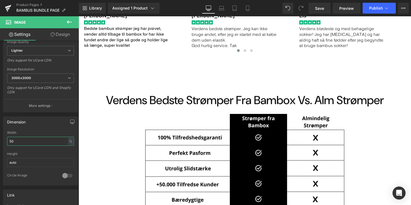
scroll to position [680, 0]
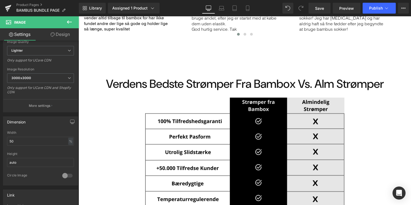
click at [186, 128] on img "Main content" at bounding box center [245, 160] width 200 height 140
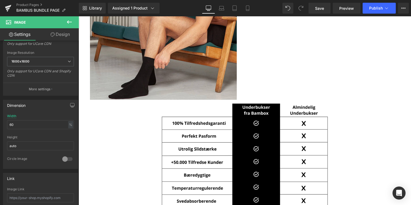
scroll to position [1264, 0]
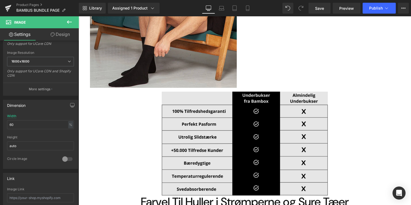
click at [181, 136] on img "Main content" at bounding box center [245, 144] width 167 height 104
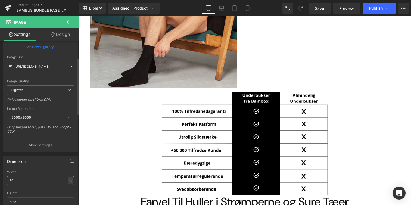
scroll to position [51, 0]
click at [30, 180] on input "50" at bounding box center [40, 179] width 67 height 9
type input "60"
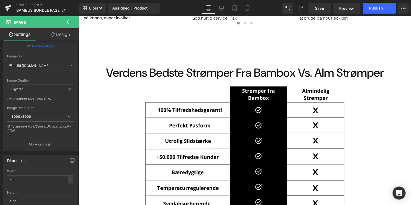
scroll to position [685, 0]
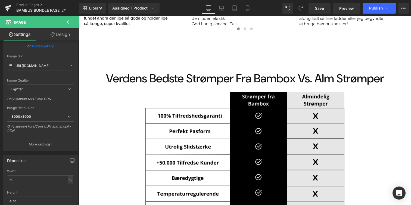
click at [162, 141] on img "Main content" at bounding box center [245, 155] width 200 height 140
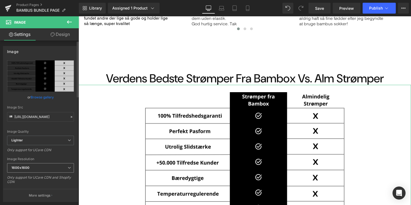
click at [55, 169] on span "1600x1600" at bounding box center [40, 168] width 67 height 10
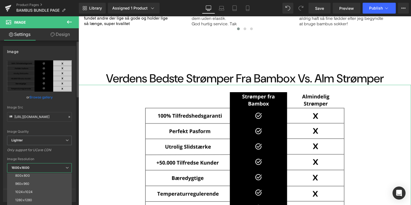
scroll to position [78, 0]
click at [47, 194] on li "1920x1920" at bounding box center [40, 197] width 67 height 8
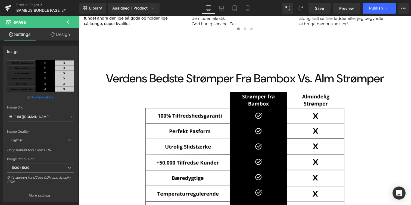
click at [168, 80] on h1 "Verdens Bedste Strømper Fra Bambox Vs. Alm Strømper" at bounding box center [245, 78] width 333 height 13
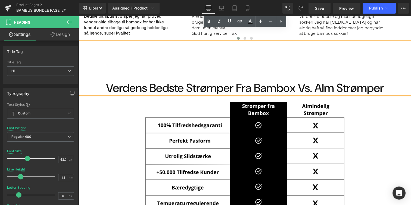
scroll to position [668, 0]
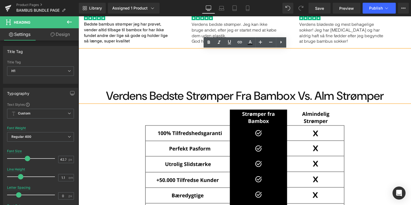
click at [218, 96] on h1 "Verdens Bedste Strømper Fra Bambox Vs. Alm Strømper" at bounding box center [245, 96] width 333 height 13
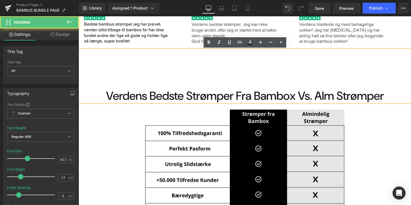
click at [231, 131] on img "Main content" at bounding box center [245, 172] width 200 height 140
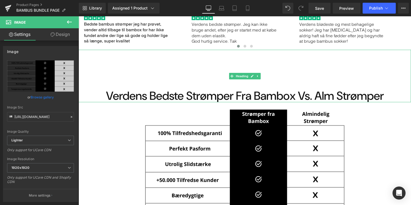
click at [235, 99] on h1 "Verdens Bedste Strømper Fra Bambox Vs. Alm Strømper" at bounding box center [245, 96] width 333 height 13
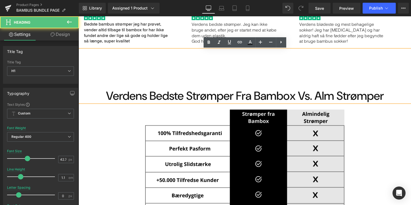
click at [191, 125] on img "Main content" at bounding box center [245, 172] width 200 height 140
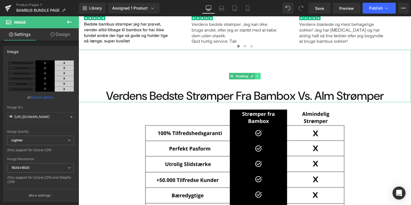
click at [258, 76] on icon "Main content" at bounding box center [258, 76] width 3 height 3
click at [254, 76] on icon "Main content" at bounding box center [255, 76] width 3 height 3
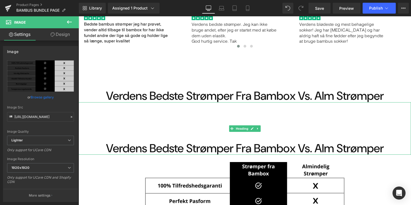
click at [158, 137] on div "Verdens Bedste Strømper Fra Bambox Vs. Alm Strømper" at bounding box center [245, 128] width 333 height 53
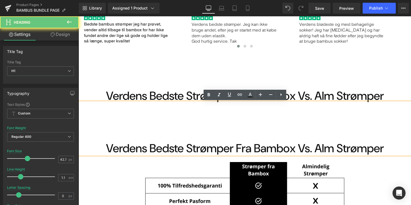
click at [229, 134] on div "Verdens Bedste Strømper Fra Bambox Vs. Alm Strømper" at bounding box center [245, 128] width 333 height 53
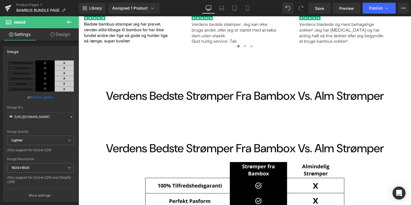
click at [221, 132] on div "Verdens Bedste Strømper Fra Bambox Vs. Alm Strømper" at bounding box center [245, 128] width 333 height 53
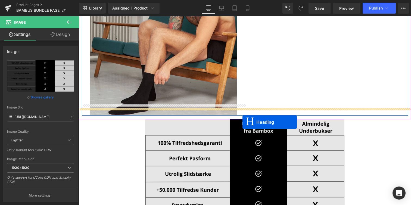
drag, startPoint x: 233, startPoint y: 130, endPoint x: 243, endPoint y: 122, distance: 12.2
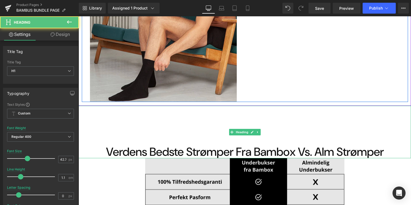
scroll to position [1236, 0]
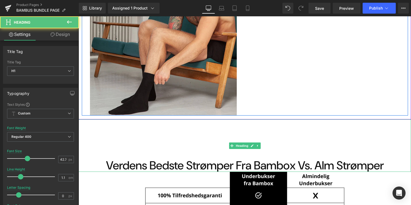
click at [238, 159] on h1 "Verdens Bedste Strømper Fra Bambox Vs. Alm Strømper" at bounding box center [245, 165] width 333 height 13
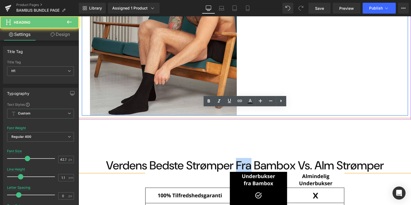
click at [238, 159] on h1 "Verdens Bedste Strømper Fra Bambox Vs. Alm Strømper" at bounding box center [245, 165] width 333 height 13
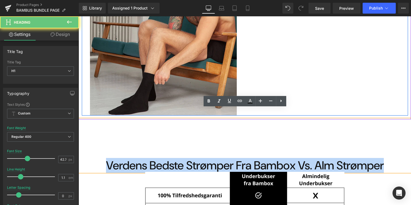
click at [238, 159] on h1 "Verdens Bedste Strømper Fra Bambox Vs. Alm Strømper" at bounding box center [245, 165] width 333 height 13
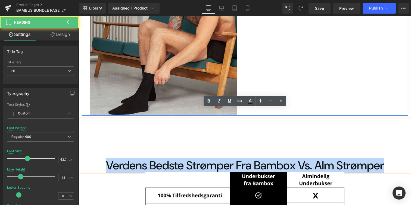
click at [225, 159] on h1 "Verdens Bedste Strømper Fra Bambox Vs. Alm Strømper" at bounding box center [245, 165] width 333 height 13
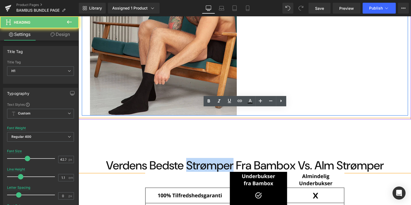
click at [225, 159] on h1 "Verdens Bedste Strømper Fra Bambox Vs. Alm Strømper" at bounding box center [245, 165] width 333 height 13
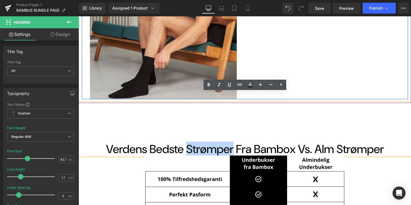
scroll to position [1253, 0]
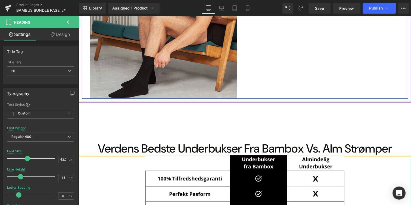
click at [363, 142] on h1 "Verdens Bedste Underbukser Fra Bambox Vs. Alm Strømper" at bounding box center [245, 148] width 333 height 13
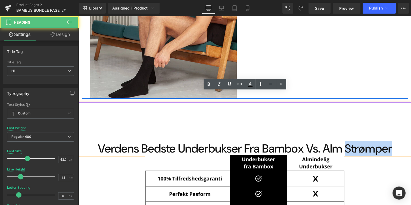
click at [363, 142] on h1 "Verdens Bedste Underbukser Fra Bambox Vs. Alm Strømper" at bounding box center [245, 148] width 333 height 13
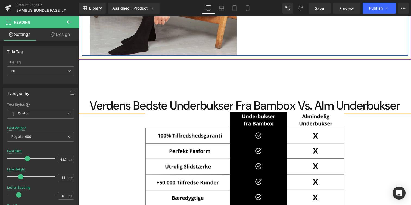
scroll to position [1302, 0]
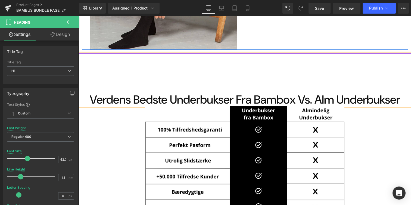
click at [237, 93] on h1 "Verdens Bedste Underbukser Fra Bambox Vs. Alm Underbukser" at bounding box center [245, 99] width 333 height 13
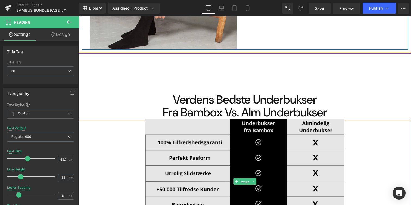
click at [199, 131] on img "Main content" at bounding box center [245, 181] width 200 height 125
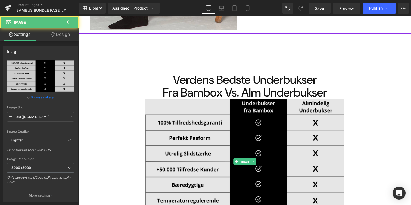
scroll to position [1323, 0]
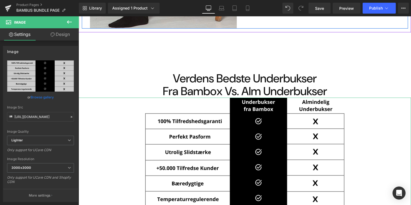
click at [61, 35] on link "Design" at bounding box center [60, 34] width 39 height 12
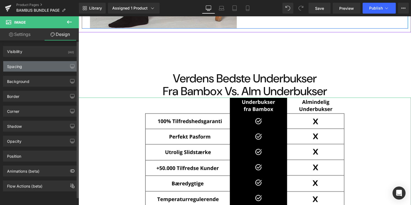
click at [45, 69] on div "Spacing" at bounding box center [40, 66] width 75 height 10
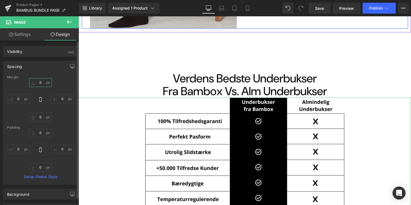
click at [42, 82] on input "0" at bounding box center [40, 82] width 23 height 9
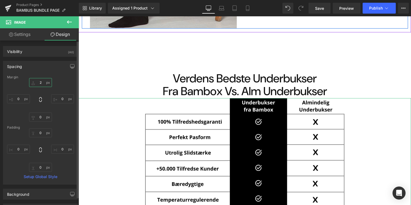
type input "20"
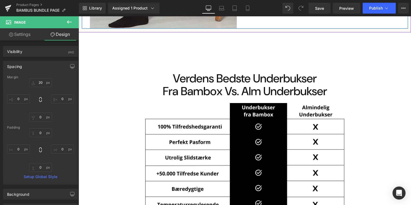
click at [200, 53] on div "Verdens Bedste Underbukser Fra Bambox Vs. Alm Underbukser" at bounding box center [245, 64] width 333 height 65
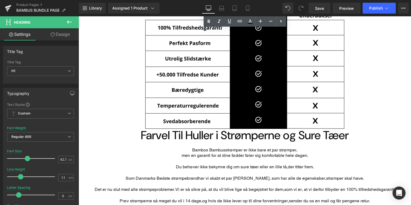
scroll to position [1423, 0]
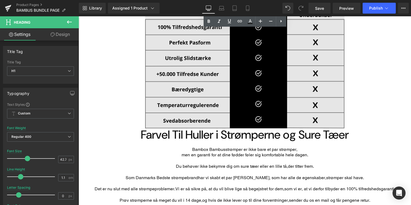
click at [203, 113] on img "Main content" at bounding box center [245, 66] width 200 height 125
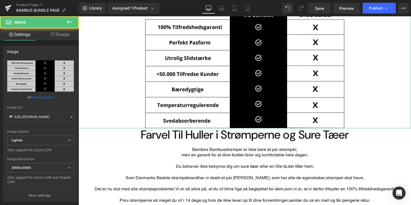
click at [71, 38] on link "Design" at bounding box center [60, 34] width 39 height 12
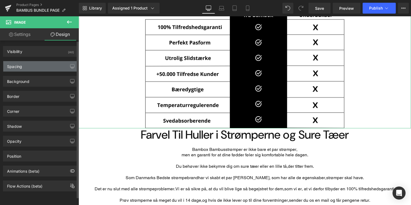
click at [51, 62] on div "Spacing" at bounding box center [40, 66] width 75 height 10
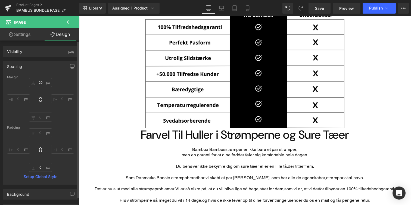
click at [45, 123] on div "Margin 20px 20 0px 0 0px 0 0px 0 Padding 0px 0 0px 0 0px 0 0px 0 Setup Global S…" at bounding box center [40, 129] width 75 height 109
click at [45, 121] on input "0" at bounding box center [40, 117] width 23 height 9
type input "20"
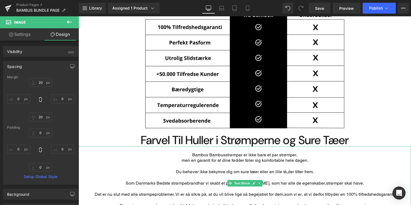
click at [146, 152] on p "Bambox Bambusstrømper er ikke bare et par strømper," at bounding box center [245, 155] width 333 height 6
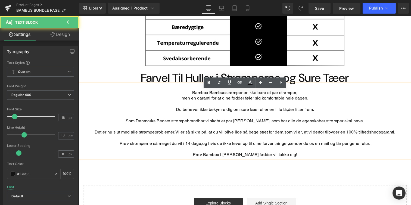
scroll to position [1486, 0]
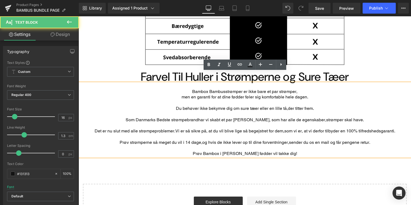
click at [167, 128] on p "Det er nu slut med alle strømpeproblemer. Vi er så sikre på, at du vil blive li…" at bounding box center [245, 131] width 333 height 6
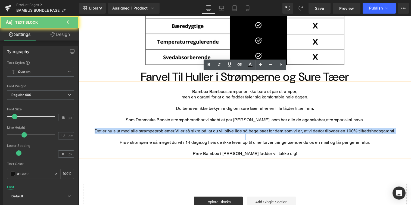
click at [167, 128] on p "Det er nu slut med alle strømpeproblemer. Vi er så sikre på, at du vil blive li…" at bounding box center [245, 131] width 333 height 6
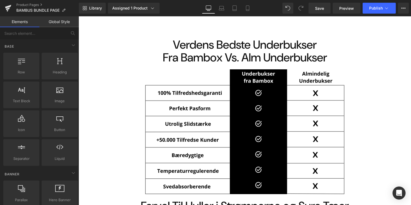
scroll to position [1280, 0]
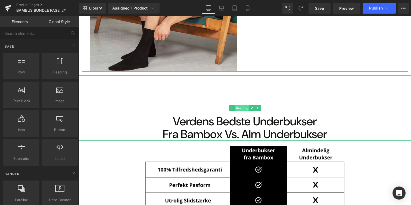
click at [247, 105] on span "Heading" at bounding box center [242, 108] width 15 height 7
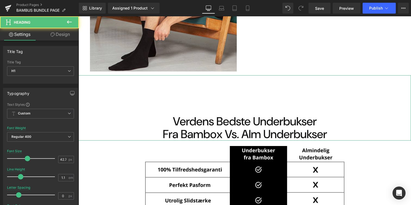
click at [62, 33] on link "Design" at bounding box center [60, 34] width 39 height 12
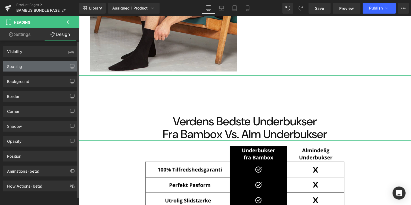
click at [46, 63] on div "Spacing" at bounding box center [40, 66] width 75 height 10
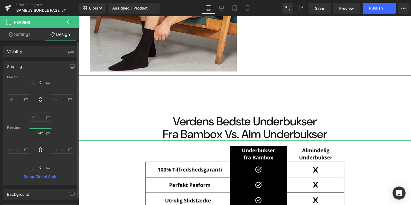
click at [44, 131] on input "146" at bounding box center [40, 132] width 23 height 9
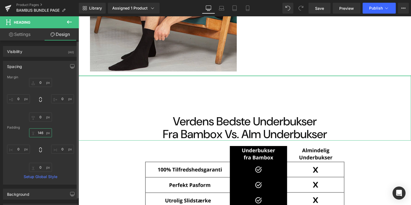
click at [44, 131] on input "146" at bounding box center [40, 132] width 23 height 9
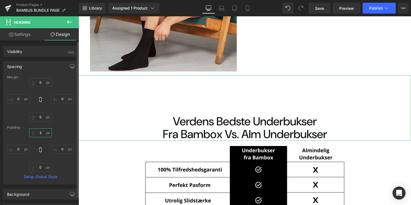
type input "50"
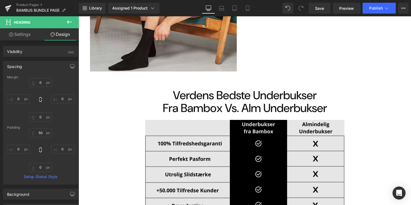
click at [175, 120] on img "Main content" at bounding box center [245, 182] width 200 height 125
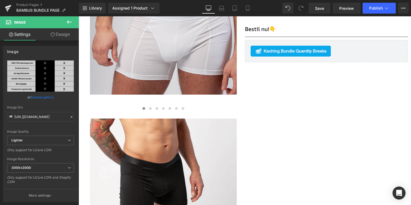
scroll to position [257, 0]
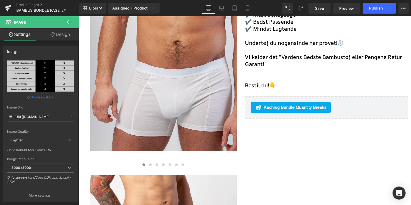
drag, startPoint x: 66, startPoint y: 37, endPoint x: 63, endPoint y: 41, distance: 5.6
click at [66, 37] on link "Design" at bounding box center [60, 34] width 39 height 12
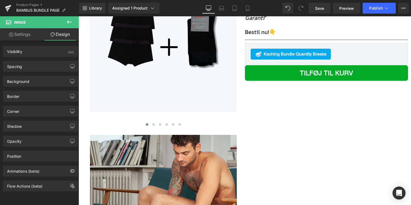
scroll to position [1022, 0]
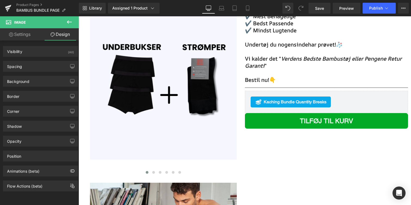
click at [353, 118] on link "Main content" at bounding box center [350, 121] width 6 height 7
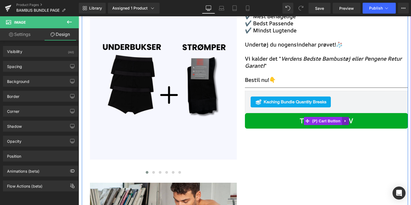
click at [345, 120] on icon "Main content" at bounding box center [345, 121] width 1 height 2
click at [344, 117] on link "Main content" at bounding box center [342, 121] width 7 height 8
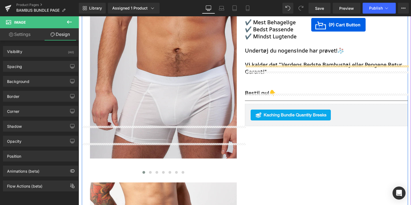
scroll to position [239, 0]
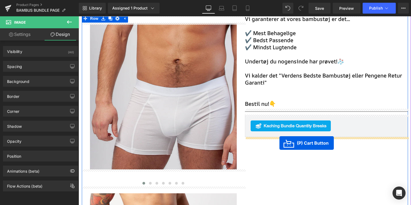
drag, startPoint x: 307, startPoint y: 124, endPoint x: 280, endPoint y: 143, distance: 33.0
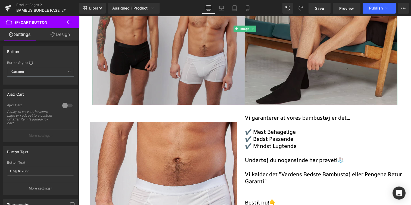
scroll to position [0, 0]
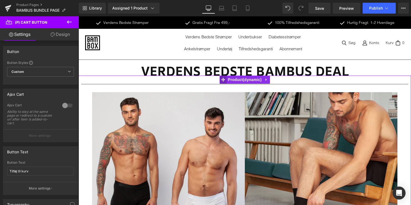
click at [224, 80] on icon "Main content" at bounding box center [223, 80] width 4 height 4
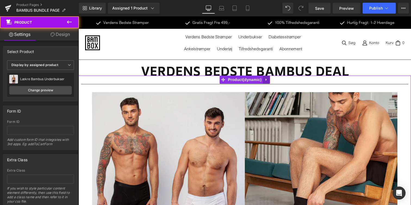
click at [265, 80] on icon "Main content" at bounding box center [267, 80] width 4 height 4
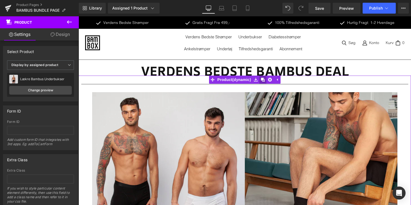
click at [264, 80] on icon "Main content" at bounding box center [263, 80] width 4 height 4
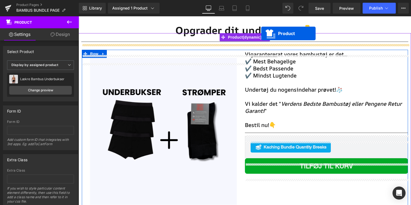
scroll to position [958, 0]
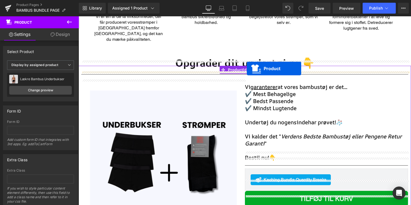
drag, startPoint x: 223, startPoint y: 44, endPoint x: 247, endPoint y: 69, distance: 34.8
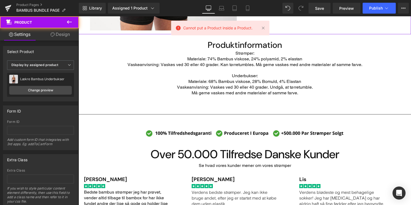
scroll to position [1403, 0]
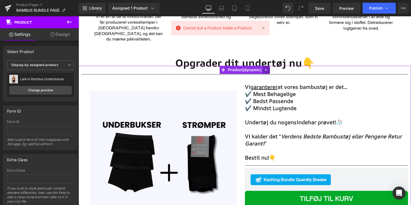
click at [267, 66] on link "Main content" at bounding box center [266, 70] width 7 height 8
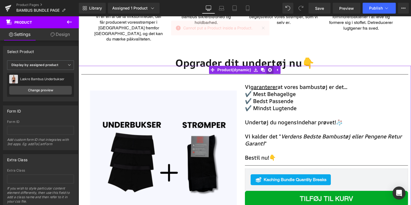
click at [268, 66] on link "Main content" at bounding box center [270, 70] width 7 height 8
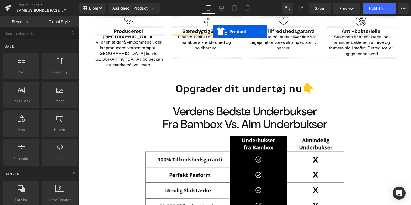
scroll to position [894, 0]
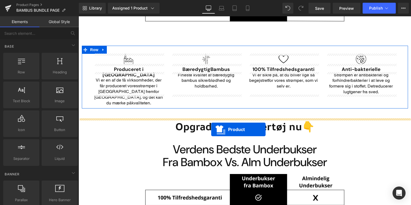
drag, startPoint x: 224, startPoint y: 162, endPoint x: 211, endPoint y: 129, distance: 35.1
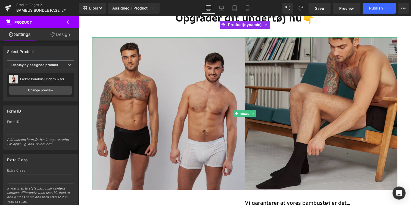
scroll to position [990, 0]
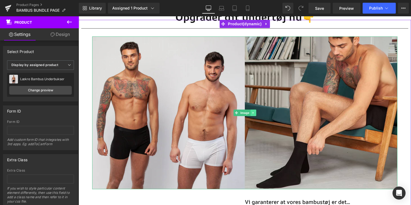
click at [255, 110] on link "Main content" at bounding box center [254, 113] width 6 height 7
click at [256, 111] on icon "Main content" at bounding box center [256, 112] width 3 height 3
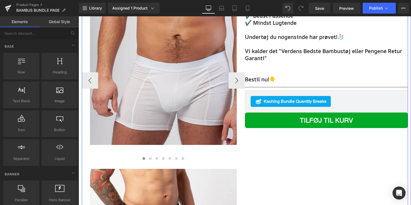
scroll to position [1037, 0]
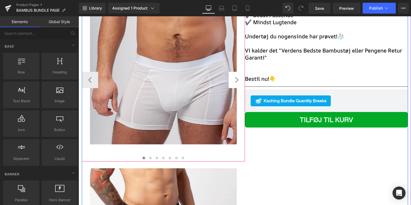
click at [234, 72] on button "›" at bounding box center [237, 80] width 16 height 16
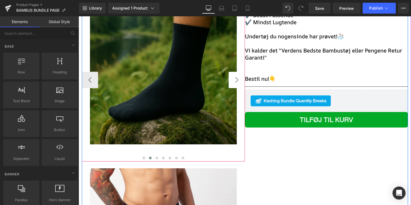
click at [234, 72] on button "›" at bounding box center [237, 80] width 16 height 16
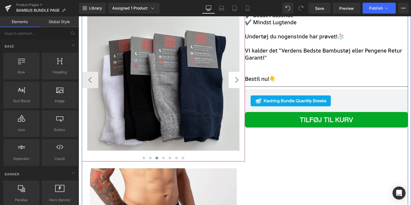
click at [234, 72] on button "›" at bounding box center [237, 80] width 16 height 16
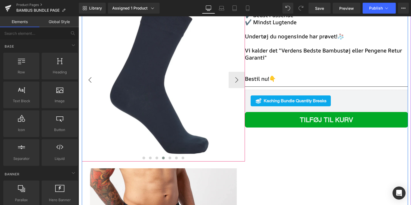
click at [94, 73] on button "‹" at bounding box center [90, 80] width 16 height 16
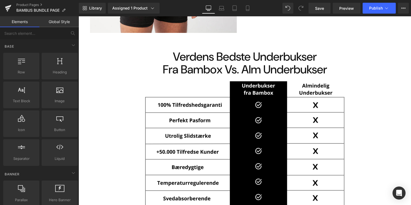
scroll to position [1264, 0]
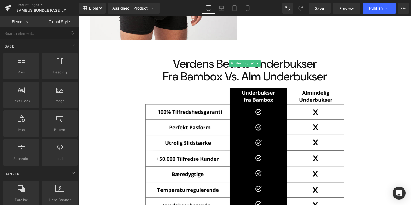
click at [235, 70] on h1 "Fra Bambox Vs. Alm Underbukser" at bounding box center [245, 76] width 333 height 13
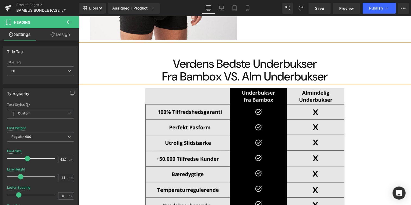
click at [235, 104] on img "Main content" at bounding box center [245, 150] width 200 height 125
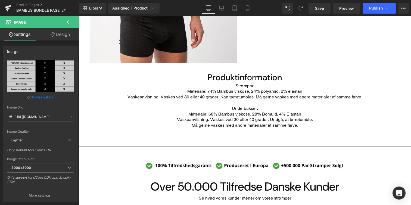
scroll to position [467, 0]
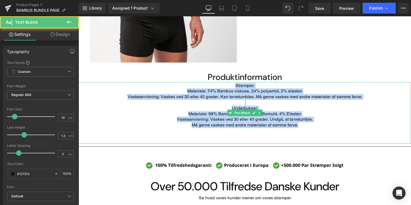
drag, startPoint x: 238, startPoint y: 101, endPoint x: 298, endPoint y: 134, distance: 68.1
click at [298, 134] on div "Strømper: Materiale: 74% Bambus viskose, 24% polyamid, 2% elastan Vaskeanvisnin…" at bounding box center [245, 112] width 333 height 61
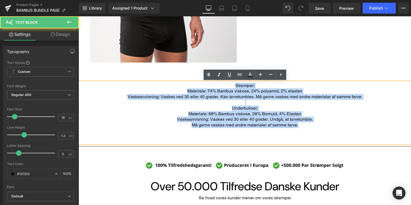
click at [298, 134] on div "Strømper: Materiale: 74% Bambus viskose, 24% polyamid, 2% elastan Vaskeanvisnin…" at bounding box center [245, 112] width 333 height 61
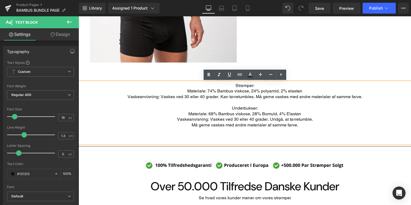
click at [279, 162] on div "Image" at bounding box center [245, 171] width 333 height 20
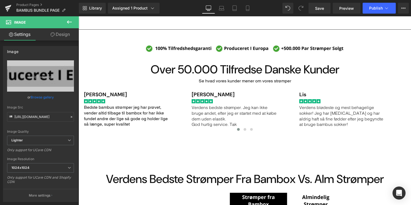
scroll to position [587, 0]
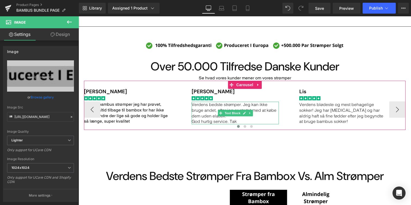
click at [249, 108] on p "Verdens bedste strømper. Jeg kan ikke bruge andet, efter jeg er startet med at …" at bounding box center [235, 110] width 87 height 17
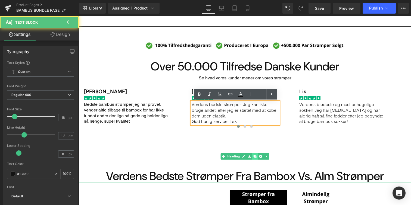
click at [253, 156] on link "Main content" at bounding box center [255, 156] width 6 height 7
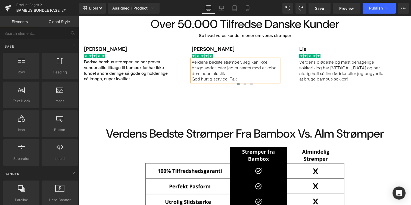
scroll to position [558, 0]
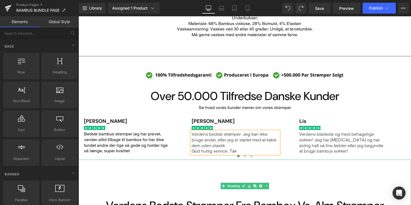
click at [311, 182] on div "Verdens Bedste Strømper Fra Bambox Vs. Alm Strømper" at bounding box center [245, 186] width 333 height 53
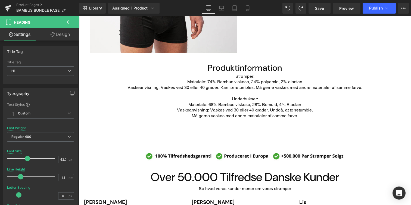
scroll to position [447, 0]
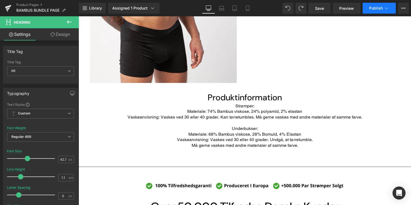
click at [369, 10] on button "Publish" at bounding box center [379, 8] width 33 height 11
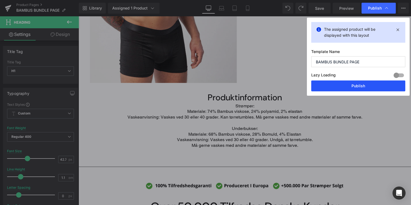
click at [342, 85] on button "Publish" at bounding box center [359, 86] width 94 height 11
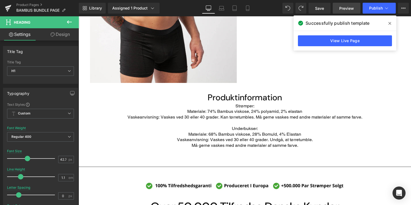
click at [338, 7] on link "Preview" at bounding box center [347, 8] width 28 height 11
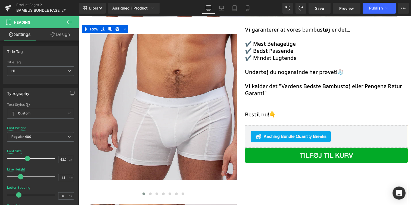
scroll to position [134, 0]
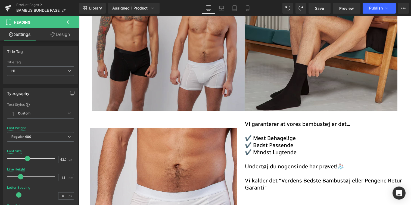
click at [205, 90] on img "Main content" at bounding box center [245, 35] width 306 height 153
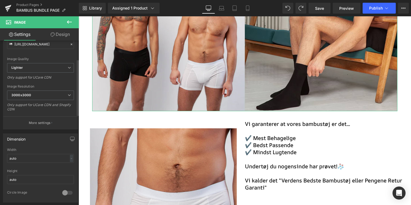
scroll to position [82, 0]
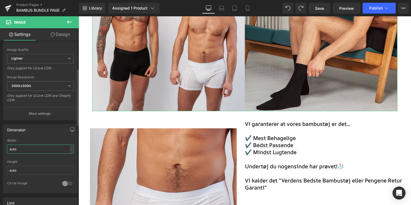
click at [30, 149] on input "auto" at bounding box center [40, 149] width 67 height 9
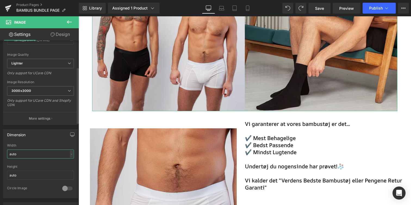
scroll to position [76, 0]
click at [32, 152] on input "auto" at bounding box center [40, 155] width 67 height 9
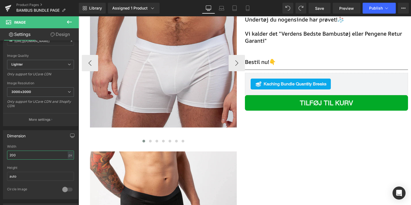
scroll to position [0, 0]
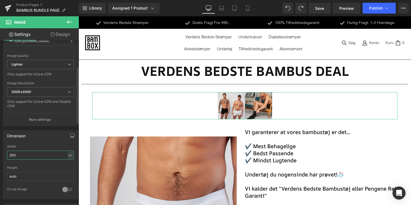
click at [28, 153] on input "200" at bounding box center [40, 155] width 67 height 9
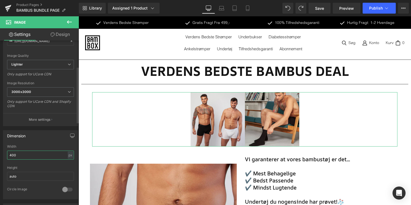
click at [27, 153] on input "400" at bounding box center [40, 155] width 67 height 9
type input "500"
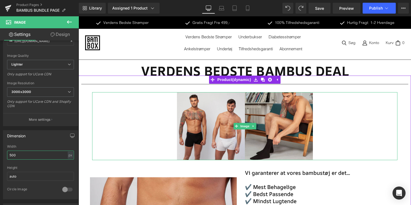
scroll to position [17, 0]
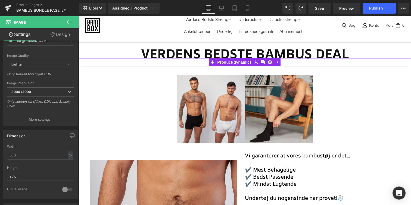
click at [275, 168] on font "✔️ Mest Behagelige" at bounding box center [270, 169] width 51 height 7
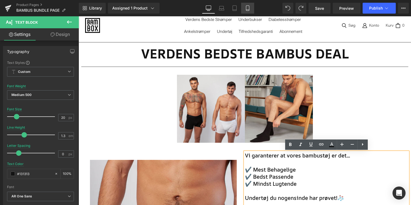
click at [247, 8] on icon at bounding box center [247, 7] width 5 height 5
type input "16"
type input "100"
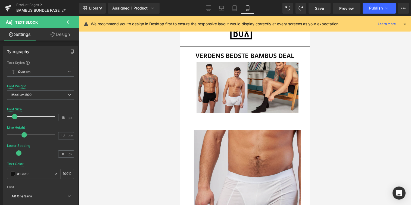
scroll to position [0, 0]
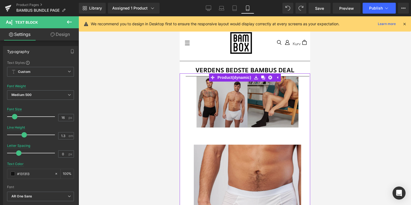
click at [297, 80] on div "Image" at bounding box center [247, 101] width 102 height 51
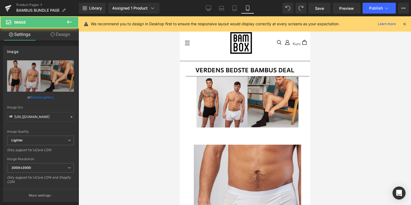
click at [65, 35] on link "Design" at bounding box center [60, 34] width 39 height 12
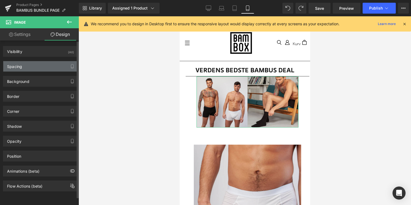
click at [31, 68] on div "Spacing" at bounding box center [40, 66] width 75 height 10
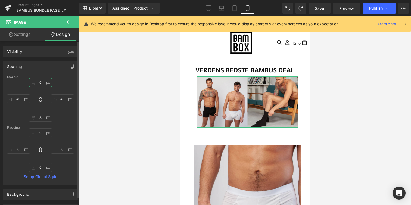
click at [42, 84] on input "0" at bounding box center [40, 82] width 23 height 9
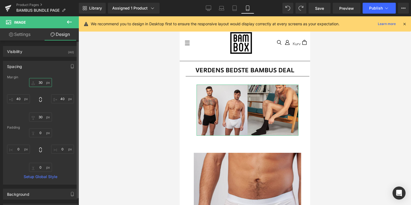
type input "3"
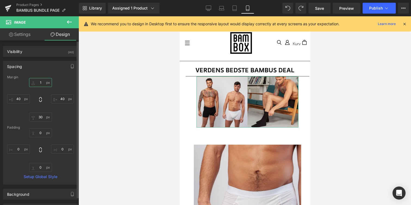
type input "10"
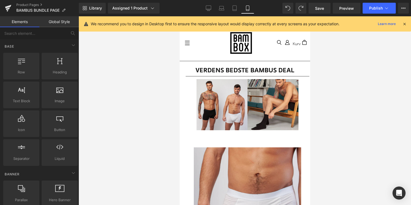
click at [133, 76] on div at bounding box center [245, 110] width 333 height 189
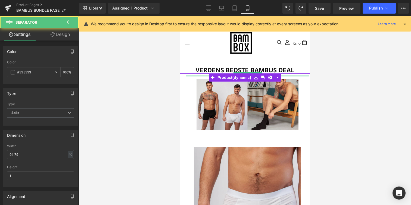
click at [191, 76] on div "Main content" at bounding box center [248, 75] width 124 height 1
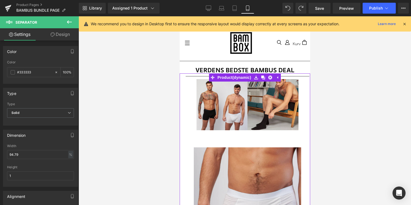
click at [304, 76] on div "Main content" at bounding box center [248, 75] width 124 height 1
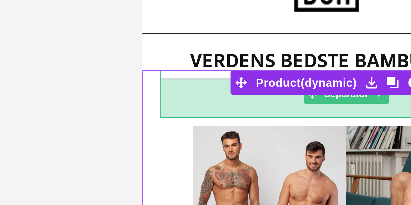
drag, startPoint x: 159, startPoint y: -41, endPoint x: 159, endPoint y: -23, distance: 17.4
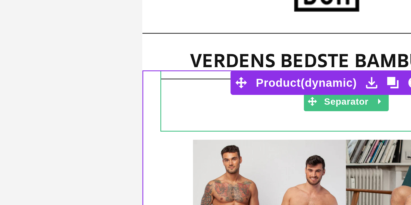
type input "0"
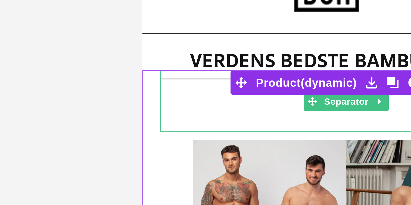
type input "0"
type input "64"
type input "0"
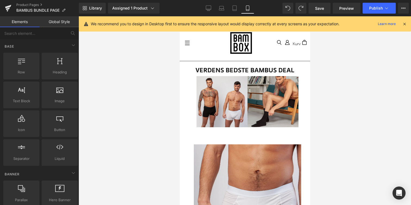
click at [152, 96] on div at bounding box center [245, 110] width 333 height 189
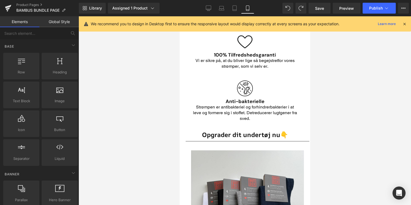
scroll to position [858, 0]
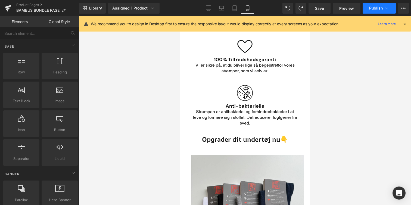
click at [373, 9] on span "Publish" at bounding box center [376, 8] width 14 height 4
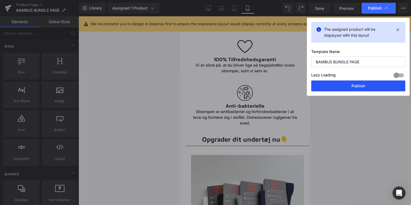
click at [358, 83] on button "Publish" at bounding box center [359, 86] width 94 height 11
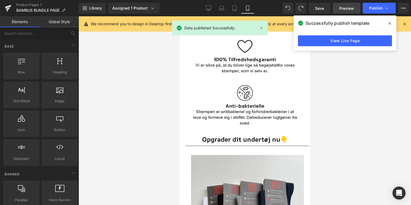
click at [353, 10] on span "Preview" at bounding box center [347, 8] width 15 height 6
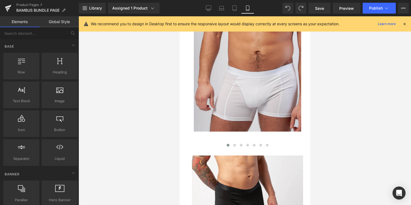
scroll to position [21, 0]
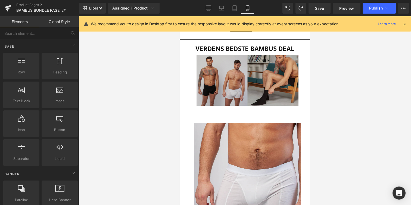
click at [244, 77] on img "Main content" at bounding box center [247, 80] width 102 height 51
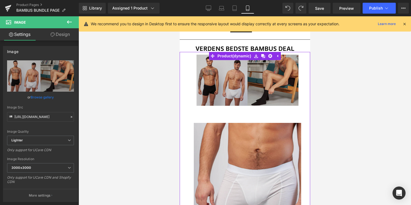
click at [211, 73] on img "Main content" at bounding box center [247, 80] width 102 height 51
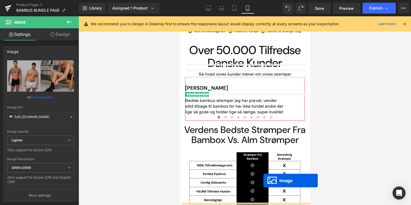
scroll to position [555, 0]
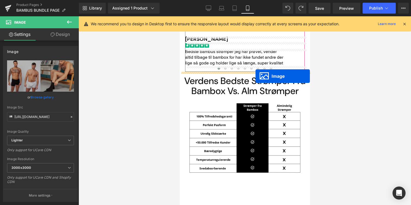
drag, startPoint x: 239, startPoint y: 81, endPoint x: 255, endPoint y: 76, distance: 17.2
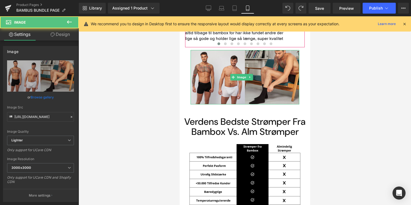
scroll to position [530, 0]
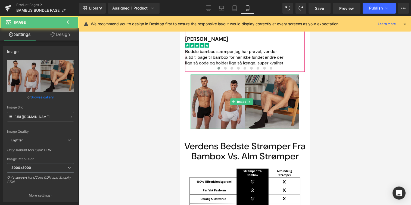
click at [254, 98] on img "Main content" at bounding box center [244, 102] width 109 height 54
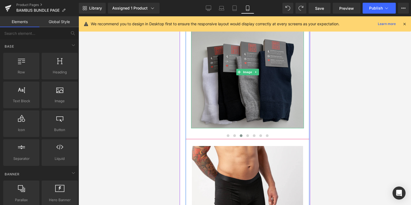
scroll to position [992, 0]
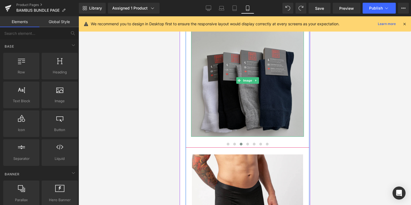
click at [229, 82] on img "Main content" at bounding box center [247, 80] width 113 height 113
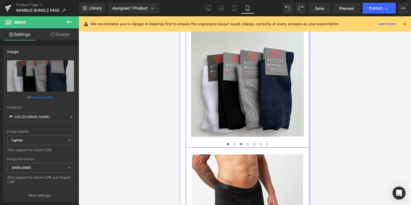
click at [228, 143] on span "Main content" at bounding box center [228, 144] width 3 height 3
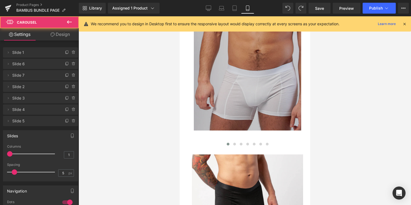
click at [249, 102] on img "Main content" at bounding box center [247, 76] width 107 height 107
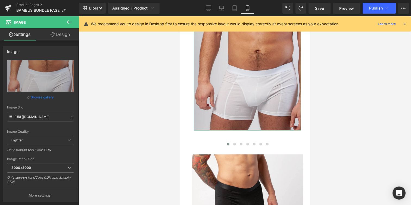
click at [57, 35] on link "Design" at bounding box center [60, 34] width 39 height 12
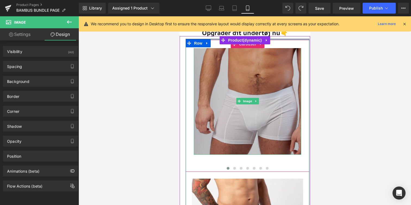
scroll to position [959, 0]
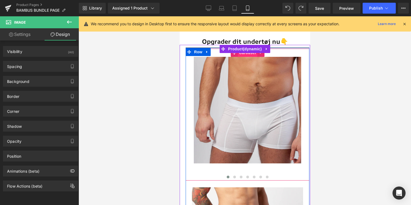
click at [246, 50] on span "Carousel" at bounding box center [248, 53] width 20 height 8
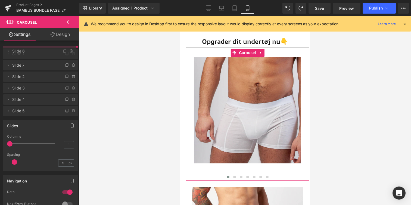
drag, startPoint x: 34, startPoint y: 64, endPoint x: 35, endPoint y: 51, distance: 12.8
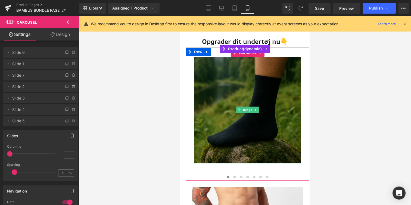
click at [288, 106] on img "Main content" at bounding box center [247, 109] width 107 height 107
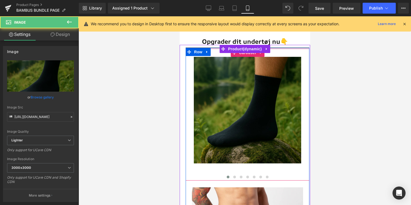
click at [230, 174] on button "Main content" at bounding box center [228, 176] width 7 height 5
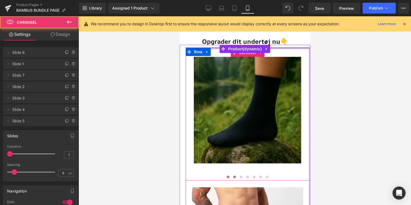
click at [234, 176] on span "Main content" at bounding box center [234, 177] width 3 height 3
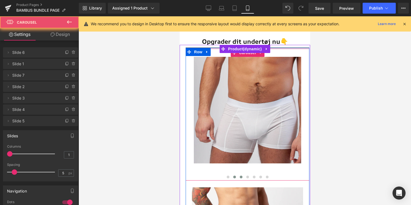
click at [240, 176] on span "Main content" at bounding box center [241, 177] width 3 height 3
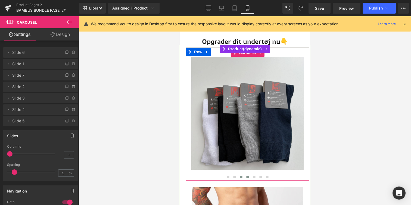
click at [246, 176] on span "Main content" at bounding box center [247, 177] width 3 height 3
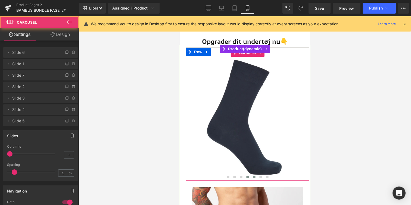
click at [251, 174] on button "Main content" at bounding box center [254, 176] width 7 height 5
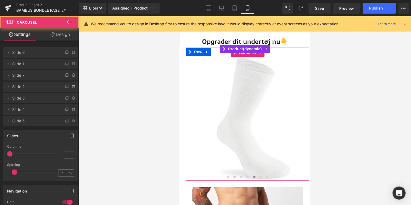
click at [255, 174] on button "Main content" at bounding box center [254, 176] width 7 height 5
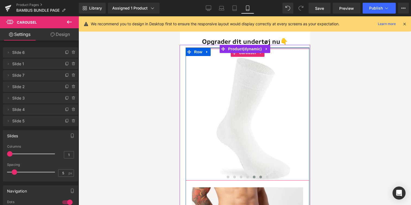
click at [263, 174] on button "Main content" at bounding box center [260, 176] width 7 height 5
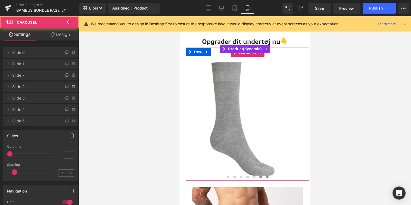
click at [269, 174] on button "Main content" at bounding box center [267, 176] width 7 height 5
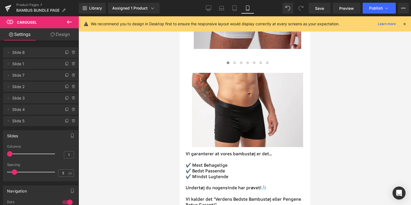
scroll to position [0, 0]
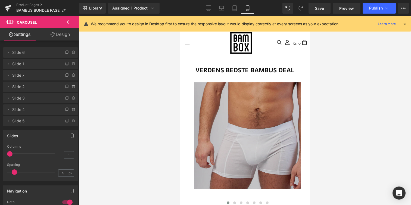
click at [251, 124] on img "Main content" at bounding box center [247, 135] width 107 height 107
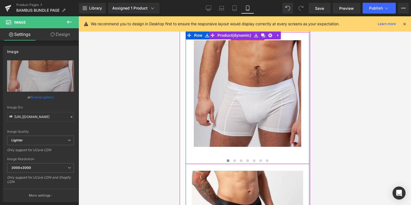
scroll to position [39, 0]
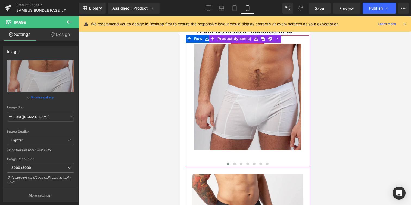
click at [241, 44] on span "Carousel" at bounding box center [248, 39] width 20 height 8
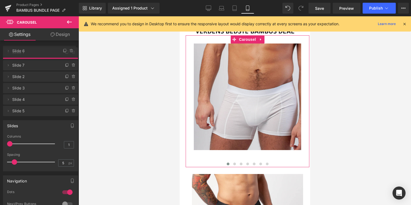
drag, startPoint x: 41, startPoint y: 66, endPoint x: 44, endPoint y: 53, distance: 13.4
drag, startPoint x: 38, startPoint y: 62, endPoint x: 39, endPoint y: 48, distance: 14.4
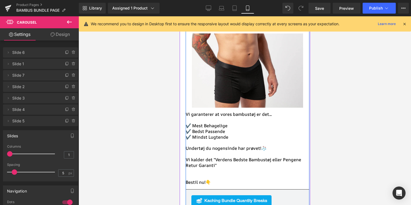
scroll to position [160, 0]
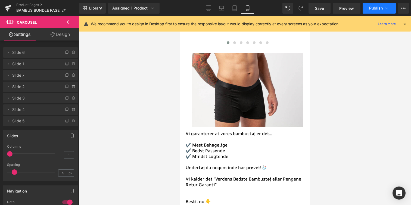
click at [366, 7] on button "Publish" at bounding box center [379, 8] width 33 height 11
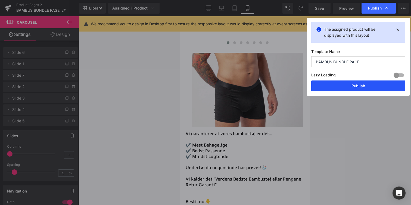
click at [370, 86] on button "Publish" at bounding box center [359, 86] width 94 height 11
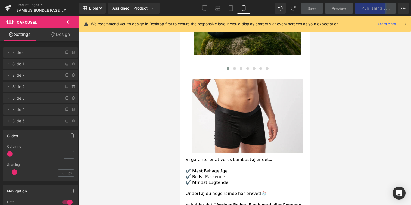
scroll to position [0, 0]
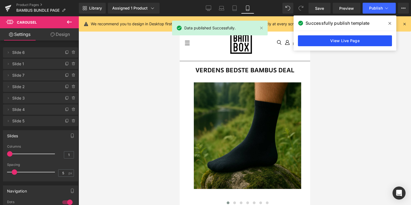
click at [344, 40] on link "View Live Page" at bounding box center [345, 40] width 94 height 11
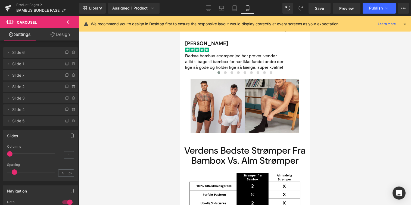
scroll to position [525, 0]
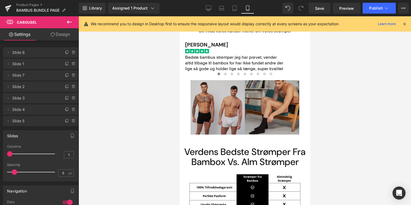
click at [219, 107] on img "Main content" at bounding box center [244, 107] width 109 height 54
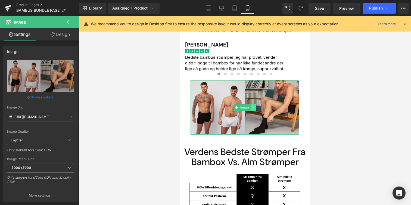
click at [253, 107] on icon "Main content" at bounding box center [253, 107] width 1 height 2
click at [251, 107] on icon "Main content" at bounding box center [250, 107] width 3 height 3
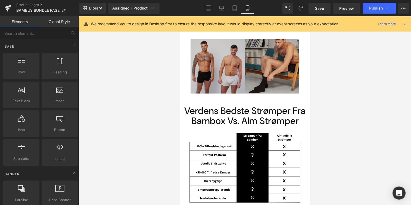
scroll to position [632, 0]
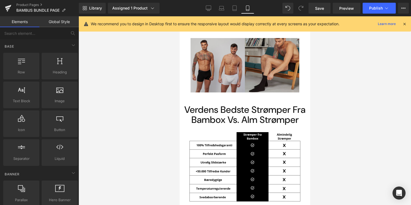
click at [232, 78] on img "Main content" at bounding box center [244, 65] width 109 height 54
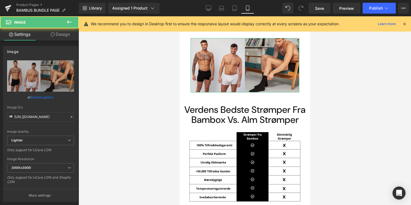
click at [63, 34] on link "Design" at bounding box center [60, 34] width 39 height 12
click at [0, 0] on div "Visibility" at bounding box center [0, 0] width 0 height 0
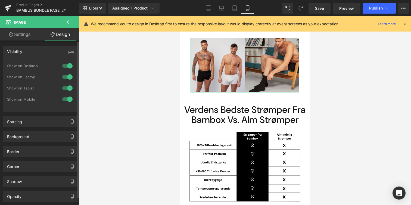
click at [65, 66] on div at bounding box center [67, 65] width 13 height 9
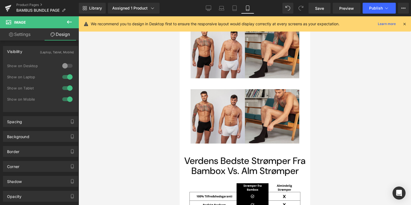
scroll to position [566, 0]
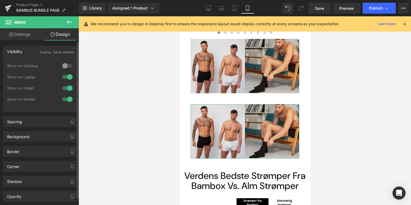
click at [66, 79] on div at bounding box center [67, 77] width 13 height 9
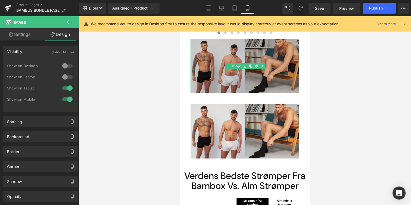
click at [210, 73] on img "Main content" at bounding box center [244, 66] width 109 height 54
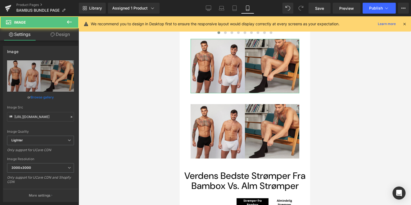
click at [65, 35] on link "Design" at bounding box center [60, 34] width 39 height 12
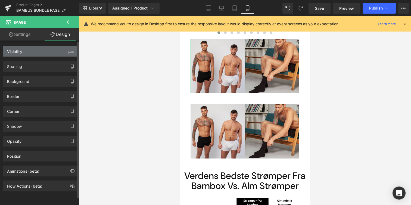
click at [48, 52] on div "Visibility (All)" at bounding box center [40, 51] width 75 height 10
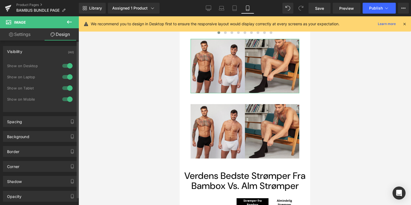
click at [69, 98] on div at bounding box center [67, 99] width 13 height 9
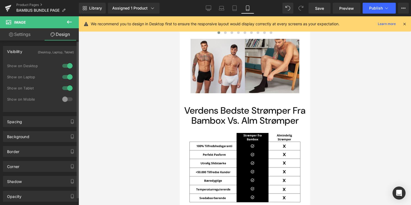
click at [68, 90] on div at bounding box center [67, 88] width 13 height 9
click at [213, 7] on link "Desktop" at bounding box center [208, 8] width 13 height 11
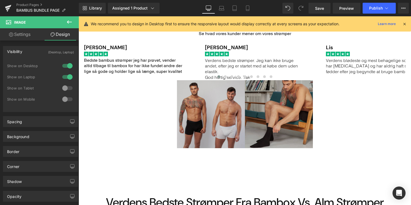
scroll to position [460, 0]
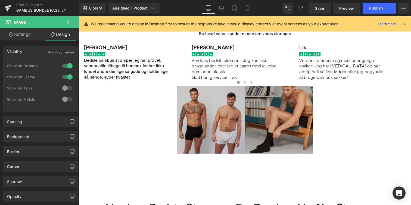
click at [235, 114] on img "Main content" at bounding box center [245, 120] width 136 height 68
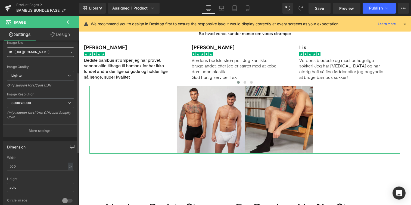
scroll to position [68, 0]
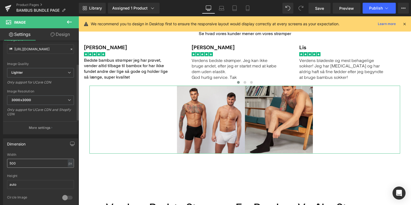
click at [48, 162] on input "500" at bounding box center [40, 163] width 67 height 9
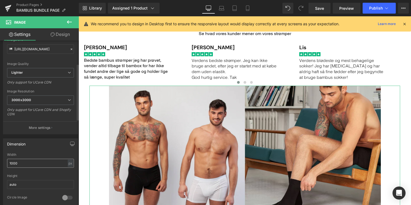
click at [21, 162] on input "1000" at bounding box center [40, 163] width 67 height 9
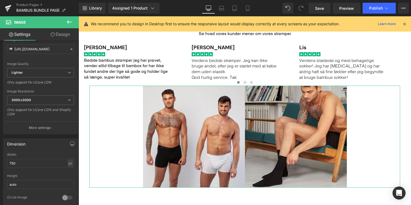
type input "750"
click at [63, 35] on link "Design" at bounding box center [60, 34] width 39 height 12
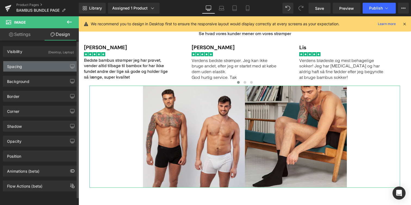
type input "0"
type input "40"
type input "30"
type input "40"
type input "0"
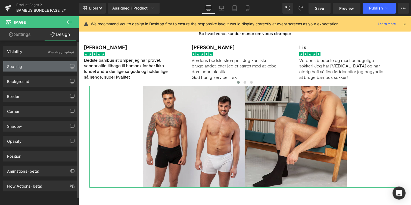
type input "0"
click at [43, 63] on div "Spacing" at bounding box center [40, 66] width 75 height 10
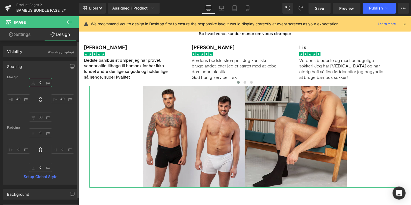
click at [46, 82] on input "0" at bounding box center [40, 82] width 23 height 9
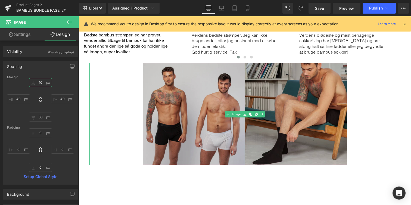
scroll to position [491, 0]
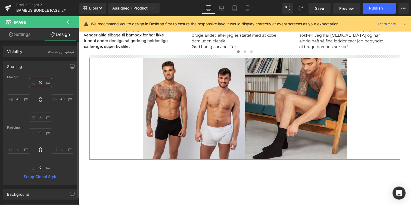
click at [40, 83] on input "10" at bounding box center [40, 82] width 23 height 9
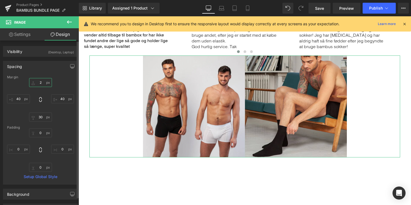
type input "20"
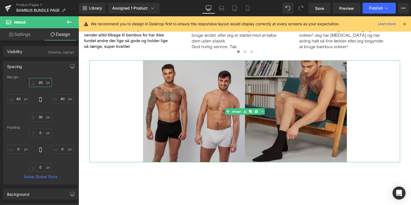
type input "0px"
click at [321, 161] on div "Image" at bounding box center [245, 111] width 311 height 102
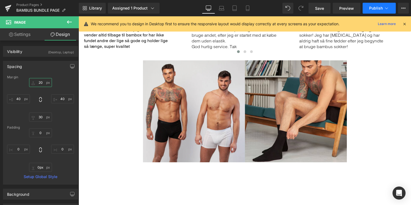
type input "20"
click at [375, 11] on button "Publish" at bounding box center [379, 8] width 33 height 11
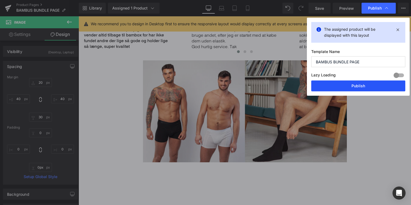
click at [359, 85] on button "Publish" at bounding box center [359, 86] width 94 height 11
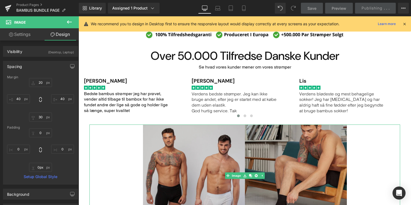
scroll to position [425, 0]
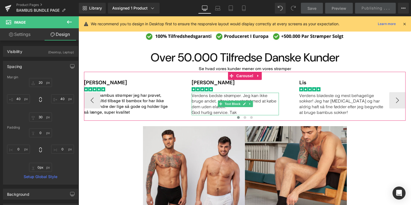
click at [212, 106] on p "Verdens bedste strømper. Jeg kan ikke bruge andet, efter jeg er startet med at …" at bounding box center [235, 101] width 87 height 17
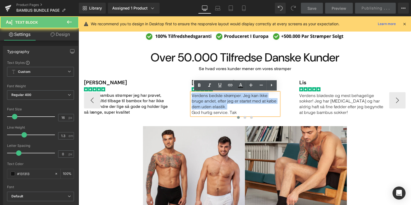
click at [212, 106] on p "Verdens bedste strømper. Jeg kan ikke bruge andet, efter jeg er startet med at …" at bounding box center [235, 101] width 87 height 17
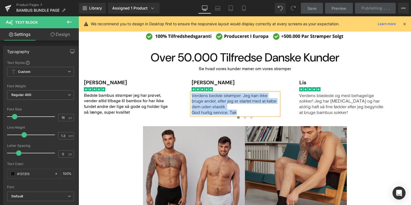
click at [206, 145] on img "Main content" at bounding box center [245, 177] width 204 height 102
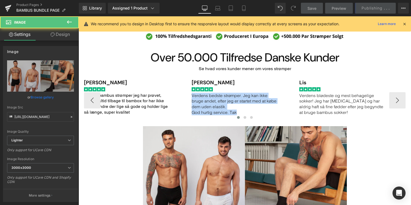
click at [212, 107] on p "Verdens bedste strømper. Jeg kan ikke bruge andet, efter jeg er startet med at …" at bounding box center [235, 101] width 87 height 17
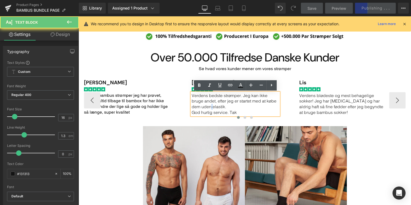
click at [212, 107] on p "Verdens bedste strømper. Jeg kan ikke bruge andet, efter jeg er startet med at …" at bounding box center [235, 101] width 87 height 17
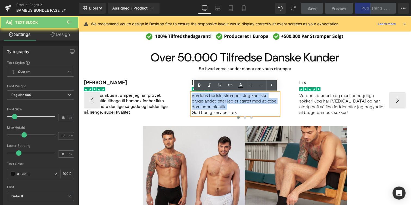
click at [212, 107] on p "Verdens bedste strømper. Jeg kan ikke bruge andet, efter jeg er startet med at …" at bounding box center [235, 101] width 87 height 17
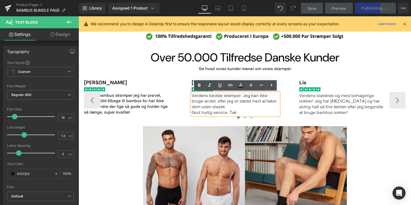
click at [225, 106] on p "Verdens bedste strømper. Jeg kan ikke bruge andet, efter jeg er startet med at …" at bounding box center [235, 101] width 87 height 17
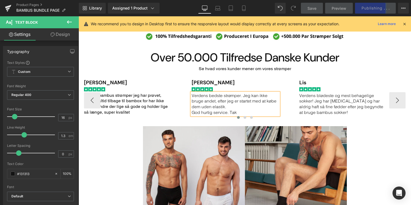
click at [211, 101] on p "Verdens bedste strømper. Jeg kan ikke bruge andet, efter jeg er startet med at …" at bounding box center [235, 101] width 87 height 17
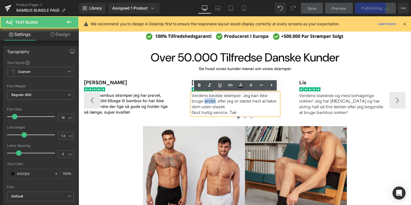
click at [211, 101] on p "Verdens bedste strømper. Jeg kan ikke bruge andet, efter jeg er startet med at …" at bounding box center [235, 101] width 87 height 17
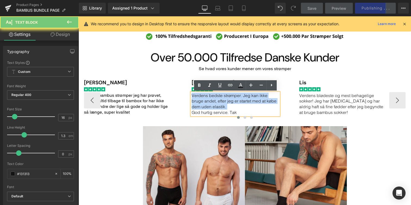
click at [211, 101] on p "Verdens bedste strømper. Jeg kan ikke bruge andet, efter jeg er startet med at …" at bounding box center [235, 101] width 87 height 17
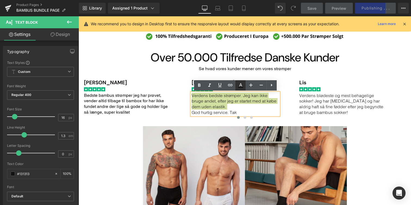
click at [240, 86] on icon at bounding box center [241, 85] width 7 height 7
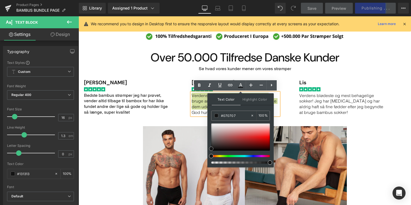
type input "#020202"
drag, startPoint x: 212, startPoint y: 149, endPoint x: 211, endPoint y: 153, distance: 4.5
click at [211, 153] on div at bounding box center [240, 144] width 59 height 40
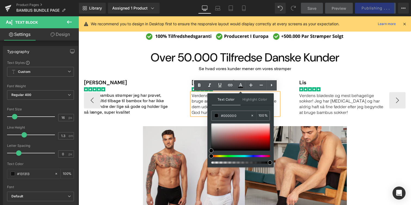
click at [197, 105] on span "Verdens bedste strømper. Jeg kan ikke bruge andet, efter jeg er startet med at …" at bounding box center [234, 101] width 85 height 17
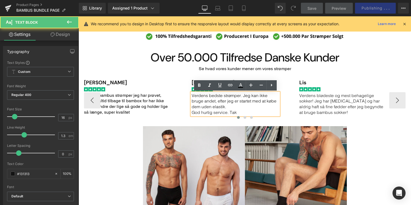
click at [197, 112] on p "God hurtig service. Tak" at bounding box center [235, 113] width 87 height 6
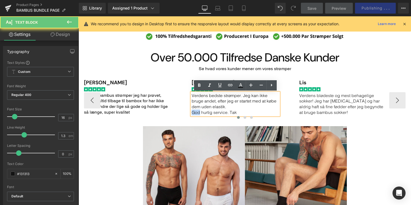
click at [197, 112] on p "God hurtig service. Tak" at bounding box center [235, 113] width 87 height 6
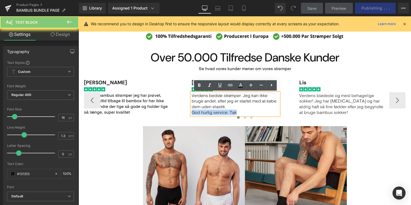
click at [197, 112] on p "God hurtig service. Tak" at bounding box center [235, 113] width 87 height 6
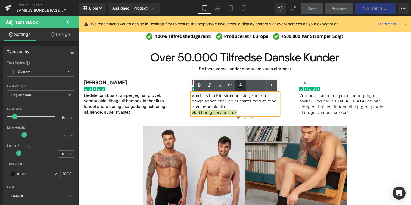
click at [241, 82] on icon at bounding box center [241, 85] width 7 height 7
type input "#131313"
type input "100"
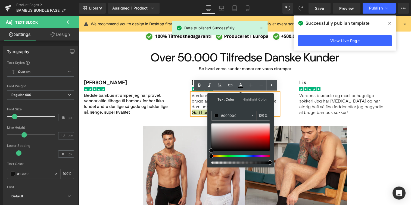
drag, startPoint x: 211, startPoint y: 148, endPoint x: 210, endPoint y: 155, distance: 6.7
click at [211, 155] on div at bounding box center [240, 144] width 59 height 40
click at [312, 107] on p "Verdens blødeste og mest behagelige sokker! Jeg har diabetes og har aldrig haft…" at bounding box center [343, 104] width 87 height 23
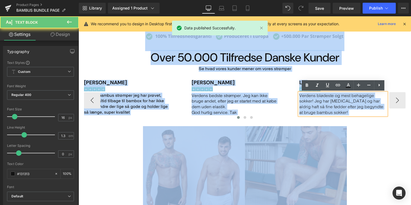
click at [312, 107] on p "Verdens blødeste og mest behagelige sokker! Jeg har diabetes og har aldrig haft…" at bounding box center [343, 104] width 87 height 23
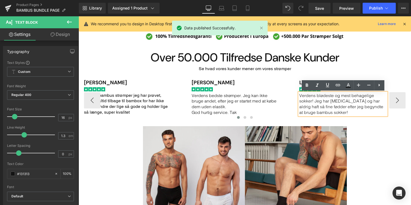
click at [327, 104] on p "Verdens blødeste og mest behagelige sokker! Jeg har diabetes og har aldrig haft…" at bounding box center [343, 104] width 87 height 23
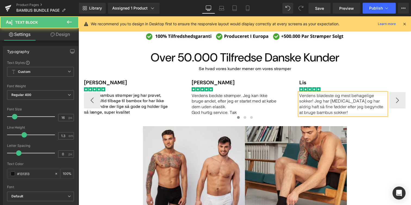
click at [331, 109] on p "Verdens blødeste og mest behagelige sokker! Jeg har diabetes og har aldrig haft…" at bounding box center [343, 104] width 87 height 23
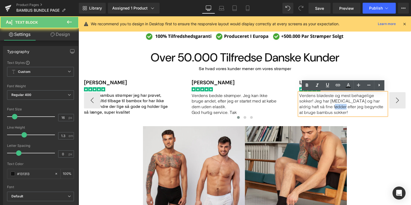
click at [331, 109] on p "Verdens blødeste og mest behagelige sokker! Jeg har diabetes og har aldrig haft…" at bounding box center [343, 104] width 87 height 23
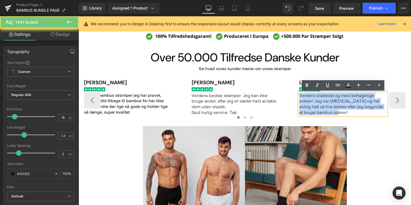
click at [331, 109] on p "Verdens blødeste og mest behagelige sokker! Jeg har diabetes og har aldrig haft…" at bounding box center [343, 104] width 87 height 23
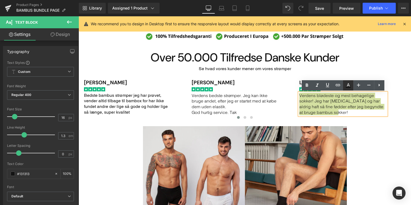
click at [350, 85] on icon at bounding box center [348, 85] width 7 height 7
type input "#131313"
type input "100"
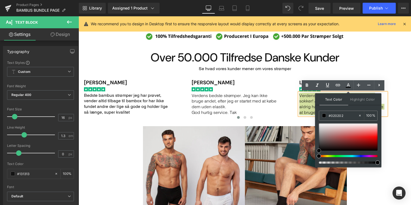
type input "#000000"
click at [319, 150] on span at bounding box center [319, 151] width 4 height 4
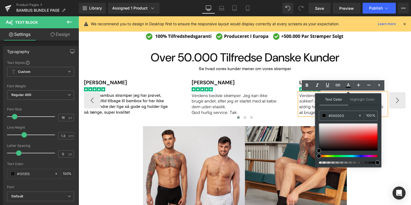
click at [289, 117] on div "Main content" at bounding box center [245, 118] width 322 height 7
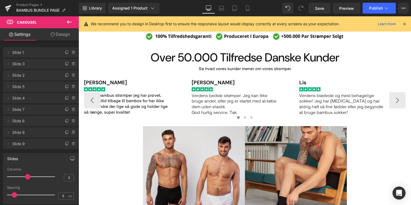
click at [152, 102] on p "Bedste bambus strømper jeg har prøvet, vender altid tilbage til bambox for har …" at bounding box center [127, 104] width 87 height 23
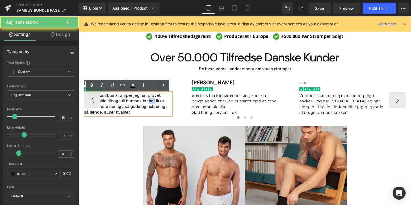
click at [152, 102] on p "Bedste bambus strømper jeg har prøvet, vender altid tilbage til bambox for har …" at bounding box center [127, 104] width 87 height 23
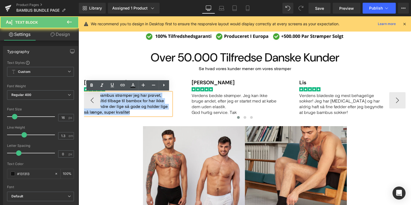
click at [152, 102] on p "Bedste bambus strømper jeg har prøvet, vender altid tilbage til bambox for har …" at bounding box center [127, 104] width 87 height 23
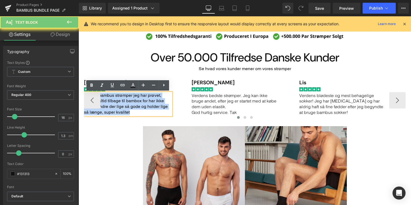
click at [152, 102] on p "Bedste bambus strømper jeg har prøvet, vender altid tilbage til bambox for har …" at bounding box center [127, 104] width 87 height 23
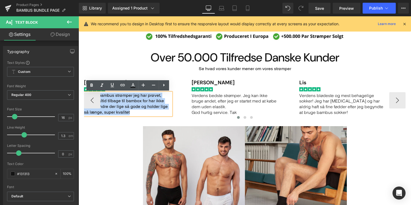
click at [211, 102] on span "Verdens bedste strømper. Jeg kan ikke bruge andet, efter jeg er startet med at …" at bounding box center [234, 101] width 85 height 17
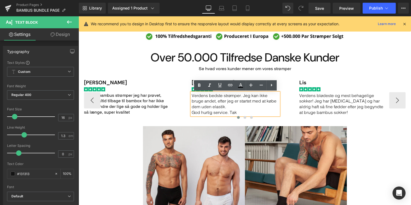
click at [211, 102] on span "Verdens bedste strømper. Jeg kan ikke bruge andet, efter jeg er startet med at …" at bounding box center [234, 101] width 85 height 17
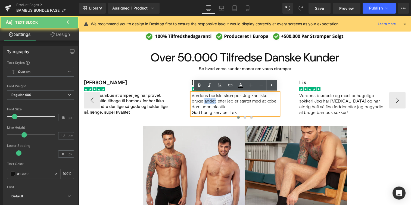
click at [211, 102] on span "Verdens bedste strømper. Jeg kan ikke bruge andet, efter jeg er startet med at …" at bounding box center [234, 101] width 85 height 17
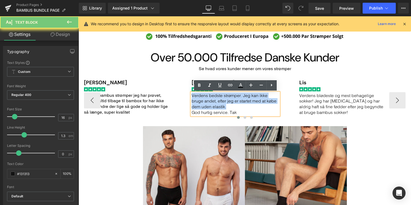
click at [211, 102] on span "Verdens bedste strømper. Jeg kan ikke bruge andet, efter jeg er startet med at …" at bounding box center [234, 101] width 85 height 17
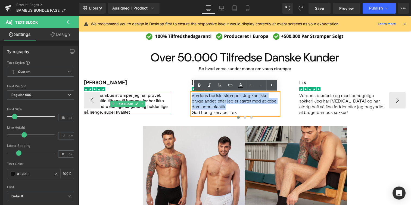
click at [158, 98] on p "Bedste bambus strømper jeg har prøvet, vender altid tilbage til bambox for har …" at bounding box center [127, 104] width 87 height 23
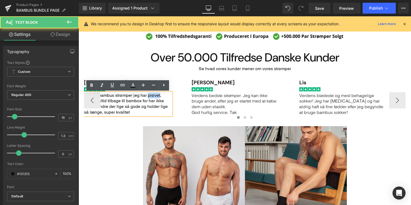
click at [158, 98] on p "Bedste bambus strømper jeg har prøvet, vender altid tilbage til bambox for har …" at bounding box center [127, 104] width 87 height 23
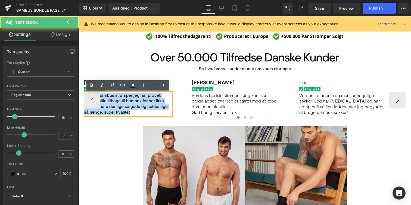
click at [158, 98] on p "Bedste bambus strømper jeg har prøvet, vender altid tilbage til bambox for har …" at bounding box center [127, 104] width 87 height 23
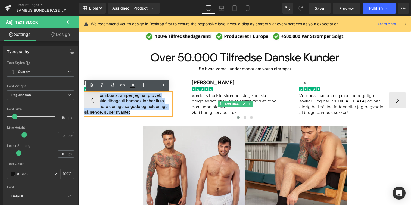
click at [217, 103] on span "Verdens bedste strømper. Jeg kan ikke bruge andet, efter jeg er startet med at …" at bounding box center [234, 101] width 85 height 17
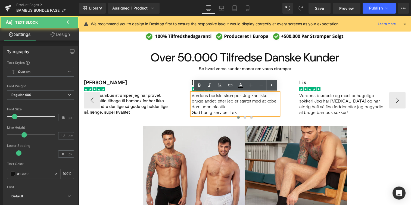
click at [218, 103] on span "Verdens bedste strømper. Jeg kan ikke bruge andet, efter jeg er startet med at …" at bounding box center [234, 101] width 85 height 17
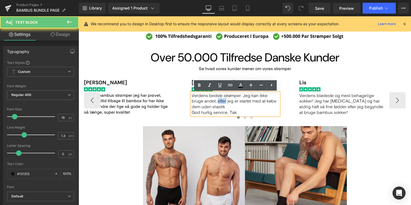
click at [218, 103] on span "Verdens bedste strømper. Jeg kan ikke bruge andet, efter jeg er startet med at …" at bounding box center [234, 101] width 85 height 17
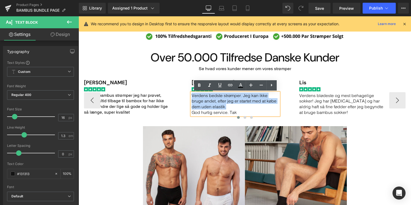
click at [218, 103] on span "Verdens bedste strømper. Jeg kan ikke bruge andet, efter jeg er startet med at …" at bounding box center [234, 101] width 85 height 17
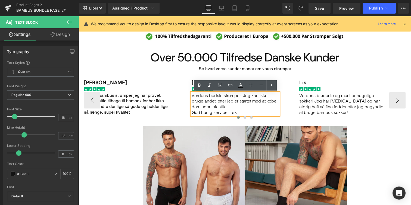
click at [218, 103] on span "Verdens bedste strømper. Jeg kan ikke bruge andet, efter jeg er startet med at …" at bounding box center [234, 101] width 85 height 17
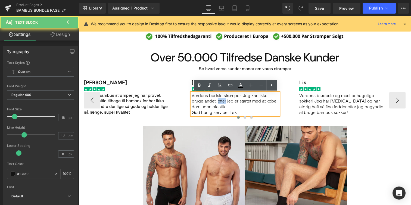
click at [218, 103] on span "Verdens bedste strømper. Jeg kan ikke bruge andet, efter jeg er startet med at …" at bounding box center [234, 101] width 85 height 17
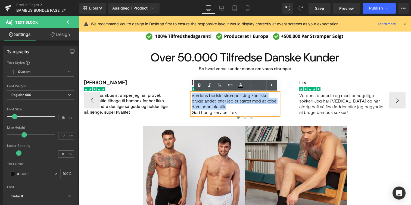
click at [218, 103] on span "Verdens bedste strømper. Jeg kan ikke bruge andet, efter jeg er startet med at …" at bounding box center [234, 101] width 85 height 17
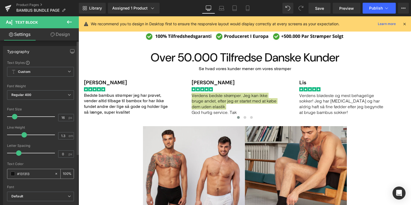
click at [13, 175] on span at bounding box center [13, 174] width 4 height 4
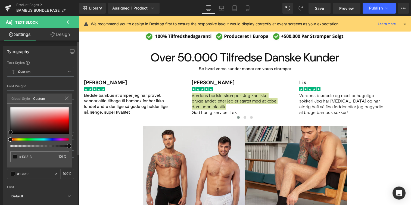
type input "#0f0f0f"
type input "#000000"
drag, startPoint x: 11, startPoint y: 132, endPoint x: 10, endPoint y: 136, distance: 4.3
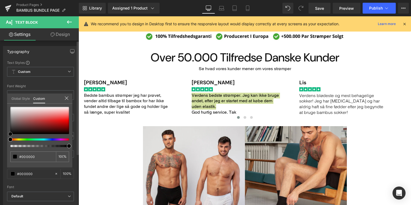
click at [10, 136] on span at bounding box center [10, 134] width 4 height 4
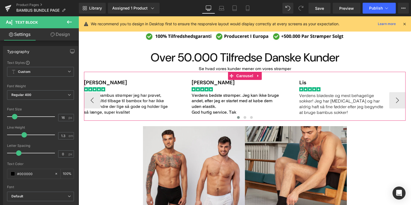
click at [325, 104] on span "Verdens blødeste og mest behagelige sokker! Jeg har diabetes og har aldrig haft…" at bounding box center [342, 104] width 84 height 22
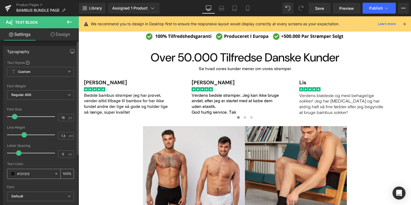
click at [15, 174] on div "#131313" at bounding box center [30, 174] width 47 height 10
click at [12, 174] on span at bounding box center [13, 174] width 4 height 4
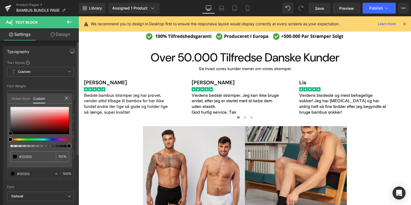
type input "#0f0f0f"
type input "#000000"
drag, startPoint x: 9, startPoint y: 132, endPoint x: 9, endPoint y: 136, distance: 4.4
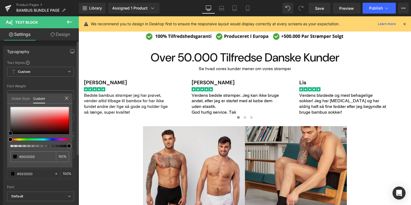
click at [9, 135] on span at bounding box center [10, 133] width 4 height 4
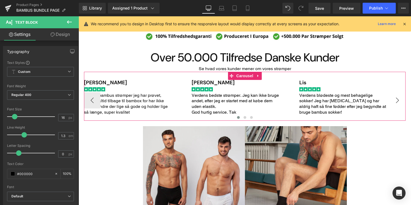
click at [398, 100] on button "›" at bounding box center [398, 100] width 16 height 16
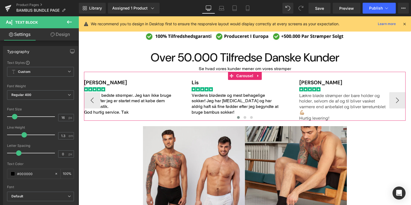
click at [299, 118] on div "Main content" at bounding box center [245, 118] width 322 height 7
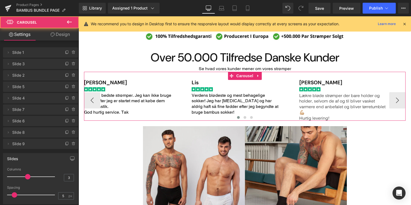
click at [300, 118] on div "Main content" at bounding box center [245, 118] width 322 height 7
click at [303, 118] on div "Main content" at bounding box center [245, 118] width 322 height 7
click at [308, 102] on p "Lækre bløde strømper der bare holder og holder, selvom de af og til bliver vask…" at bounding box center [343, 104] width 87 height 23
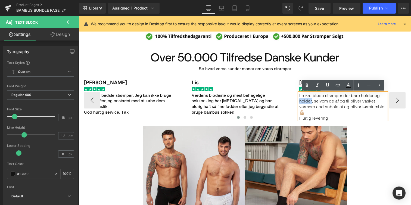
click at [300, 118] on div "Main content" at bounding box center [245, 118] width 322 height 7
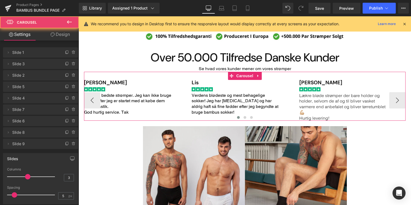
click at [303, 118] on div "Main content" at bounding box center [245, 118] width 322 height 7
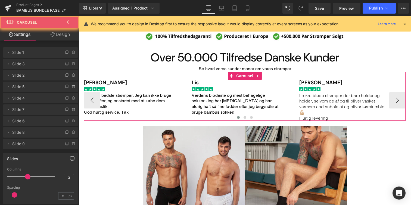
click at [318, 117] on div "Main content" at bounding box center [245, 118] width 322 height 7
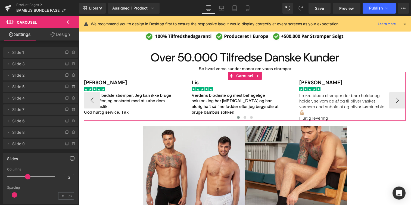
click at [318, 117] on div "Main content" at bounding box center [245, 118] width 322 height 7
click at [318, 107] on p "Lækre bløde strømper der bare holder og holder, selvom de af og til bliver vask…" at bounding box center [343, 104] width 87 height 23
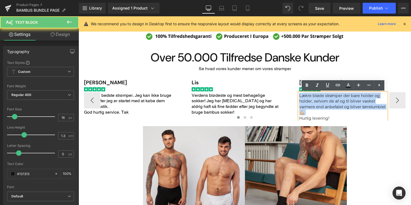
click at [318, 107] on p "Lækre bløde strømper der bare holder og holder, selvom de af og til bliver vask…" at bounding box center [343, 104] width 87 height 23
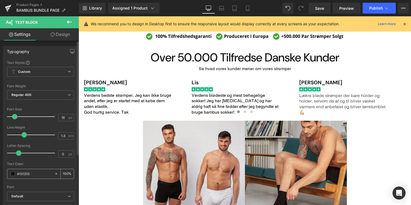
click at [43, 175] on input "#131313" at bounding box center [34, 174] width 35 height 6
click at [54, 175] on icon at bounding box center [56, 174] width 4 height 4
type input "none"
type input "0"
click at [16, 172] on div "none" at bounding box center [30, 174] width 47 height 10
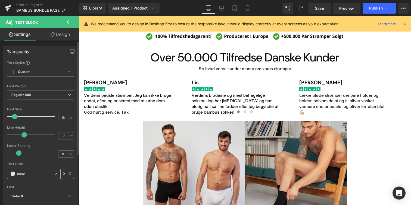
click at [13, 174] on span at bounding box center [13, 174] width 4 height 4
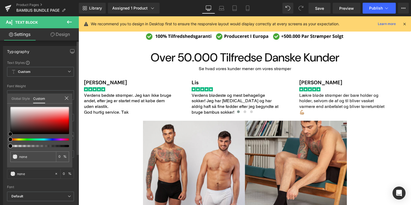
type input "#000000"
type input "100"
type input "#000000"
type input "100"
click at [11, 136] on span at bounding box center [10, 134] width 4 height 4
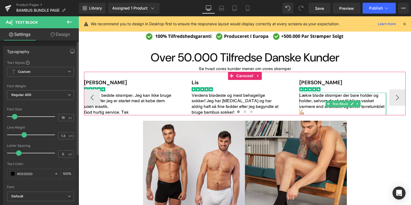
click at [389, 99] on div "Lise Marie Vinsten Østergaard Heading Image Lækre bløde strømper der bare holde…" at bounding box center [353, 97] width 106 height 35
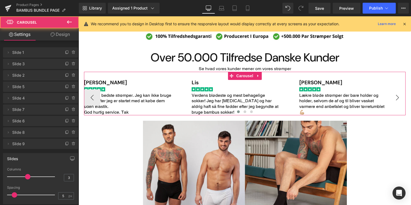
click at [393, 99] on button "›" at bounding box center [398, 98] width 16 height 16
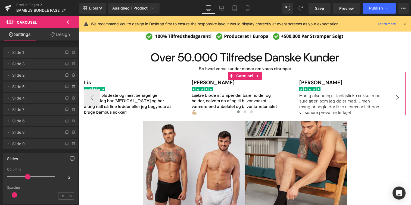
click at [393, 99] on button "›" at bounding box center [398, 98] width 16 height 16
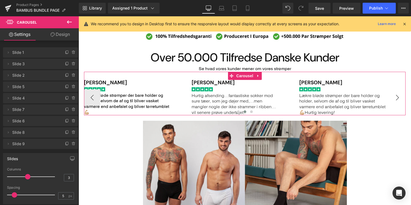
click at [393, 99] on button "›" at bounding box center [398, 98] width 16 height 16
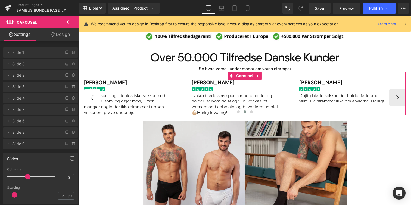
click at [94, 100] on button "‹" at bounding box center [92, 98] width 16 height 16
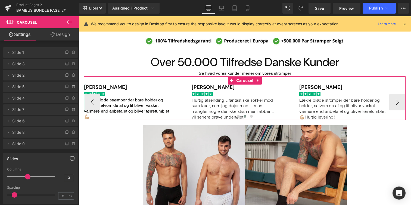
scroll to position [419, 0]
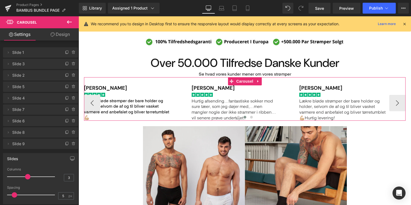
click at [310, 109] on p "Lækre bløde strømper der bare holder og holder, selvom de af og til bliver vask…" at bounding box center [343, 109] width 87 height 23
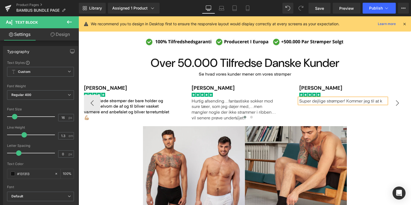
click at [401, 106] on button "›" at bounding box center [398, 103] width 16 height 16
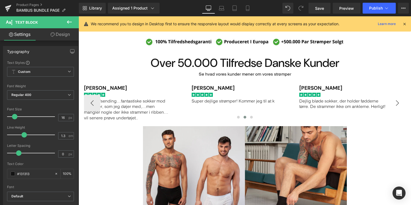
click at [401, 106] on button "›" at bounding box center [398, 103] width 16 height 16
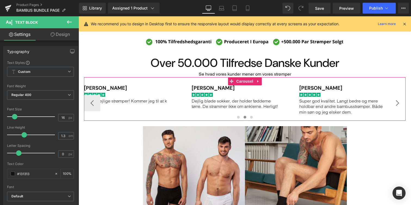
click at [401, 106] on button "›" at bounding box center [398, 103] width 16 height 16
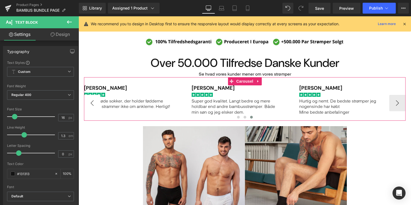
click at [91, 106] on button "‹" at bounding box center [92, 103] width 16 height 16
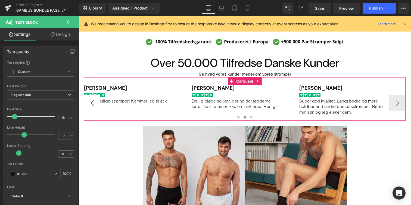
click at [91, 106] on button "‹" at bounding box center [92, 103] width 16 height 16
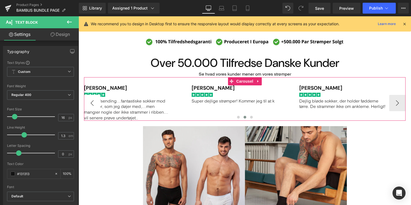
click at [91, 106] on button "‹" at bounding box center [92, 103] width 16 height 16
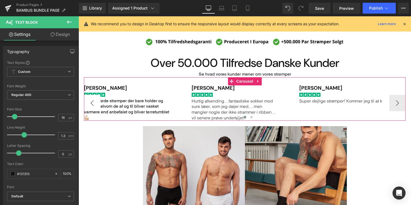
click at [91, 106] on button "‹" at bounding box center [92, 103] width 16 height 16
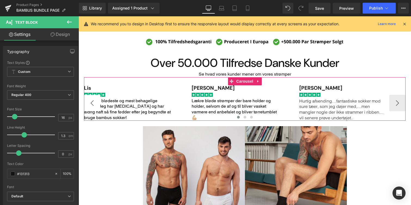
click at [91, 106] on button "‹" at bounding box center [92, 103] width 16 height 16
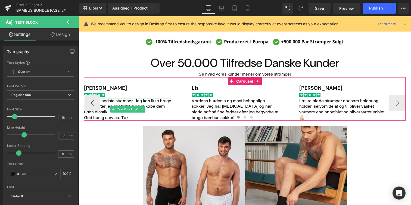
click at [126, 103] on span "Verdens bedste strømper. Jeg kan ikke bruge andet, efter jeg er startet med at …" at bounding box center [127, 106] width 87 height 17
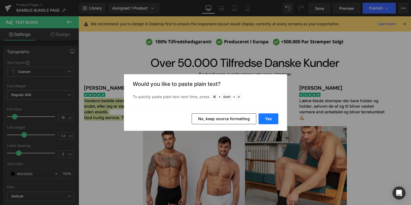
click at [269, 121] on button "Yes" at bounding box center [269, 118] width 20 height 11
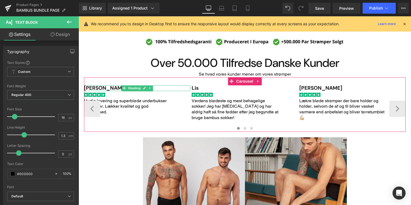
click at [115, 89] on h1 "Alice Ørskov Rasmussen" at bounding box center [137, 88] width 106 height 6
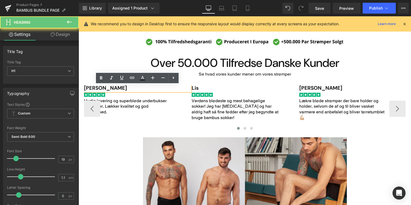
click at [115, 89] on h1 "Alice Ørskov Rasmussen" at bounding box center [137, 88] width 106 height 6
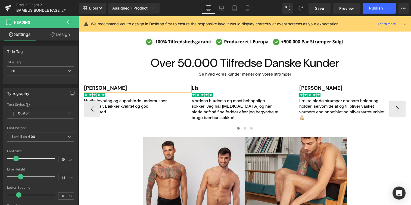
click at [94, 89] on h1 "Søren" at bounding box center [137, 88] width 106 height 6
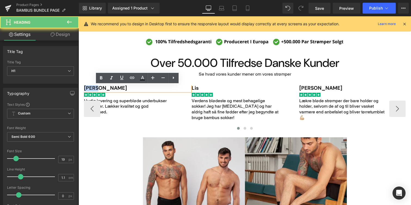
click at [94, 89] on h1 "Søren" at bounding box center [137, 88] width 106 height 6
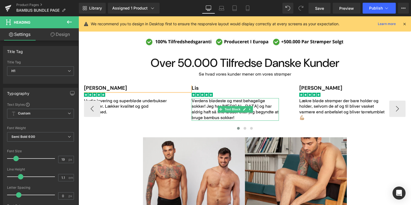
click at [207, 103] on span "Verdens blødeste og mest behagelige sokker! Jeg har diabetes og har aldrig haft…" at bounding box center [235, 109] width 87 height 22
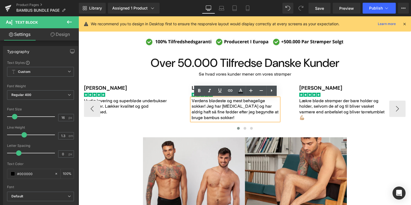
click at [218, 113] on span "Verdens blødeste og mest behagelige sokker! Jeg har diabetes og har aldrig haft…" at bounding box center [235, 109] width 87 height 22
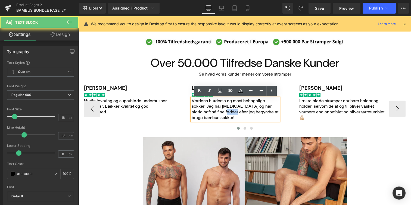
click at [218, 113] on span "Verdens blødeste og mest behagelige sokker! Jeg har diabetes og har aldrig haft…" at bounding box center [235, 109] width 87 height 22
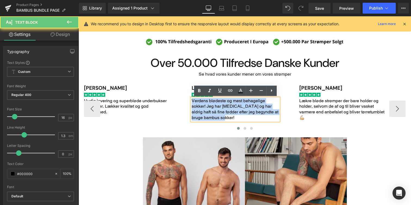
click at [218, 113] on span "Verdens blødeste og mest behagelige sokker! Jeg har diabetes og har aldrig haft…" at bounding box center [235, 109] width 87 height 22
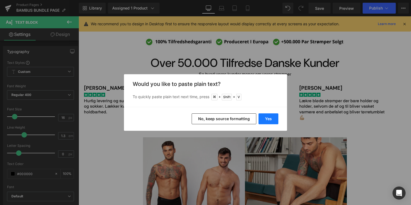
click at [265, 117] on button "Yes" at bounding box center [269, 118] width 20 height 11
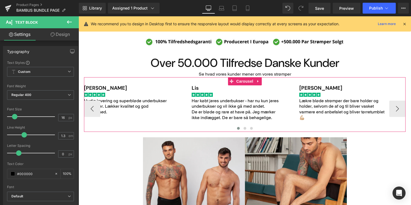
click at [79, 16] on div "Main content" at bounding box center [79, 16] width 0 height 0
click at [196, 85] on h1 "Lis" at bounding box center [245, 88] width 106 height 6
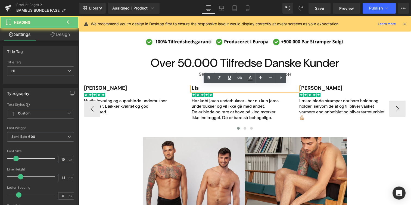
click at [196, 89] on h1 "Lis" at bounding box center [245, 88] width 106 height 6
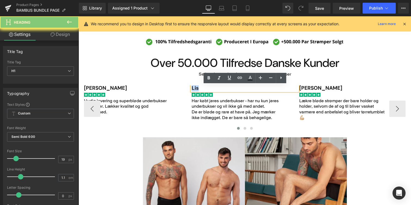
click at [196, 89] on h1 "Lis" at bounding box center [245, 88] width 106 height 6
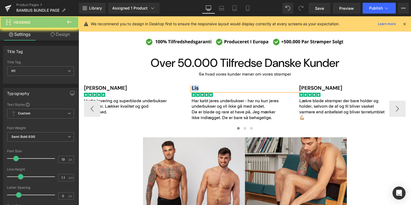
paste div "Main content"
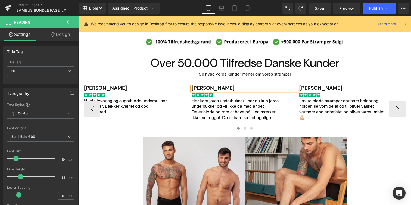
click at [338, 100] on p "Lækre bløde strømper der bare holder og holder, selvom de af og til bliver vask…" at bounding box center [343, 109] width 87 height 23
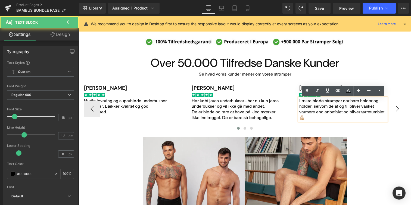
click at [395, 108] on button "›" at bounding box center [398, 109] width 16 height 16
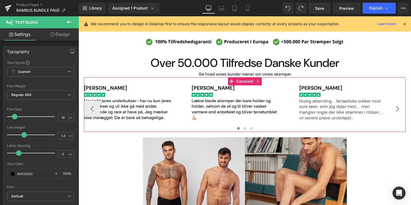
click at [402, 109] on button "›" at bounding box center [398, 109] width 16 height 16
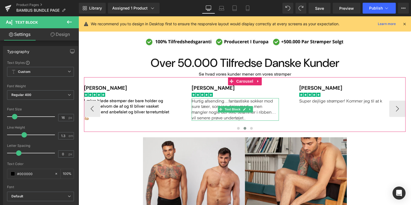
click at [257, 103] on p "Hurtig afsending…fantastiske sokker mod sure tæer, som jeg døjer med,…men mangl…" at bounding box center [235, 109] width 87 height 23
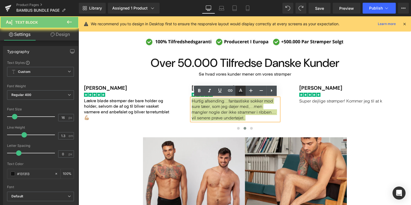
click at [240, 90] on icon at bounding box center [241, 91] width 7 height 7
type input "#131313"
type input "100"
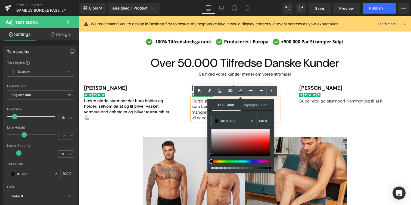
click at [211, 156] on span at bounding box center [211, 155] width 4 height 4
type input "#000000"
drag, startPoint x: 212, startPoint y: 155, endPoint x: 212, endPoint y: 158, distance: 3.5
click at [212, 158] on div at bounding box center [240, 149] width 59 height 40
click at [201, 115] on span "Hurtig afsending…fantastiske sokker mod sure tæer, som jeg døjer med,…men mangl…" at bounding box center [234, 109] width 84 height 22
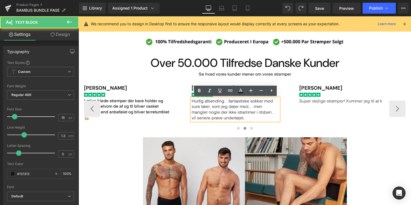
click at [206, 115] on span "Hurtig afsending…fantastiske sokker mod sure tæer, som jeg døjer med,…men mangl…" at bounding box center [234, 109] width 84 height 22
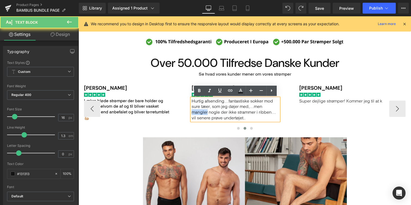
click at [206, 115] on span "Hurtig afsending…fantastiske sokker mod sure tæer, som jeg døjer med,…men mangl…" at bounding box center [234, 109] width 84 height 22
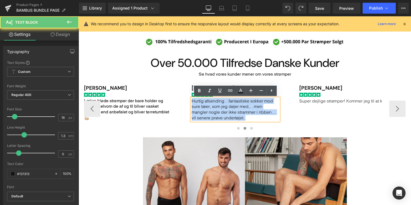
click at [206, 115] on span "Hurtig afsending…fantastiske sokker mod sure tæer, som jeg døjer med,…men mangl…" at bounding box center [234, 109] width 84 height 22
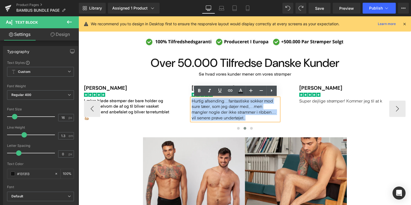
click at [260, 120] on p "Hurtig afsending…fantastiske sokker mod sure tæer, som jeg døjer med,…men mangl…" at bounding box center [235, 109] width 87 height 23
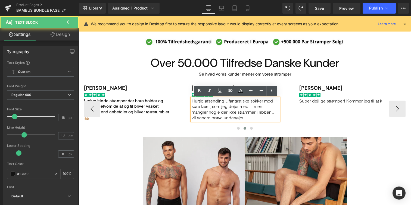
click at [313, 105] on div "Charlotte Nielsen Heading Image Bedste bambus strømper jeg har prøvet, vender a…" at bounding box center [246, 108] width 970 height 47
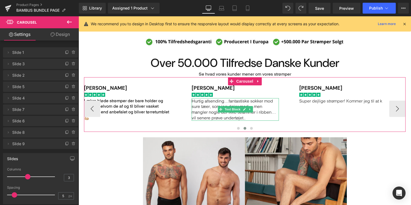
click at [209, 113] on span "Hurtig afsending…fantastiske sokker mod sure tæer, som jeg døjer med,…men mangl…" at bounding box center [234, 109] width 84 height 22
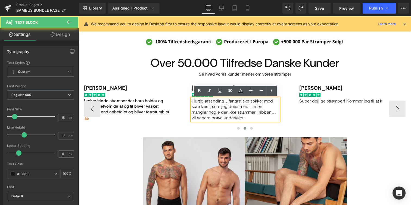
click at [256, 108] on span "Hurtig afsending…fantastiske sokker mod sure tæer, som jeg døjer med,…men mangl…" at bounding box center [234, 109] width 84 height 22
click at [276, 112] on span "Hurtig afsending…fantastiske sokker mod sure tæer, som jeg døjer med,…men mangl…" at bounding box center [234, 109] width 84 height 22
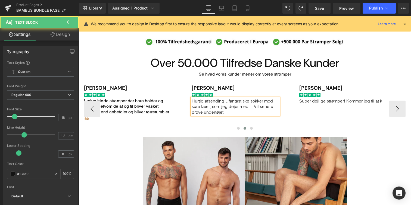
click at [250, 107] on span "Hurtig afsending…fantastiske sokker mod sure tæer, som jeg døjer med,…Vil sener…" at bounding box center [233, 106] width 82 height 17
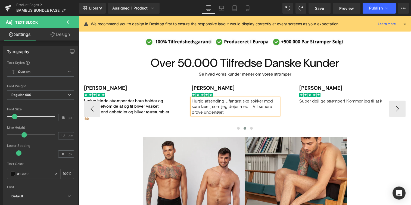
click at [246, 118] on div "Charlotte Nielsen Heading Image Bedste bambus strømper jeg har prøvet, vender a…" at bounding box center [246, 108] width 970 height 47
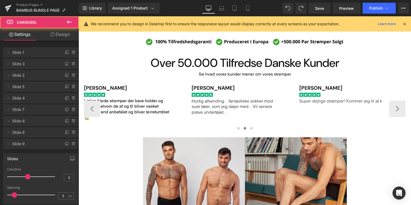
click at [251, 113] on p "Hurtig afsending…fantastiske sokker mod sure tæer, som jeg døjer med…Vil senere…" at bounding box center [235, 106] width 87 height 17
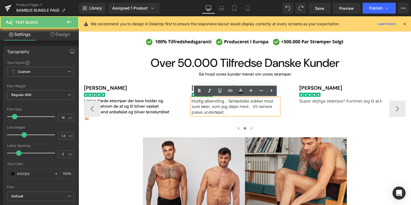
click at [253, 108] on span "Hurtig afsending…fantastiske sokker mod sure tæer, som jeg døjer med…Vil senere…" at bounding box center [232, 106] width 81 height 17
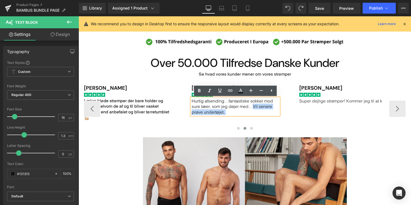
click at [254, 112] on p "Hurtig afsending…fantastiske sokker mod sure tæer, som jeg døjer med…Vil senere…" at bounding box center [235, 106] width 87 height 17
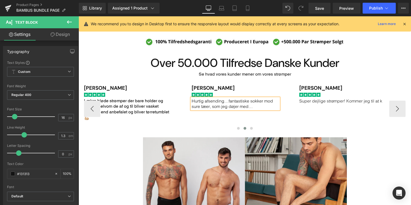
click at [334, 103] on div "Super dejlige strømper! Kommer jeg til at k Text Block" at bounding box center [343, 101] width 87 height 6
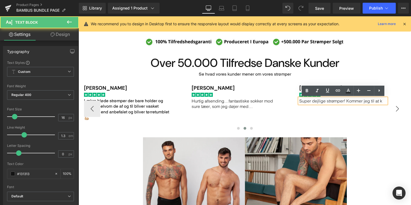
click at [398, 103] on button "›" at bounding box center [398, 109] width 16 height 16
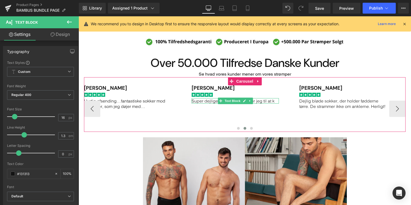
click at [211, 100] on p "Super dejlige strømper! Kommer jeg til at k" at bounding box center [235, 101] width 87 height 6
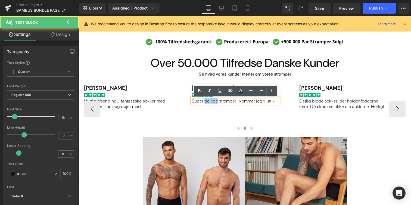
click at [211, 100] on p "Super dejlige strømper! Kommer jeg til at k" at bounding box center [235, 101] width 87 height 6
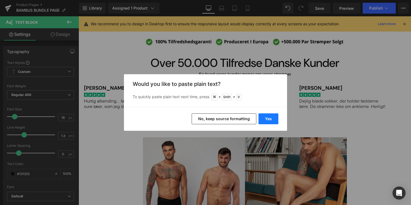
click at [268, 124] on button "Yes" at bounding box center [269, 118] width 20 height 11
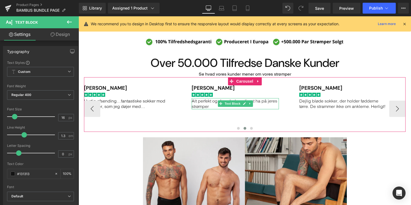
click at [209, 106] on p "Alt perfekt og de er behagelig at ha på jeres strømper" at bounding box center [235, 103] width 87 height 11
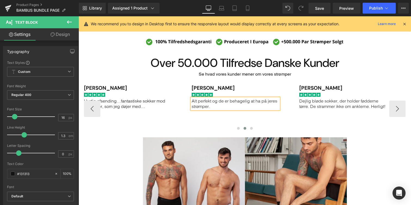
click at [198, 87] on h1 "Sara" at bounding box center [245, 88] width 106 height 6
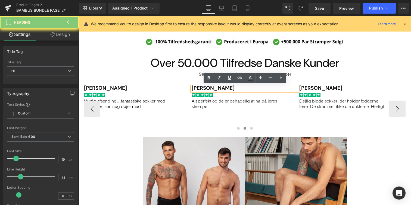
click at [198, 87] on h1 "Sara" at bounding box center [245, 88] width 106 height 6
paste div "Main content"
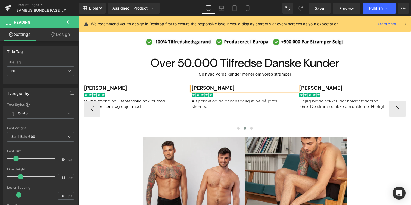
click at [330, 112] on div "Charlotte Nielsen Heading Image Bedste bambus strømper jeg har prøvet, vender a…" at bounding box center [138, 108] width 970 height 47
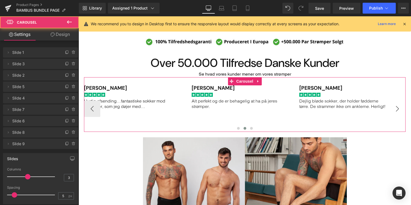
click at [399, 112] on button "›" at bounding box center [398, 109] width 16 height 16
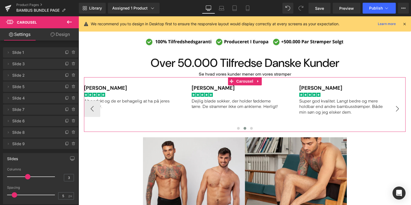
click at [399, 112] on button "›" at bounding box center [398, 109] width 16 height 16
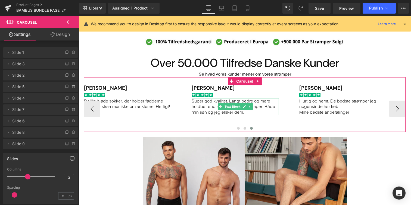
click at [203, 105] on p "Super god kvalitet. Langt bedre og mere holdbar end andre bambusstrømper. Både …" at bounding box center [235, 106] width 87 height 17
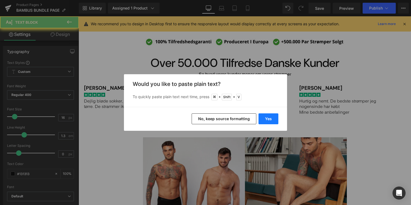
click at [268, 119] on button "Yes" at bounding box center [269, 118] width 20 height 11
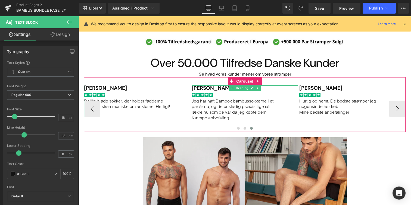
click at [207, 87] on h1 "Kamilla Johnsen" at bounding box center [245, 88] width 106 height 6
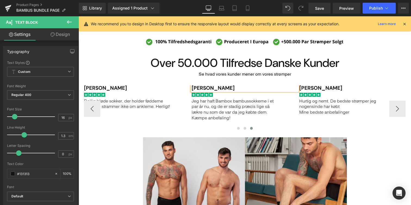
click at [207, 87] on h1 "Kamilla Johnsen" at bounding box center [245, 88] width 106 height 6
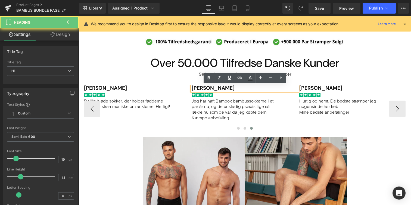
click at [207, 87] on h1 "Kamilla Johnsen" at bounding box center [245, 88] width 106 height 6
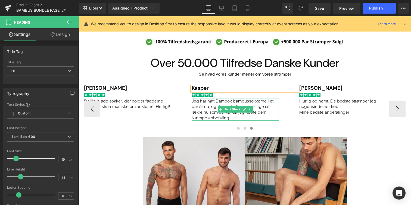
click at [214, 115] on p "Jeg har haft Bambox bambussokkerne i et par år nu, og de er stadig præcis lige …" at bounding box center [235, 106] width 87 height 17
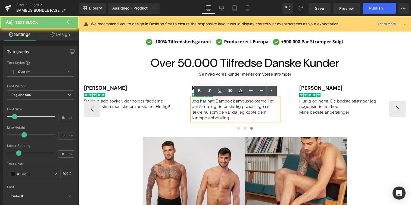
click at [214, 115] on p "Jeg har haft Bambox bambussokkerne i et par år nu, og de er stadig præcis lige …" at bounding box center [235, 106] width 87 height 17
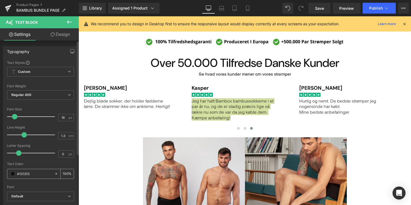
click at [17, 171] on div "#131313" at bounding box center [30, 174] width 47 height 10
click at [19, 174] on input "#131313" at bounding box center [34, 174] width 35 height 6
click at [55, 175] on icon at bounding box center [56, 174] width 4 height 4
type input "none"
type input "0"
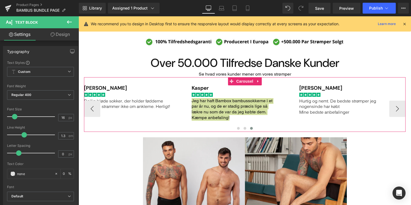
click at [132, 107] on span "Text Block" at bounding box center [125, 103] width 18 height 7
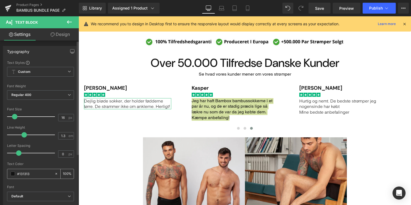
click at [55, 174] on icon at bounding box center [56, 174] width 4 height 4
type input "none"
type input "0"
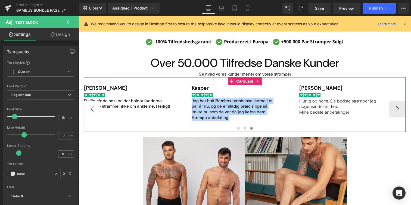
click at [91, 107] on button "‹" at bounding box center [92, 109] width 16 height 16
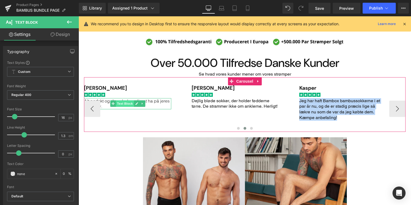
click at [122, 101] on span "Text Block" at bounding box center [125, 103] width 18 height 7
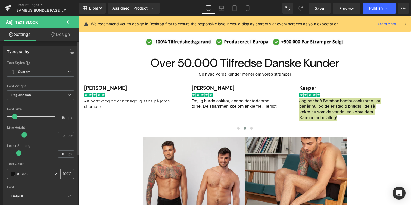
click at [54, 173] on icon at bounding box center [56, 174] width 4 height 4
type input "none"
type input "0"
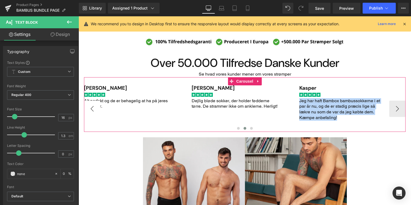
click at [93, 112] on button "‹" at bounding box center [92, 109] width 16 height 16
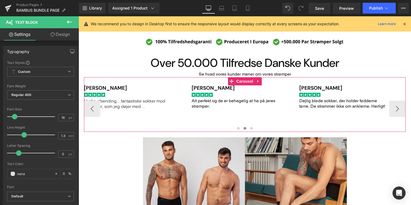
click at [125, 105] on span "Text Block" at bounding box center [125, 106] width 18 height 7
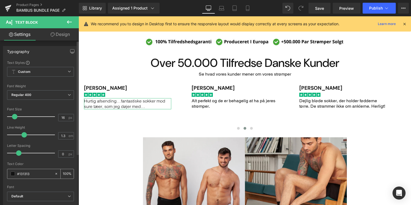
click at [55, 174] on icon at bounding box center [56, 174] width 4 height 4
type input "none"
type input "0"
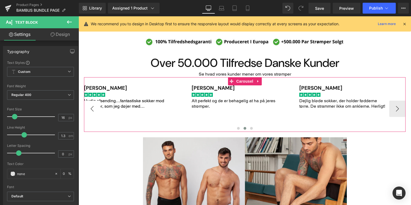
click at [93, 111] on button "‹" at bounding box center [92, 109] width 16 height 16
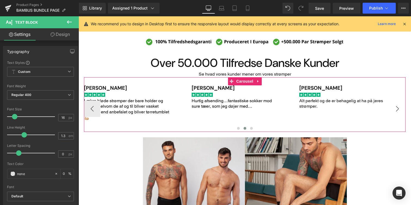
click at [395, 107] on button "›" at bounding box center [398, 109] width 16 height 16
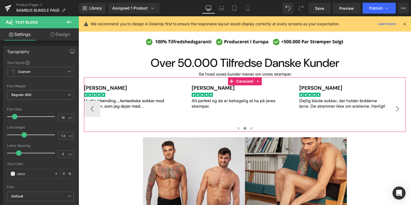
click at [395, 107] on button "›" at bounding box center [398, 109] width 16 height 16
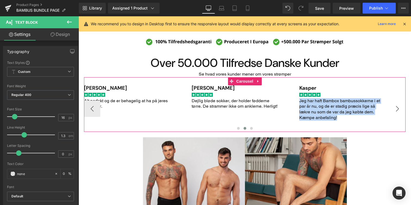
click at [395, 107] on button "›" at bounding box center [398, 109] width 16 height 16
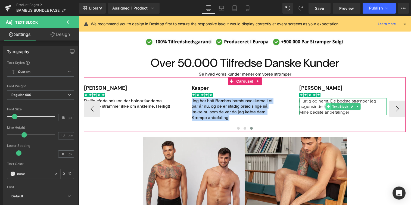
click at [326, 107] on span "Main content" at bounding box center [329, 106] width 6 height 7
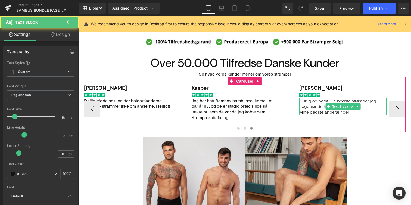
click at [314, 106] on p "Hurtig og nemt. De bedste strømper jeg nogensinde har købt" at bounding box center [343, 103] width 87 height 11
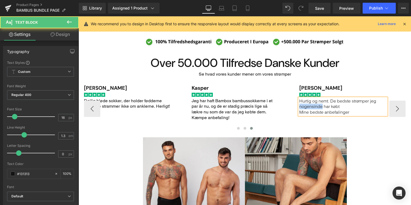
click at [314, 106] on p "Hurtig og nemt. De bedste strømper jeg nogensinde har købt" at bounding box center [343, 103] width 87 height 11
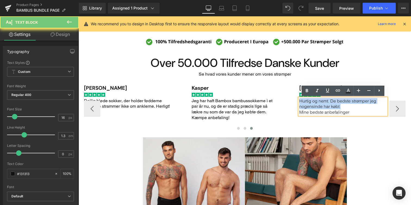
click at [314, 106] on p "Hurtig og nemt. De bedste strømper jeg nogensinde har købt" at bounding box center [343, 103] width 87 height 11
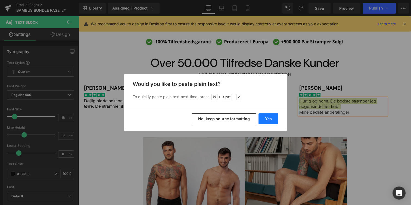
click at [268, 124] on button "Yes" at bounding box center [269, 118] width 20 height 11
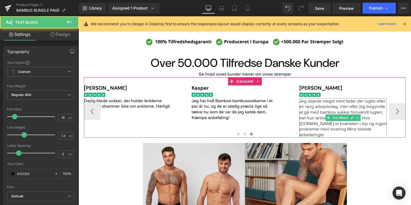
click at [322, 121] on span "Jeg døjede meget med føder der lugter efter en lang arbejdsdag, men efter jeg b…" at bounding box center [343, 117] width 87 height 39
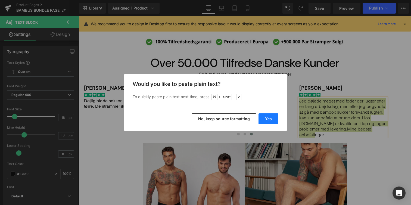
click at [272, 117] on button "Yes" at bounding box center [269, 118] width 20 height 11
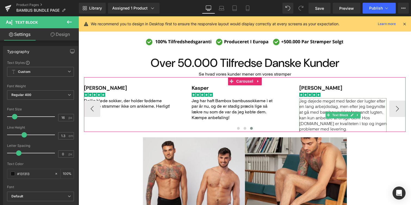
click at [319, 122] on p "Jeg døjede meget med føder der lugter efter en lang arbejdsdag, men efter jeg b…" at bounding box center [343, 115] width 87 height 34
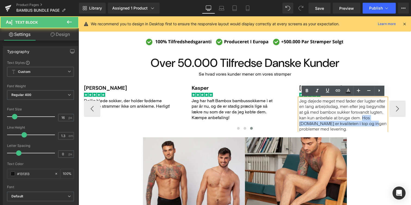
drag, startPoint x: 363, startPoint y: 118, endPoint x: 368, endPoint y: 129, distance: 11.8
click at [368, 129] on div "Charlotte Nielsen Heading Image Bedste bambus strømper jeg har prøvet, vender a…" at bounding box center [245, 108] width 322 height 47
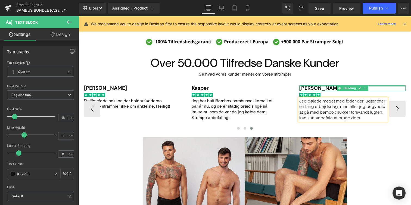
click at [306, 86] on div "Main content" at bounding box center [353, 85] width 106 height 1
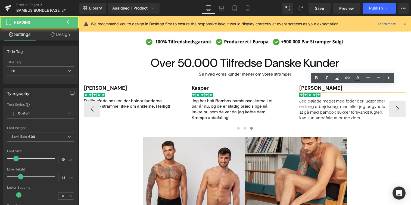
click at [306, 89] on h1 "Lise Nimb Sørensen" at bounding box center [353, 88] width 106 height 6
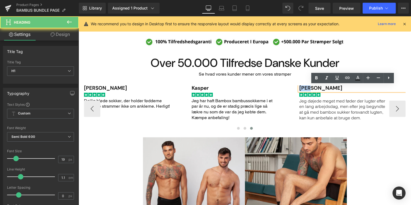
click at [306, 89] on h1 "Lise Nimb Sørensen" at bounding box center [353, 88] width 106 height 6
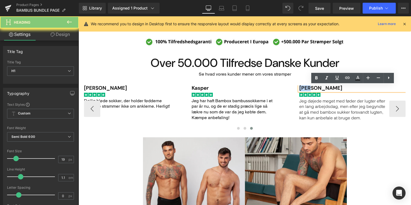
click at [306, 89] on h1 "Lise Nimb Sørensen" at bounding box center [353, 88] width 106 height 6
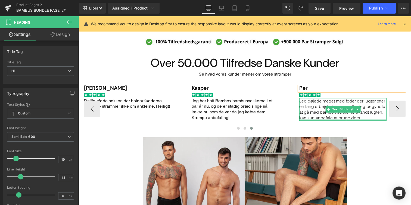
click at [316, 118] on p "Jeg døjede meget med føder der lugter efter en lang arbejdsdag, men efter jeg b…" at bounding box center [343, 109] width 87 height 23
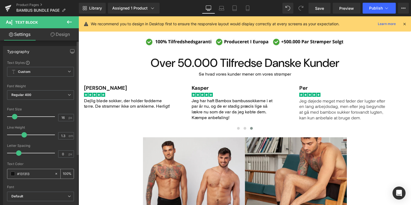
click at [56, 174] on icon at bounding box center [57, 174] width 2 height 2
type input "none"
type input "0"
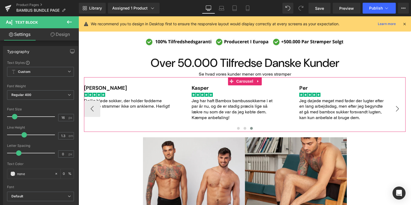
click at [398, 112] on button "›" at bounding box center [398, 109] width 16 height 16
click at [383, 157] on div "Main content" at bounding box center [245, 188] width 311 height 102
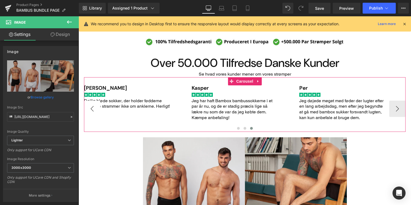
click at [92, 109] on button "‹" at bounding box center [92, 109] width 16 height 16
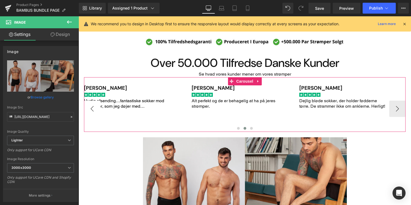
click at [92, 109] on button "‹" at bounding box center [92, 109] width 16 height 16
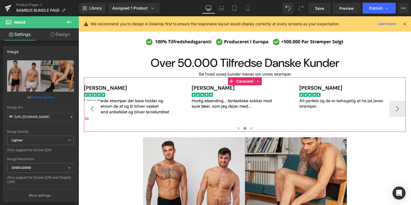
click at [92, 109] on button "‹" at bounding box center [92, 109] width 16 height 16
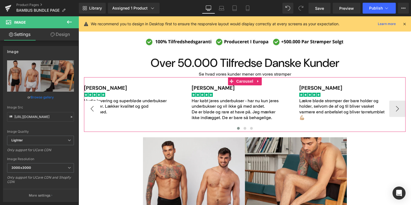
click at [92, 109] on button "‹" at bounding box center [92, 109] width 16 height 16
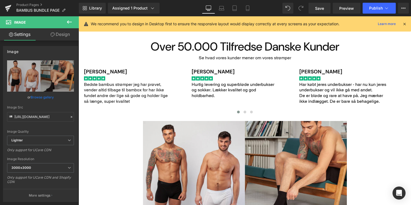
scroll to position [440, 0]
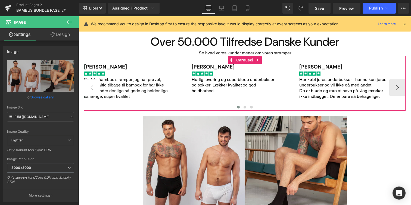
click at [91, 84] on button "‹" at bounding box center [92, 87] width 16 height 16
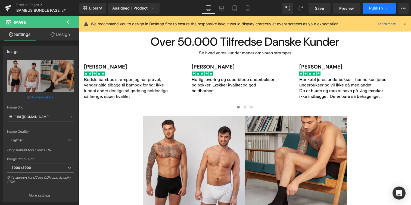
click at [374, 8] on span "Publish" at bounding box center [376, 8] width 14 height 4
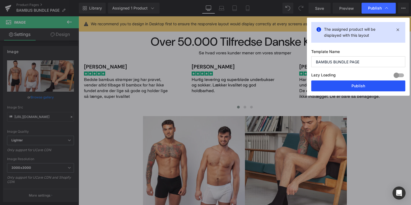
click at [345, 83] on button "Publish" at bounding box center [359, 86] width 94 height 11
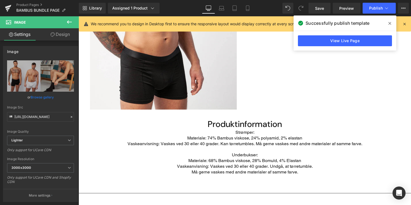
scroll to position [281, 0]
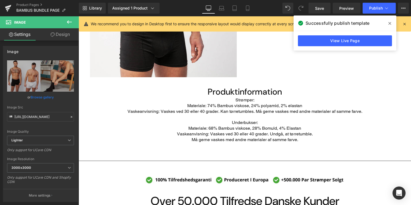
click at [210, 114] on p "Vaskeanvisning: Vaskes ved 30 eller 40 grader. Kan tørretumbles. Må gerne vaske…" at bounding box center [245, 112] width 333 height 6
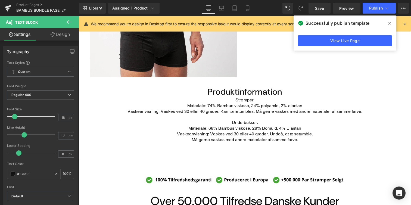
click at [57, 37] on link "Design" at bounding box center [60, 34] width 39 height 12
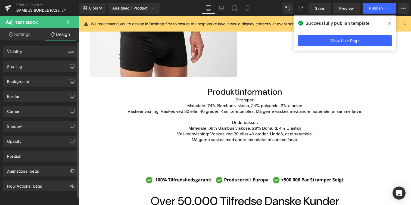
type input "0"
type input "3"
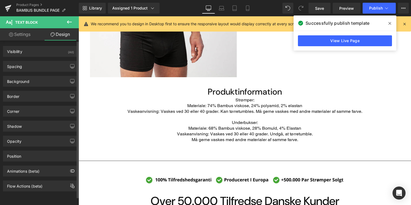
type input "0"
type input "57"
type input "0"
click at [38, 71] on div "Spacing" at bounding box center [40, 66] width 75 height 10
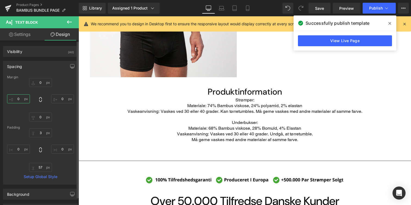
click at [21, 99] on input "0" at bounding box center [18, 98] width 23 height 9
type input "30"
click at [61, 99] on input "0" at bounding box center [62, 98] width 23 height 9
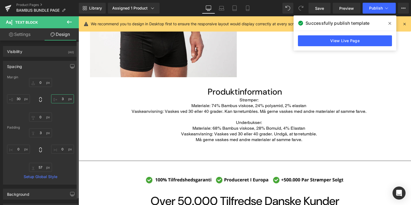
type input "3+"
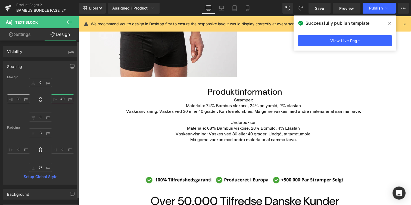
type input "40"
click at [20, 96] on input "30" at bounding box center [18, 98] width 23 height 9
type input "40"
click at [262, 105] on p "Materiale: 74% Bambus viskose, 24% polyamid, 2% elastan" at bounding box center [245, 106] width 311 height 6
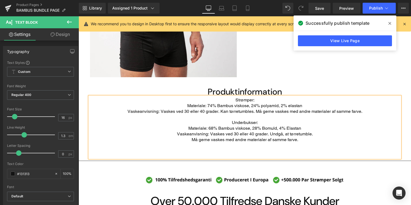
click at [378, 15] on div "Library Assigned 1 Product Product Preview Lækre Bambus Underbukser Manage assi…" at bounding box center [245, 8] width 332 height 16
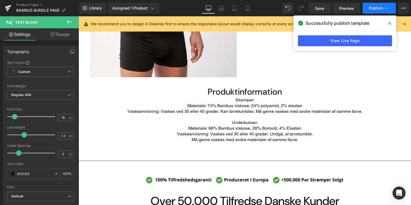
click at [373, 11] on button "Publish" at bounding box center [379, 8] width 33 height 11
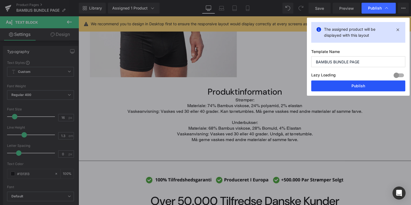
click at [356, 91] on button "Publish" at bounding box center [359, 86] width 94 height 11
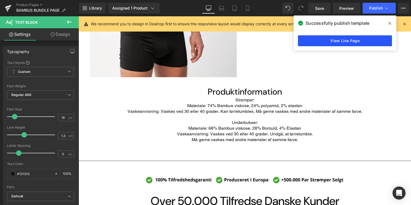
click at [353, 42] on link "View Live Page" at bounding box center [345, 40] width 94 height 11
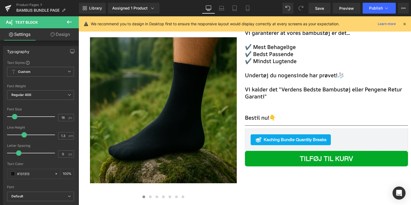
scroll to position [0, 0]
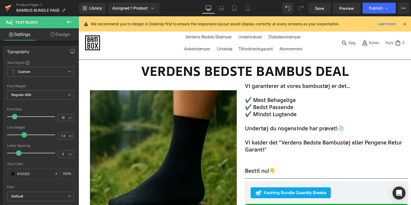
click at [6, 10] on icon at bounding box center [8, 8] width 7 height 14
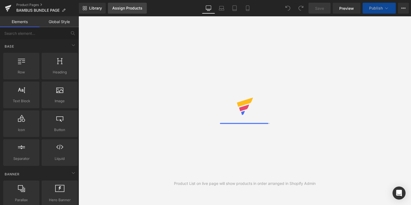
click at [125, 10] on link "Assign Products" at bounding box center [127, 8] width 39 height 11
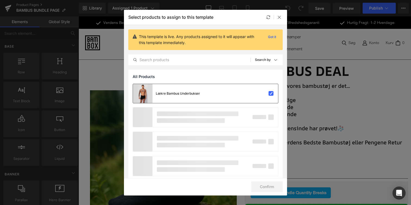
click at [193, 96] on div "Lækre Bambus Underbukser" at bounding box center [166, 93] width 67 height 19
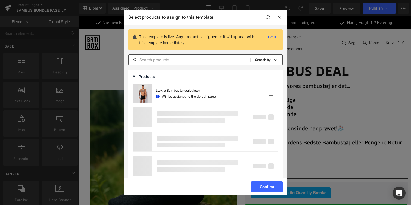
click at [190, 64] on div "All Products Shopify Collections Product Templates Shopify Collections Sort: Se…" at bounding box center [205, 59] width 155 height 11
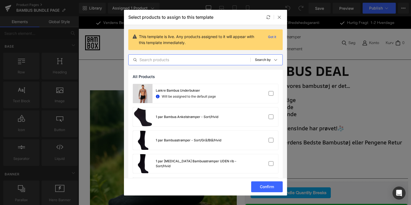
click at [198, 58] on input "text" at bounding box center [190, 60] width 122 height 7
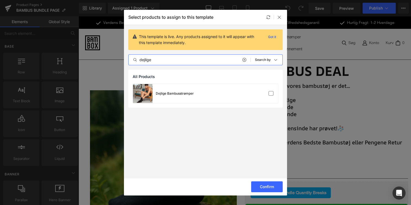
type input "dejlige"
click at [204, 90] on div "Dejlige Bambusstrømper" at bounding box center [205, 93] width 145 height 19
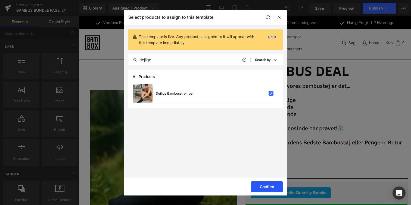
click at [269, 182] on button "Confirm" at bounding box center [267, 186] width 32 height 11
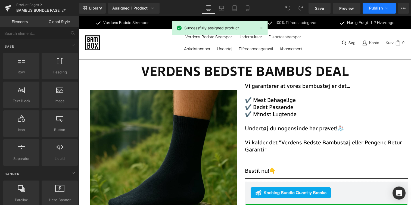
click at [378, 9] on span "Publish" at bounding box center [376, 8] width 14 height 4
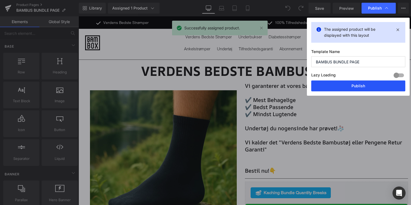
click at [351, 82] on button "Publish" at bounding box center [359, 86] width 94 height 11
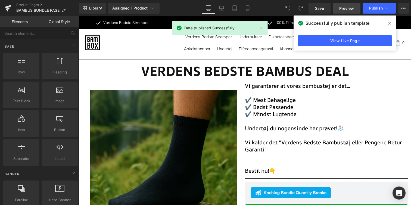
click at [346, 10] on span "Preview" at bounding box center [347, 8] width 15 height 6
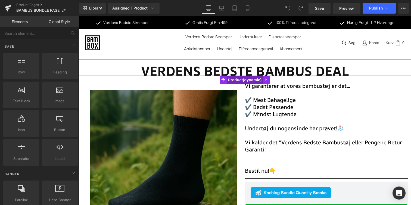
click at [243, 82] on span "Product" at bounding box center [245, 80] width 36 height 8
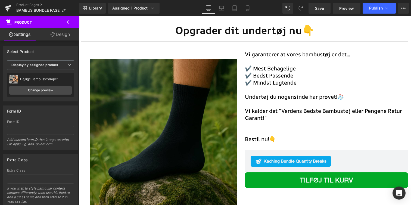
scroll to position [897, 0]
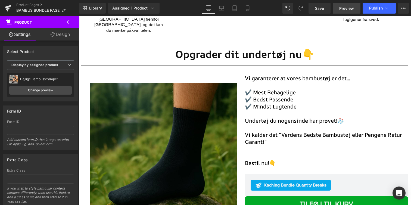
click at [358, 7] on link "Preview" at bounding box center [347, 8] width 28 height 11
click at [371, 2] on div "Library Assigned 1 Product Product Preview Dejlige Bambusstrømper Manage assign…" at bounding box center [245, 8] width 332 height 16
click at [372, 8] on span "Publish" at bounding box center [376, 8] width 14 height 4
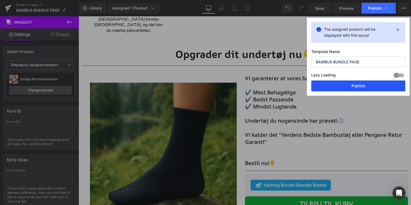
click at [357, 86] on button "Publish" at bounding box center [359, 86] width 94 height 11
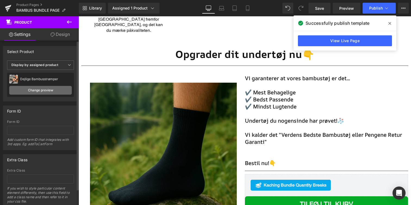
click at [52, 90] on link "Change preview" at bounding box center [40, 90] width 63 height 9
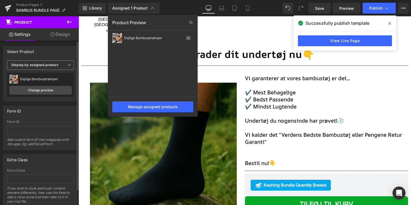
click at [55, 69] on span "Display by assigned product" at bounding box center [40, 65] width 67 height 10
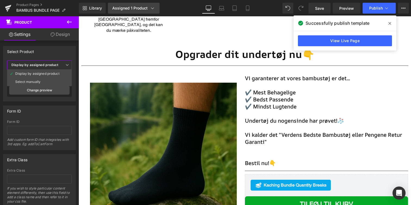
click at [141, 8] on div "Assigned 1 Product" at bounding box center [133, 7] width 43 height 5
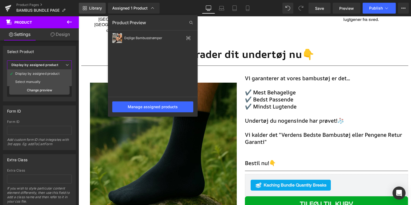
click at [94, 8] on span "Library" at bounding box center [95, 8] width 13 height 5
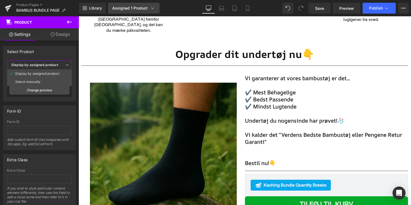
click at [126, 7] on div "Assigned 1 Product" at bounding box center [133, 7] width 43 height 5
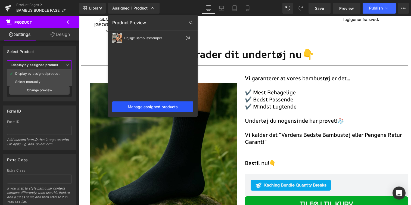
click at [152, 102] on div "Manage assigned products" at bounding box center [152, 106] width 81 height 11
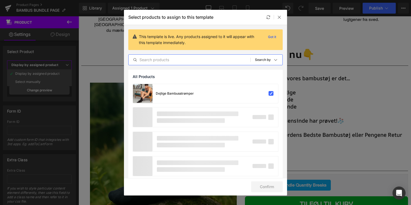
click at [171, 58] on input "text" at bounding box center [190, 60] width 122 height 7
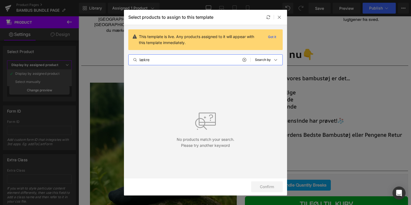
type input "lækre"
click at [280, 20] on div "Select products to assign to this template" at bounding box center [205, 17] width 163 height 15
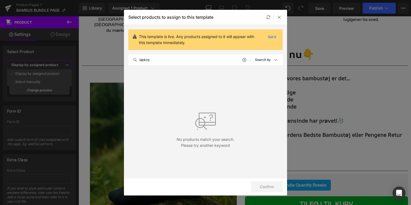
click at [278, 21] on div "Select products to assign to this template" at bounding box center [205, 17] width 163 height 15
click at [278, 19] on icon at bounding box center [280, 17] width 4 height 4
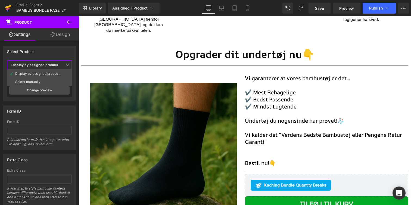
click at [14, 6] on link at bounding box center [8, 8] width 16 height 16
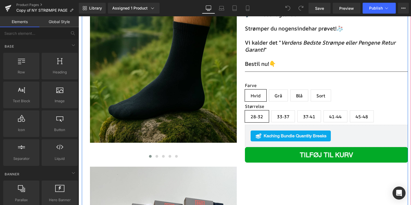
scroll to position [104, 0]
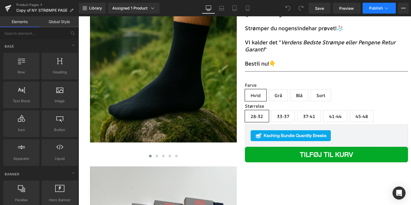
click at [369, 7] on button "Publish" at bounding box center [379, 8] width 33 height 11
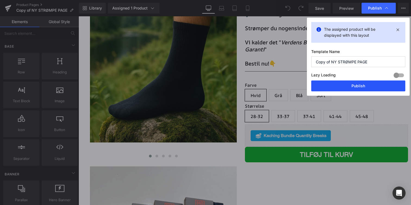
click at [364, 87] on button "Publish" at bounding box center [359, 86] width 94 height 11
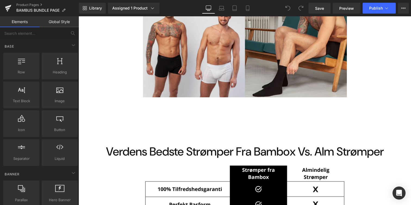
scroll to position [540, 0]
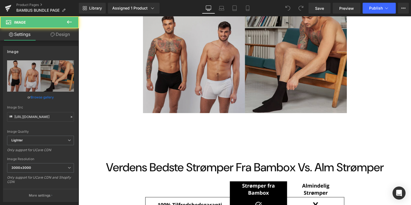
click at [251, 82] on img "Main content" at bounding box center [245, 62] width 204 height 102
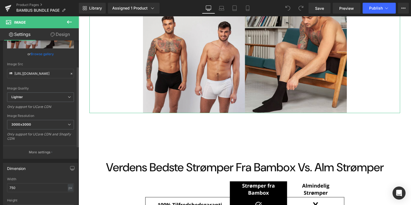
scroll to position [61, 0]
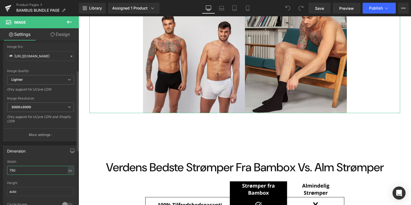
click at [47, 174] on input "750" at bounding box center [40, 170] width 67 height 9
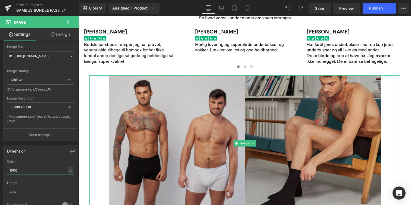
scroll to position [472, 0]
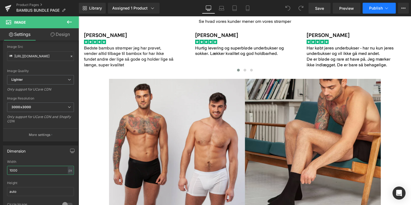
type input "1000"
click at [374, 10] on span "Publish" at bounding box center [376, 8] width 14 height 4
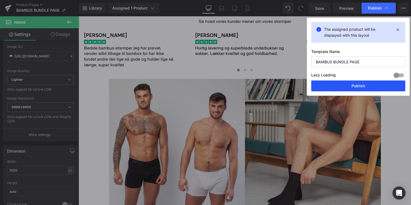
click at [355, 86] on button "Publish" at bounding box center [359, 86] width 94 height 11
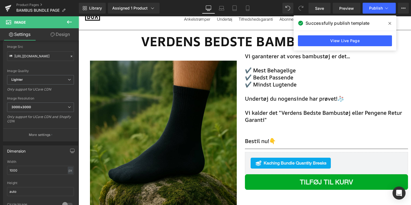
scroll to position [0, 0]
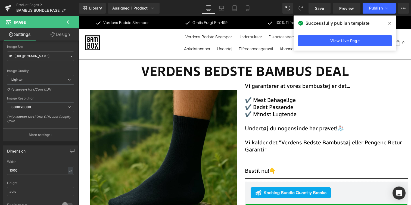
click at [311, 75] on span "VERDENS BEDSTE BAMBUS DEAL" at bounding box center [245, 71] width 208 height 18
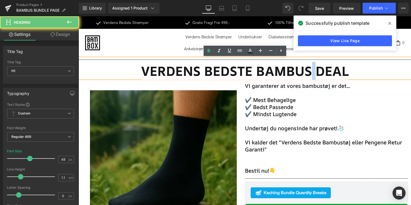
click at [311, 75] on span "VERDENS BEDSTE BAMBUS DEAL" at bounding box center [245, 71] width 208 height 18
click at [315, 75] on span "VERDENS BEDSTE BAMBUS DEAL" at bounding box center [245, 71] width 208 height 18
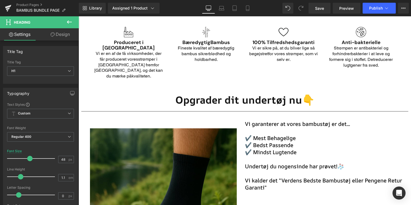
scroll to position [874, 0]
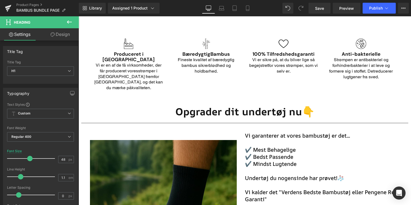
click at [79, 16] on div "Main content" at bounding box center [79, 16] width 0 height 0
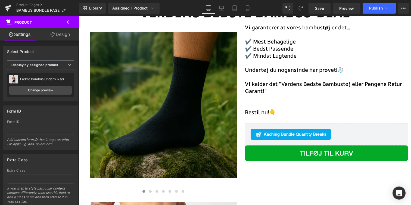
scroll to position [24, 0]
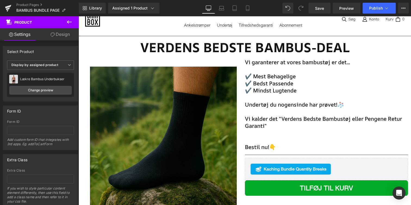
click at [306, 102] on font "Undertøj du nogensinde har prøvet!🧦" at bounding box center [294, 104] width 99 height 7
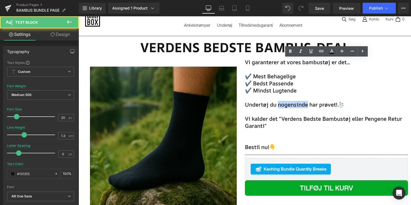
click at [306, 102] on font "Undertøj du nogensinde har prøvet!🧦" at bounding box center [294, 104] width 99 height 7
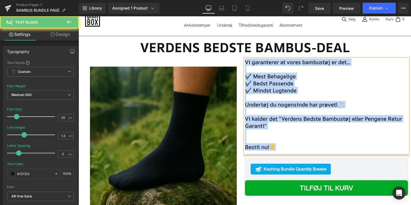
copy div "Vi garanterer at vores bambustøj er det... ✔️ Mest Behagelige ✔️ Bedst Passende…"
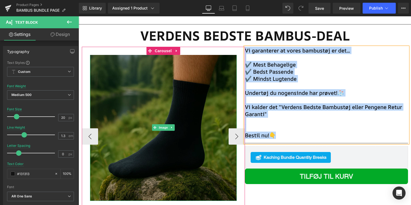
scroll to position [36, 0]
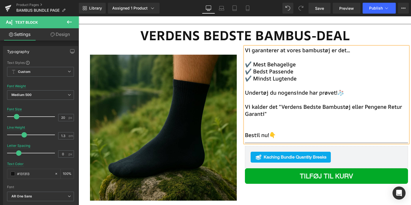
click at [343, 66] on p "✔️ Mest Behagelige" at bounding box center [326, 64] width 163 height 7
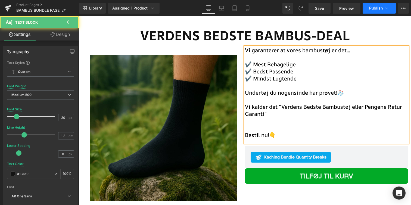
click at [376, 7] on span "Publish" at bounding box center [376, 8] width 14 height 4
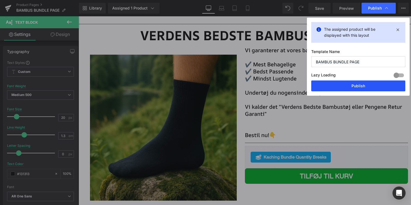
drag, startPoint x: 334, startPoint y: 83, endPoint x: 255, endPoint y: 61, distance: 81.7
click at [334, 83] on button "Publish" at bounding box center [359, 86] width 94 height 11
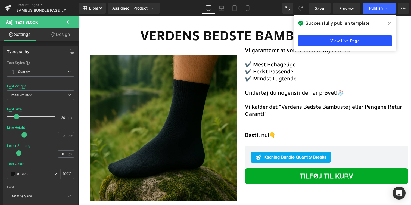
click at [337, 38] on link "View Live Page" at bounding box center [345, 40] width 94 height 11
